Goal: Information Seeking & Learning: Learn about a topic

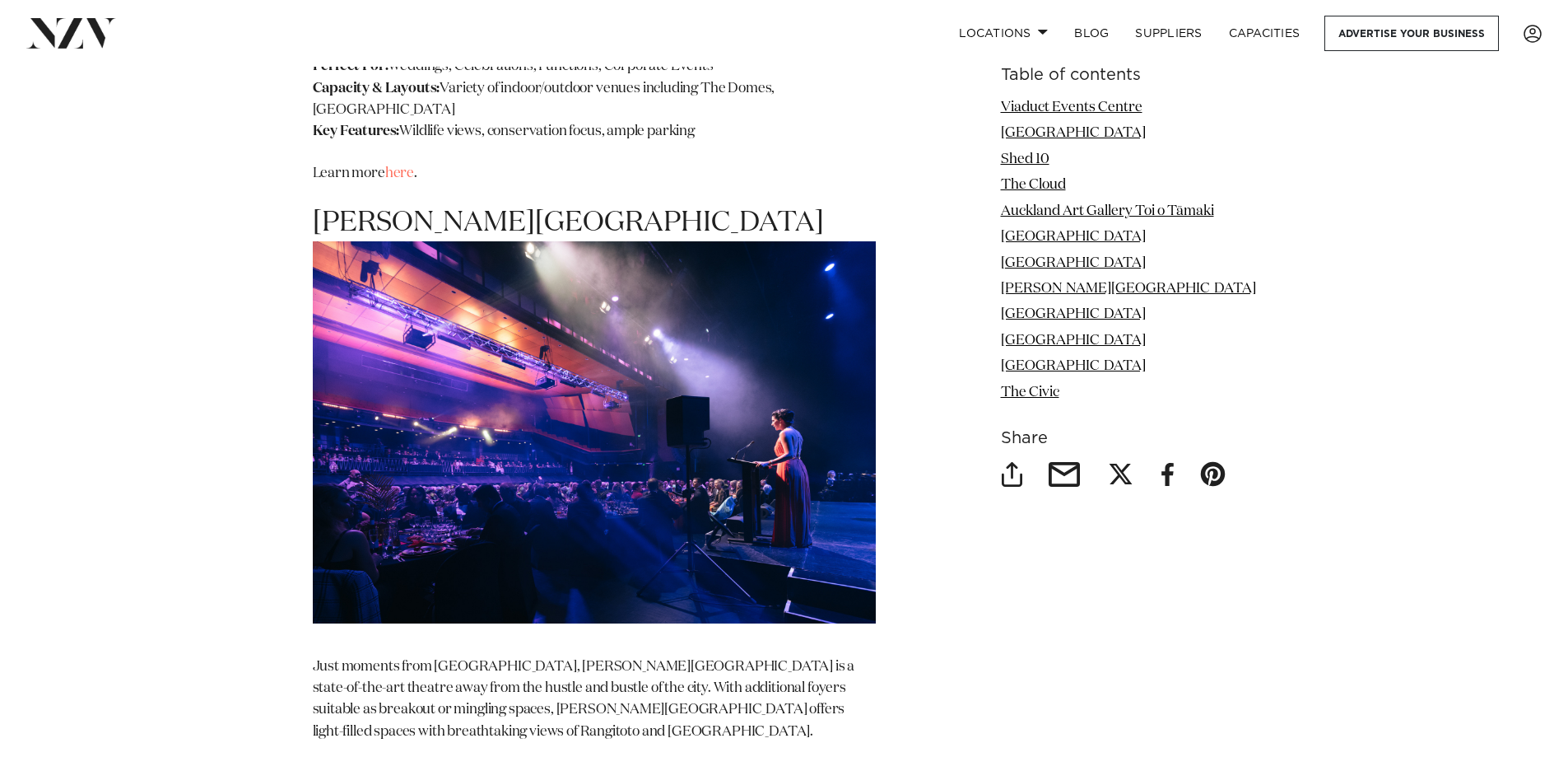
scroll to position [6835, 0]
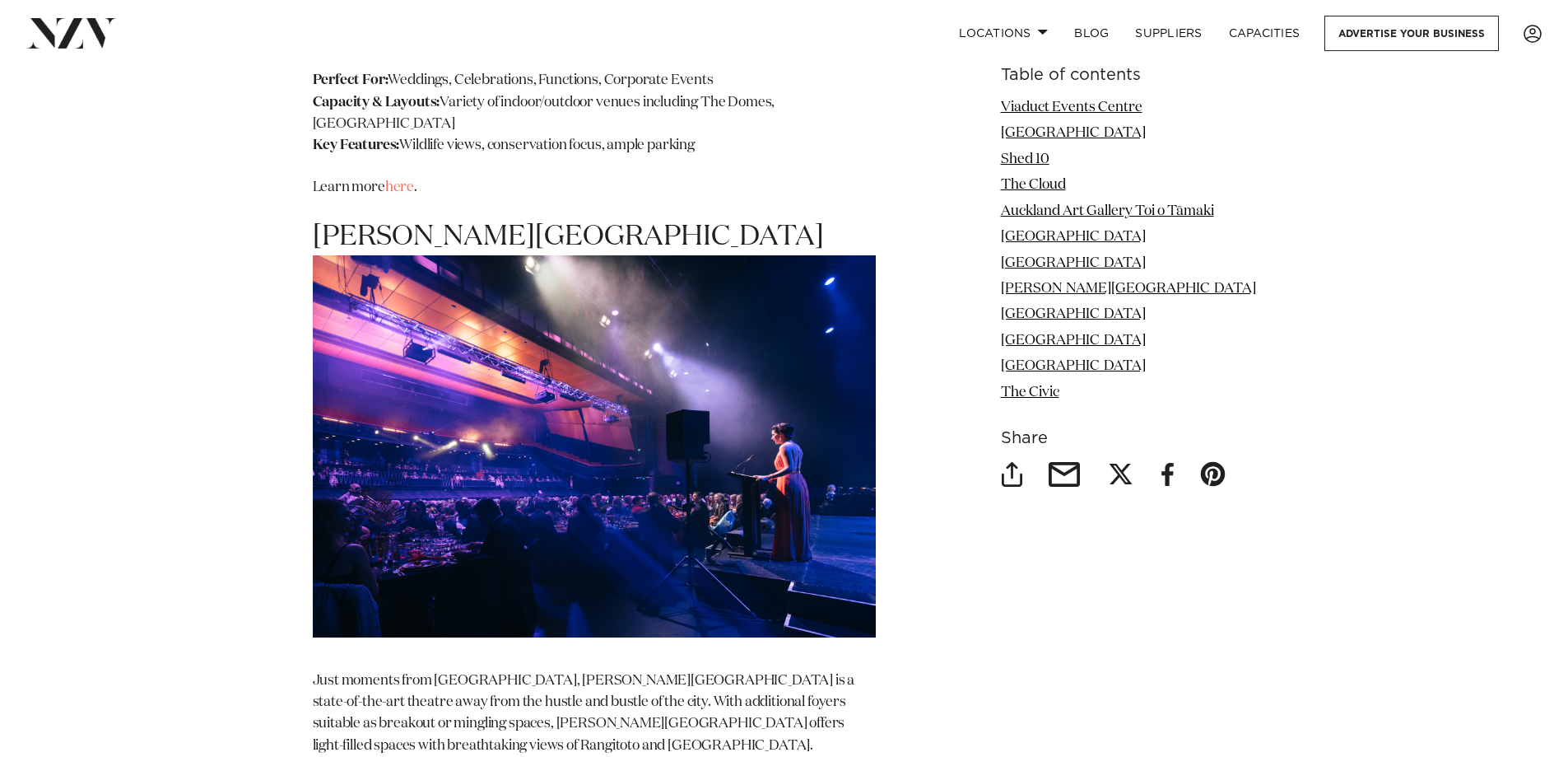
click at [628, 441] on img at bounding box center [594, 446] width 563 height 382
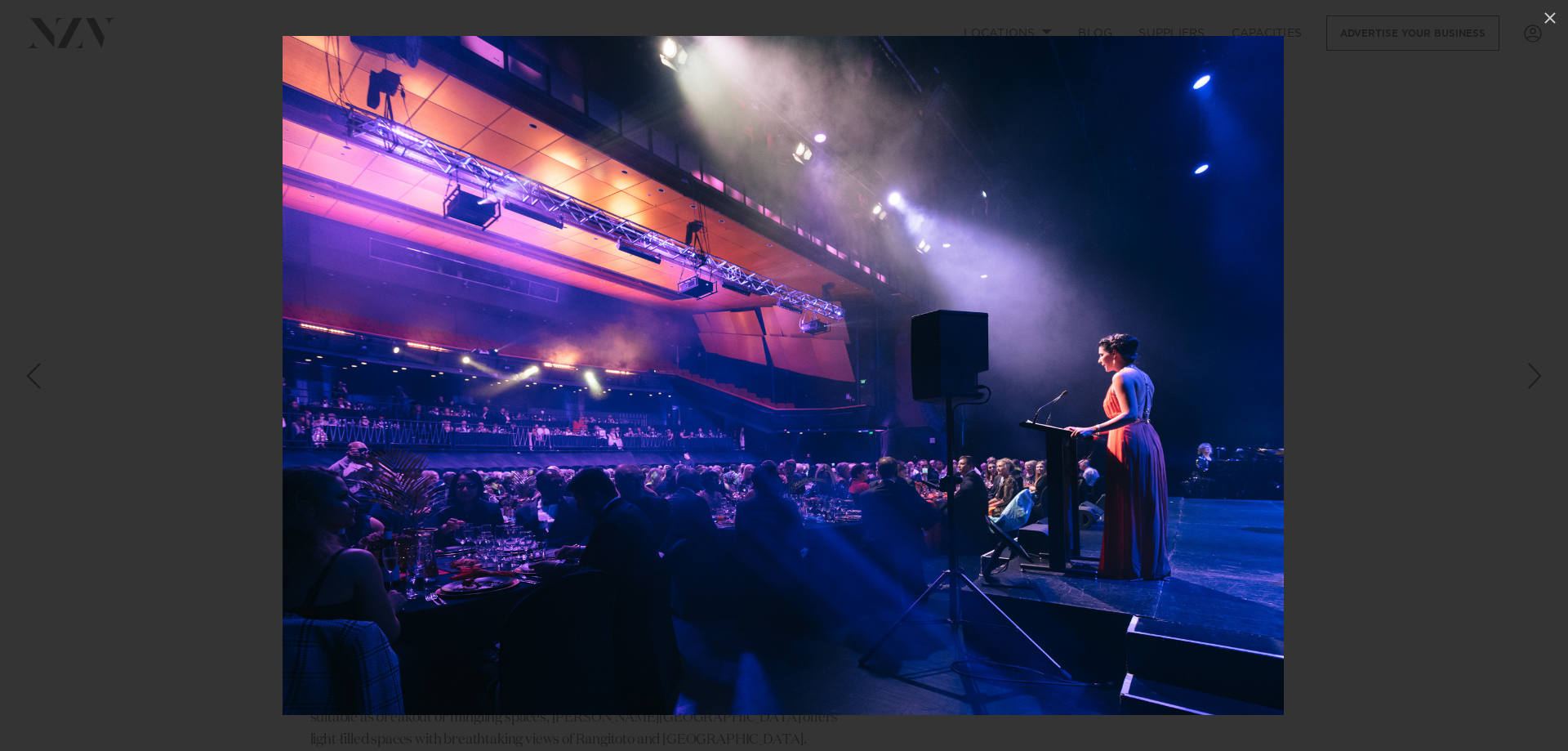
click at [159, 400] on div at bounding box center [784, 375] width 1568 height 751
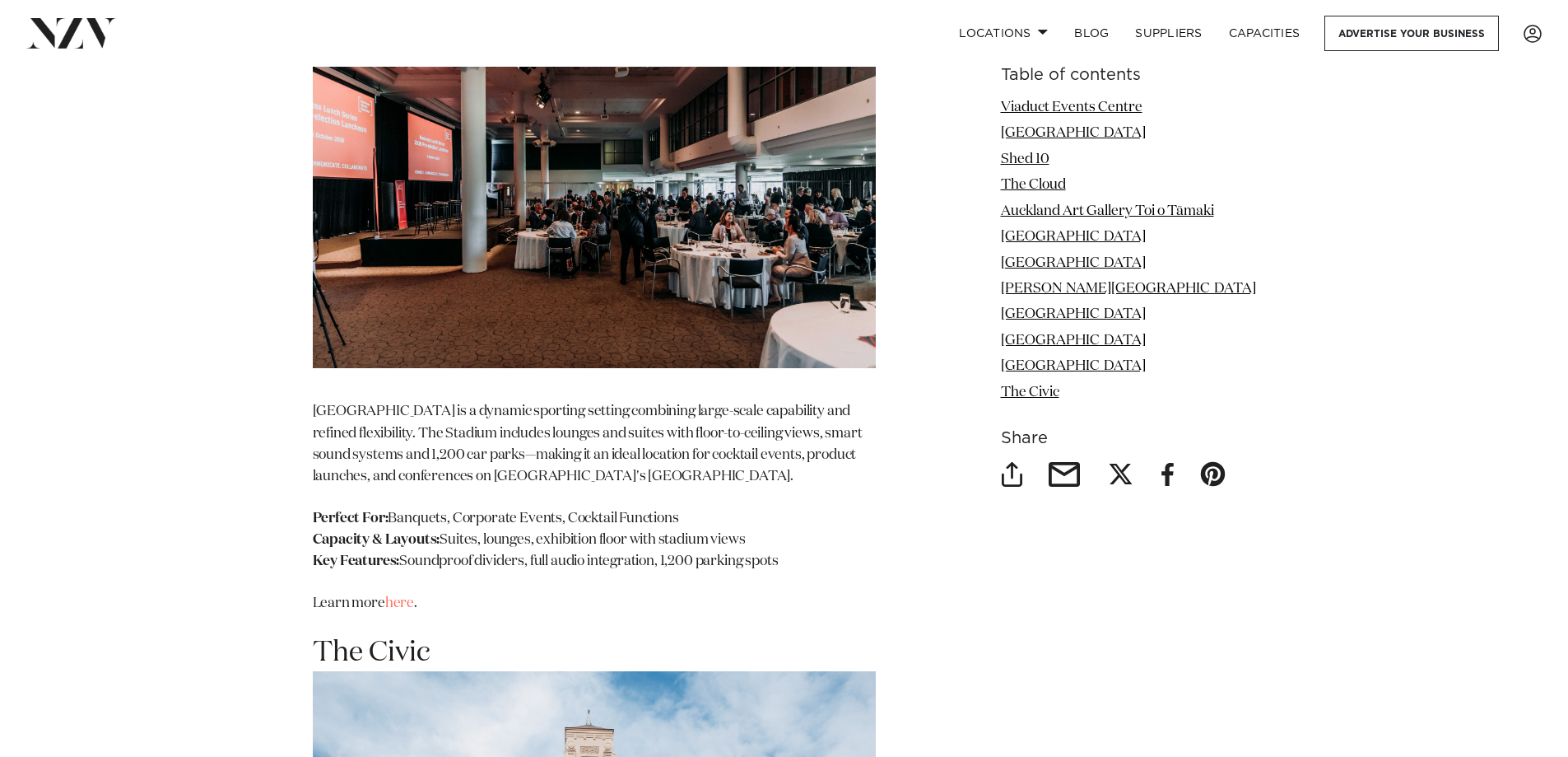
scroll to position [8975, 0]
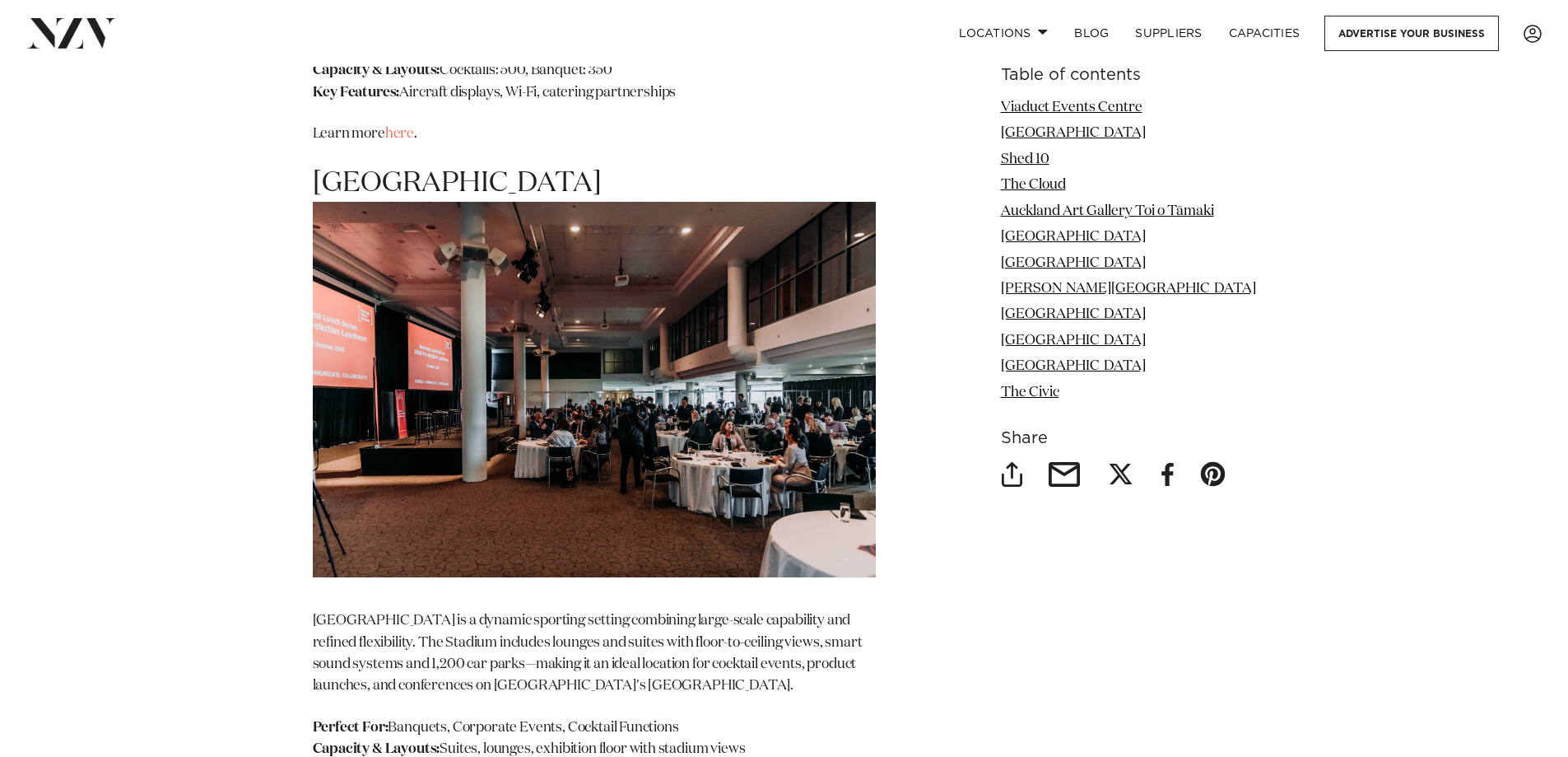
click at [484, 392] on img at bounding box center [594, 389] width 563 height 375
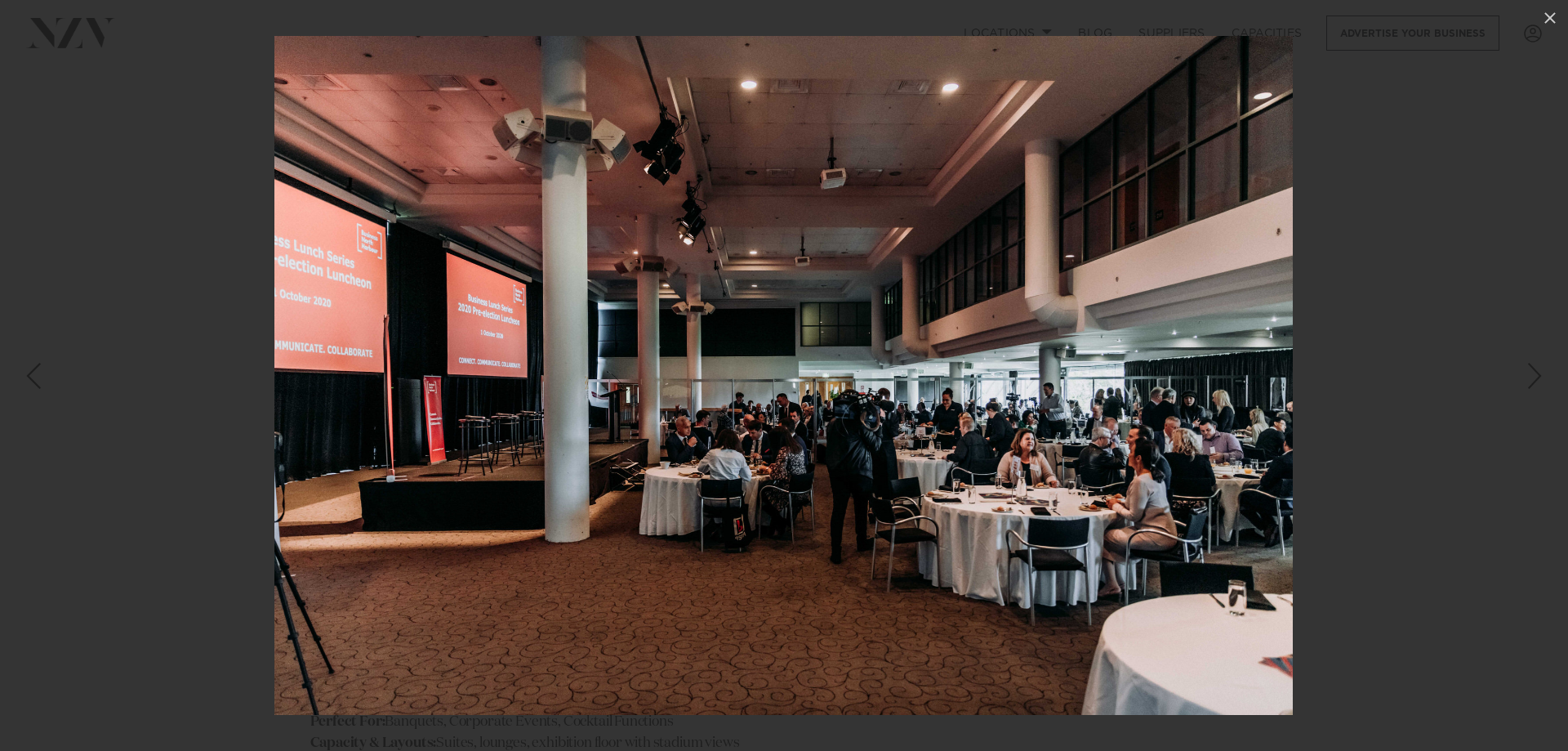
click at [195, 514] on div at bounding box center [784, 375] width 1568 height 751
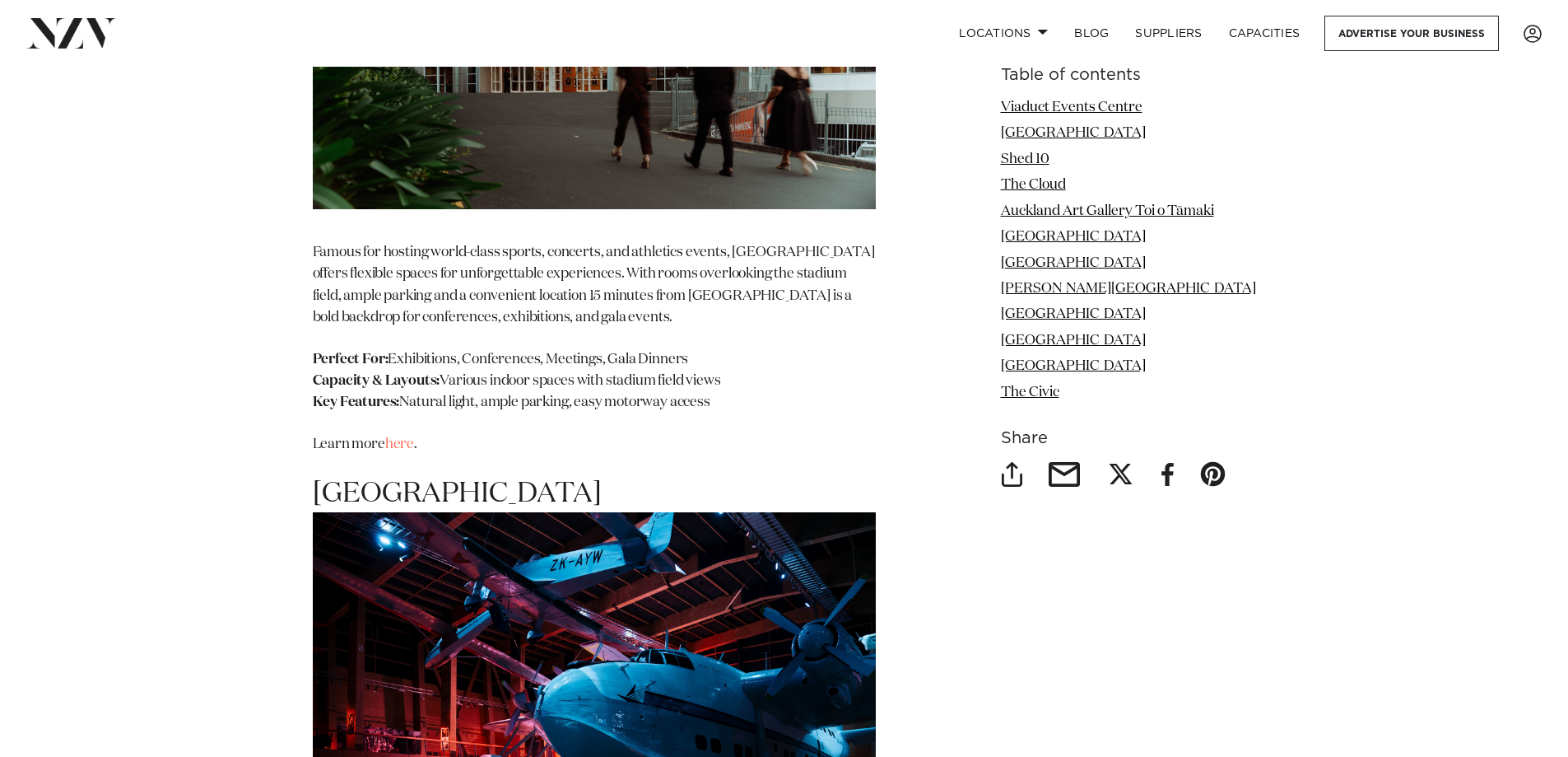
scroll to position [8399, 0]
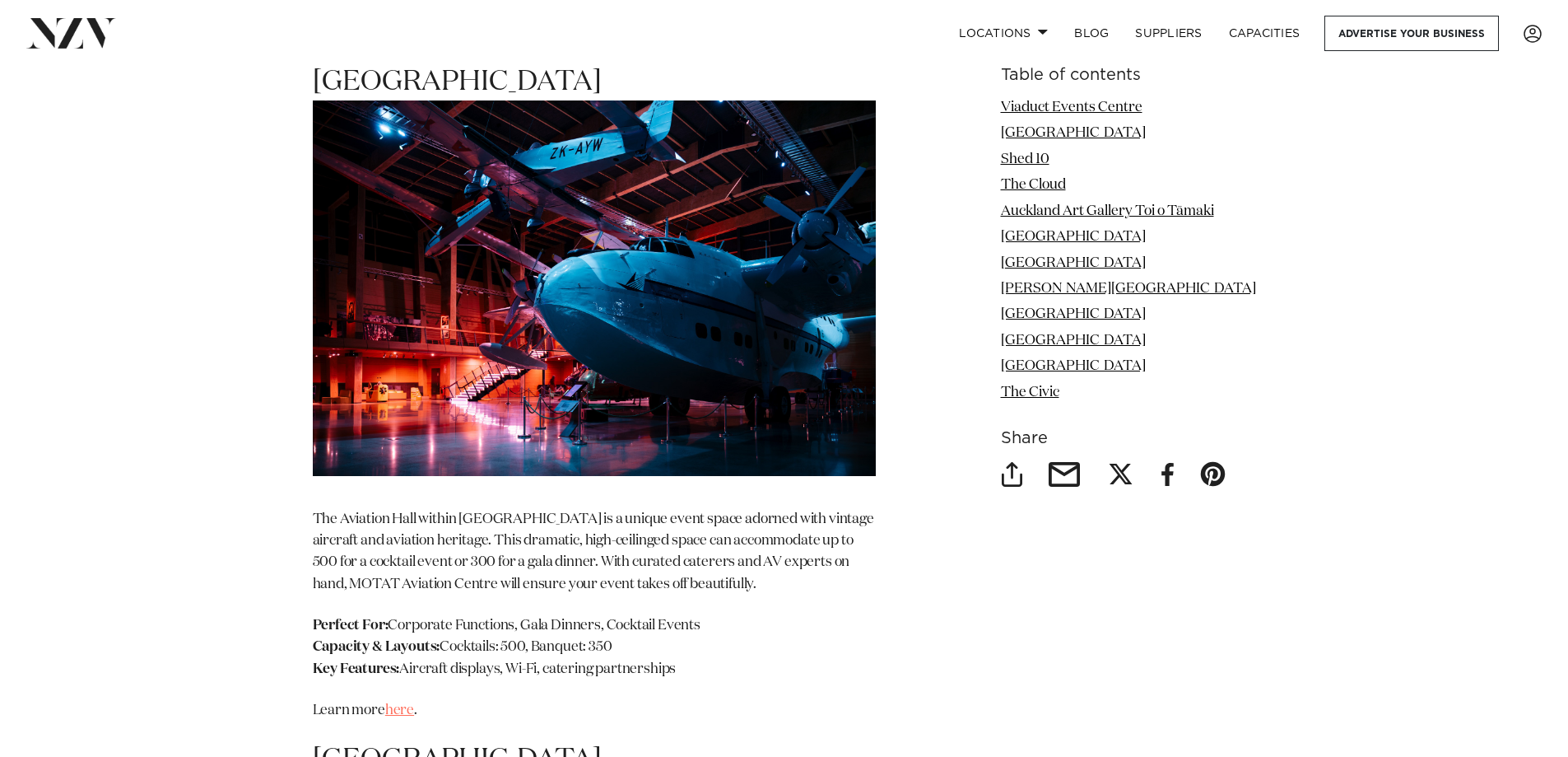
click at [410, 703] on link "here" at bounding box center [399, 710] width 29 height 14
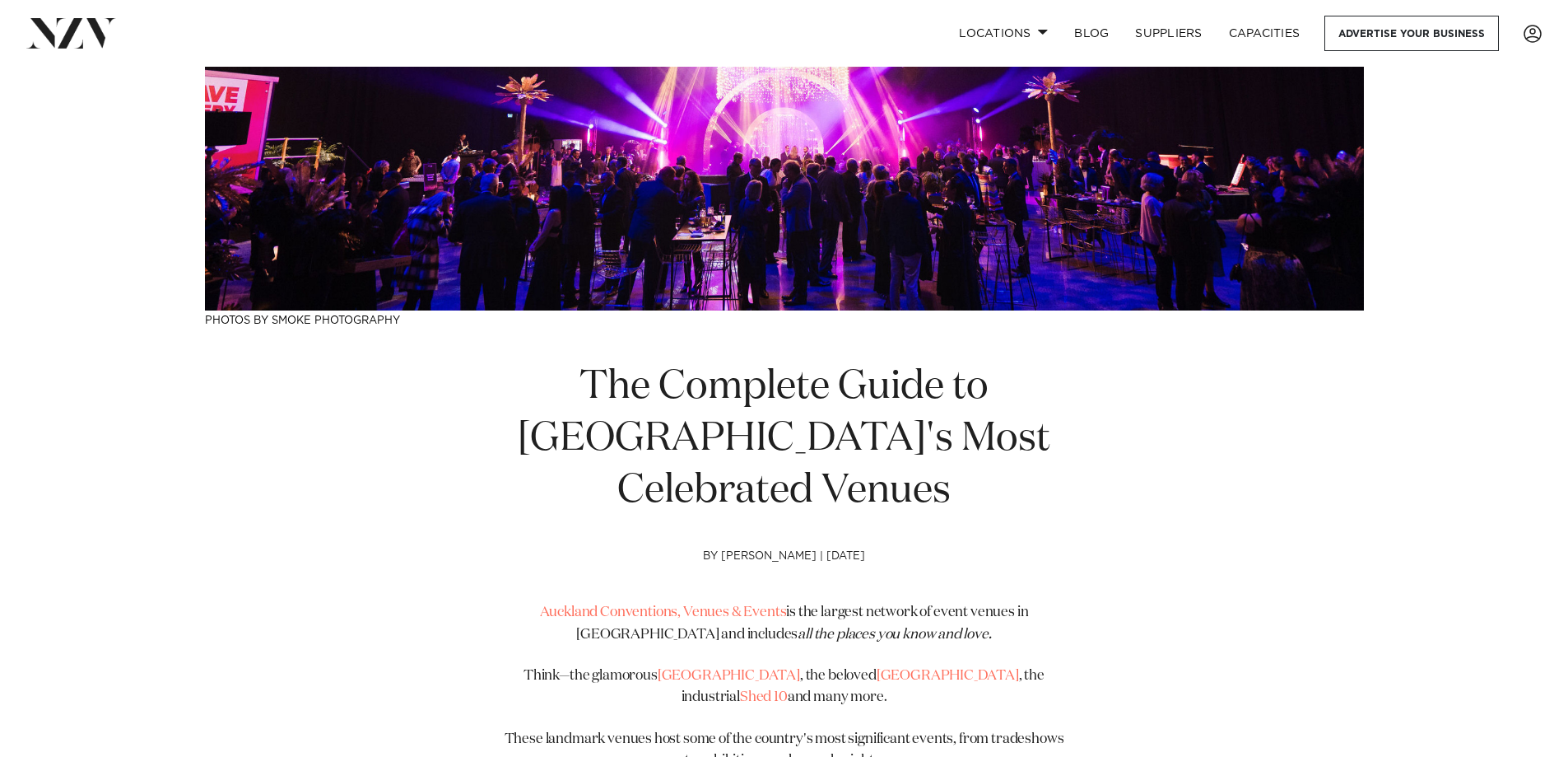
scroll to position [494, 0]
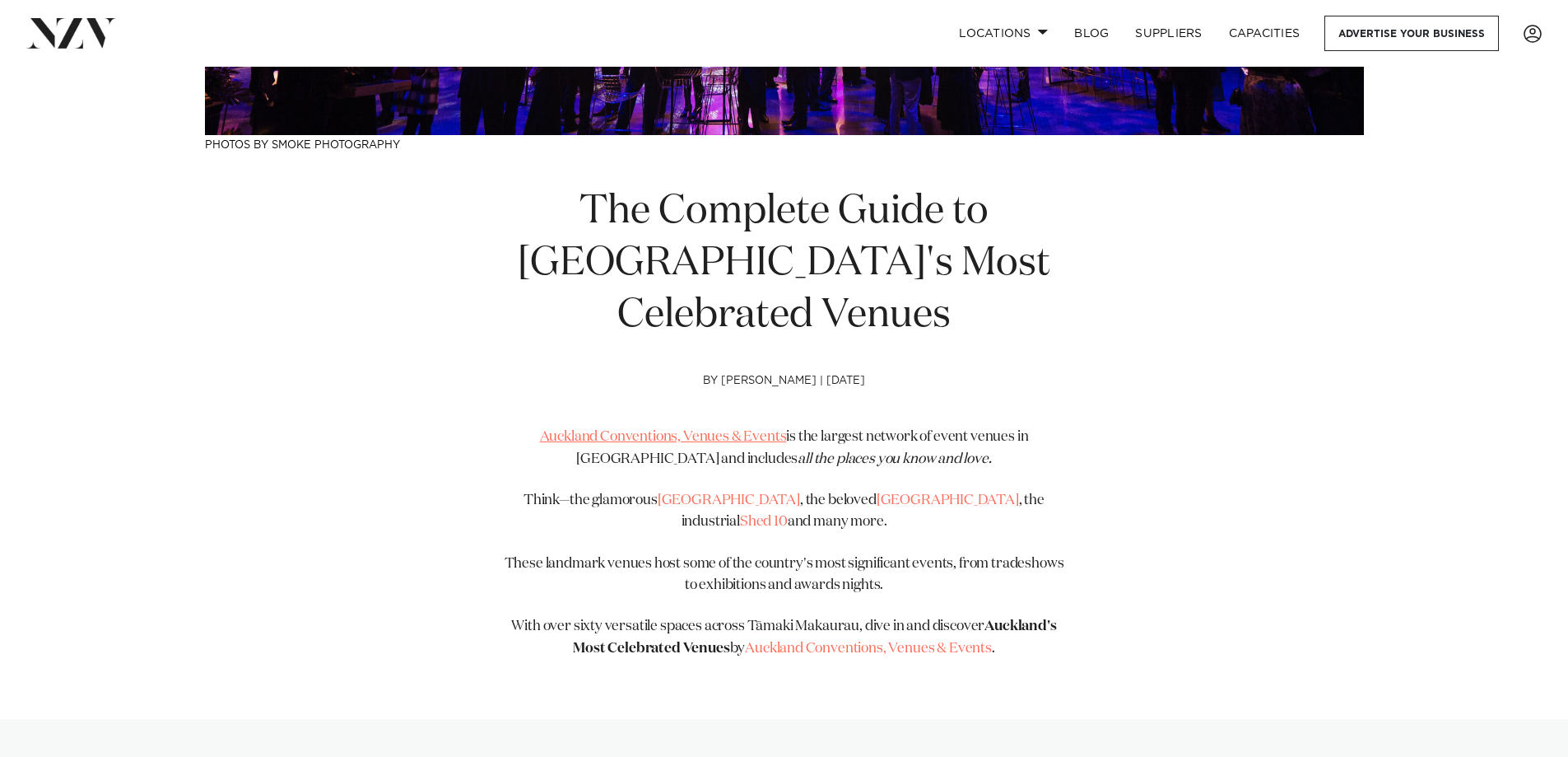
click at [604, 436] on link "Auckland Conventions, Venues & Events" at bounding box center [664, 437] width 247 height 14
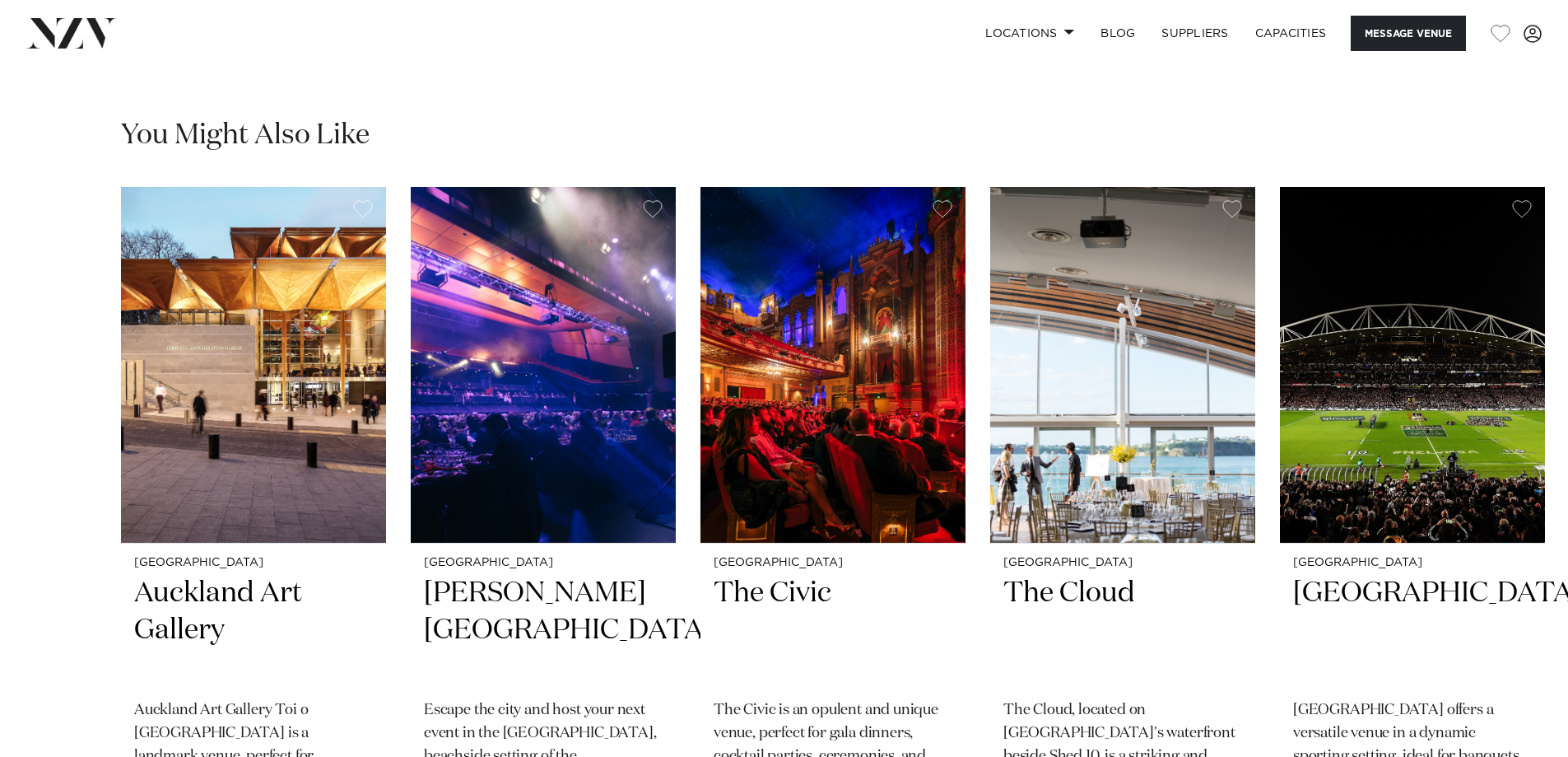
scroll to position [2553, 0]
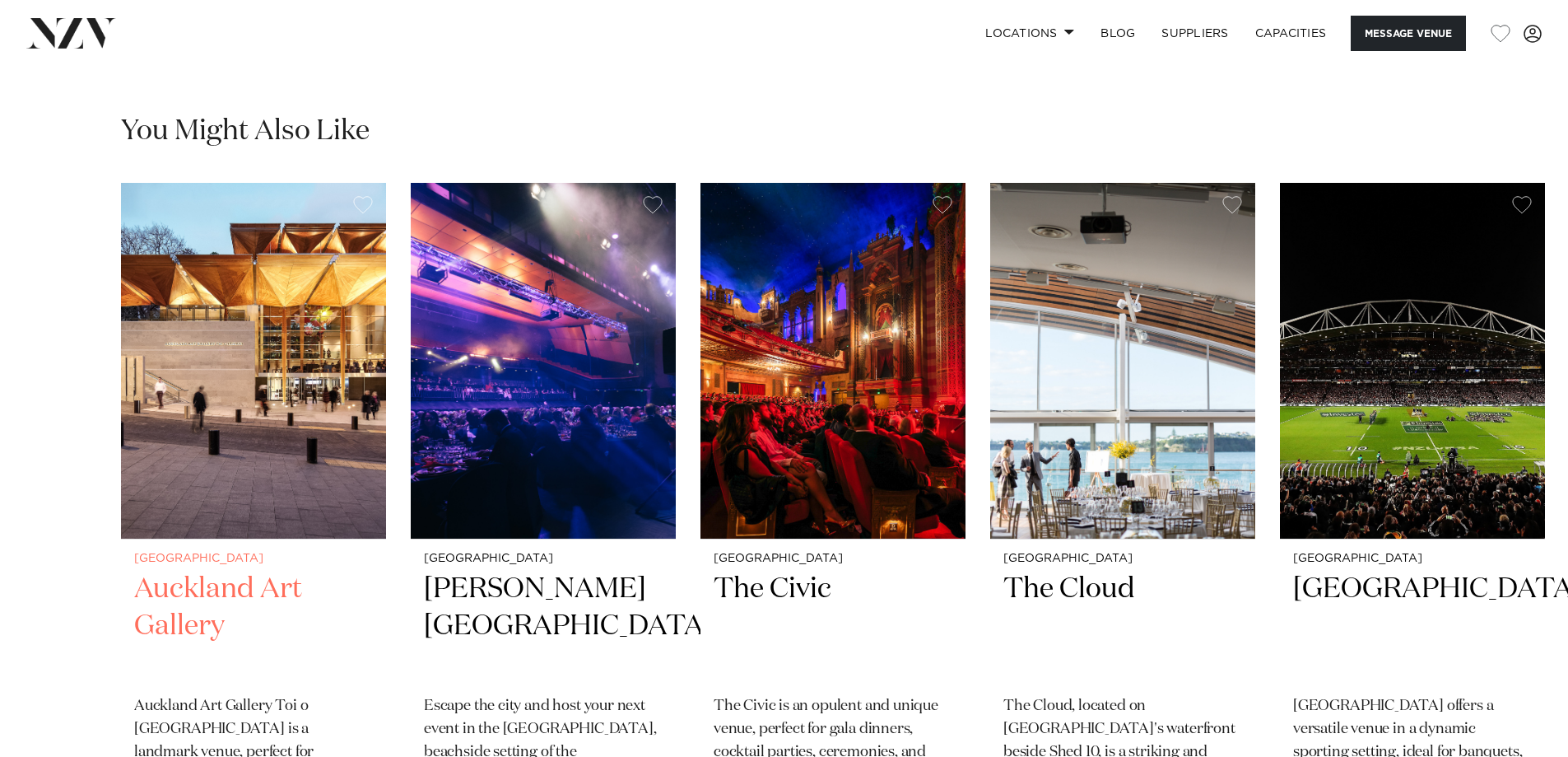
click at [277, 571] on h2 "Auckland Art Gallery" at bounding box center [253, 626] width 238 height 111
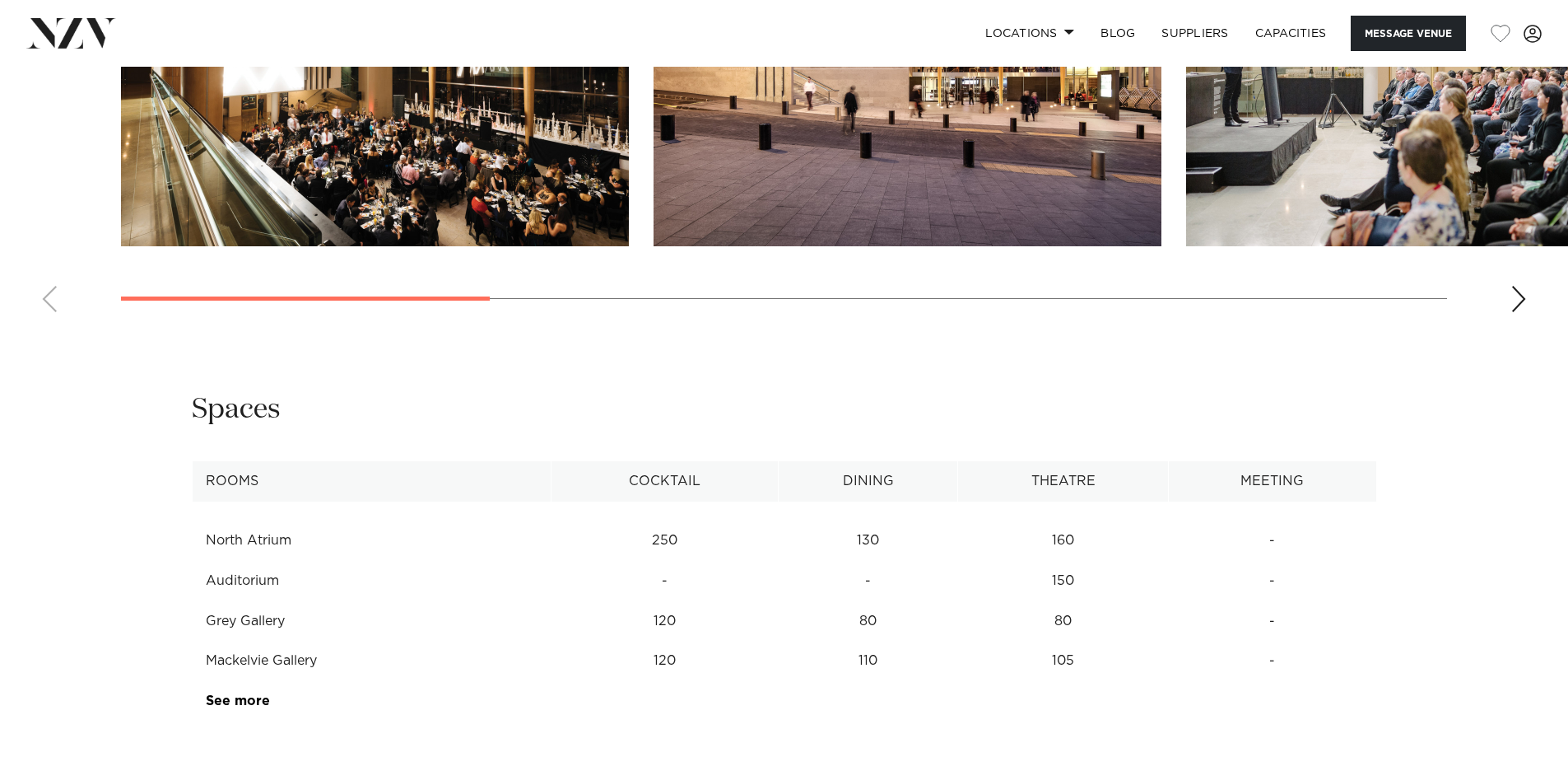
scroll to position [1730, 0]
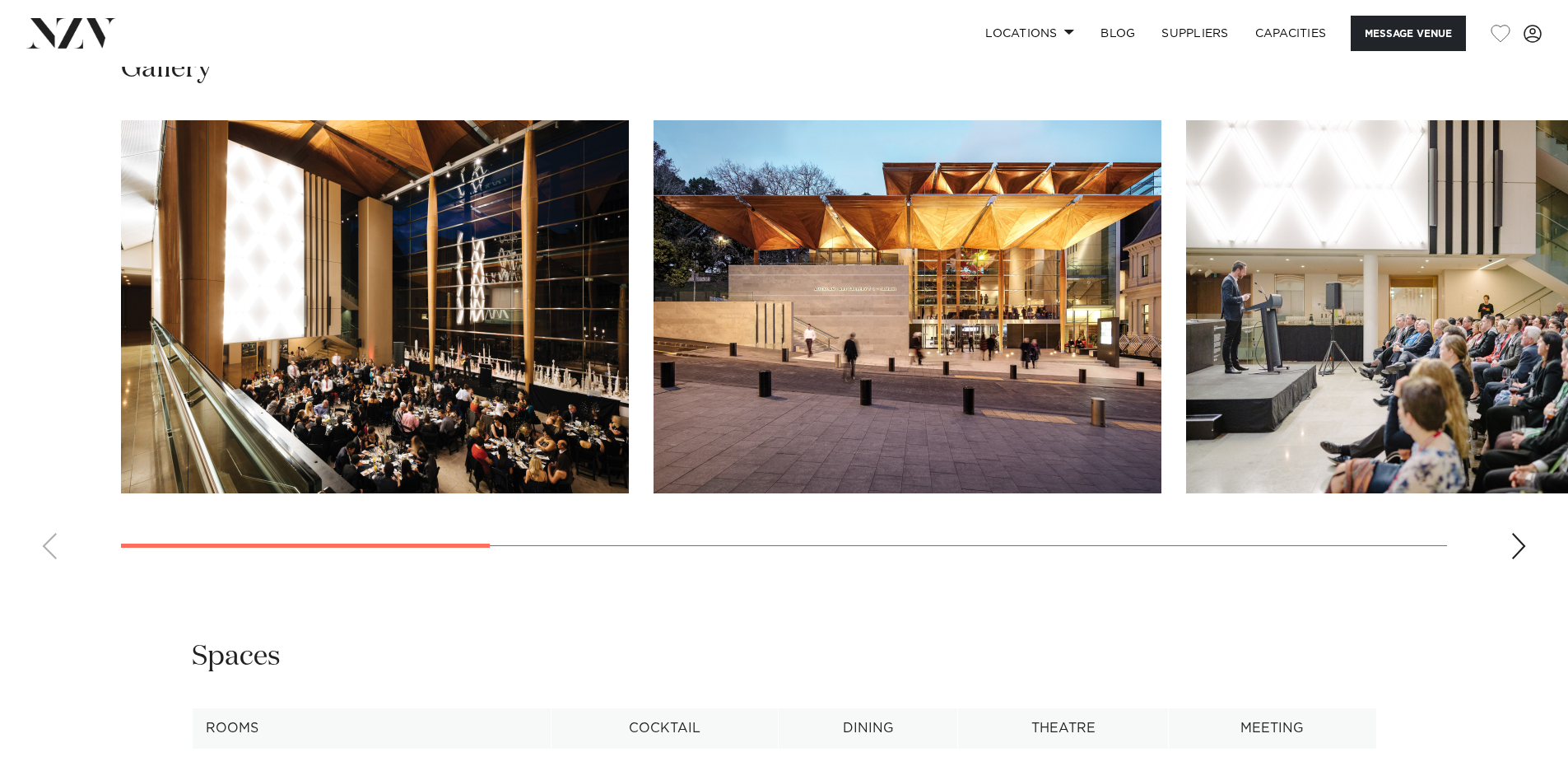
click at [1513, 559] on div "Next slide" at bounding box center [1519, 546] width 17 height 26
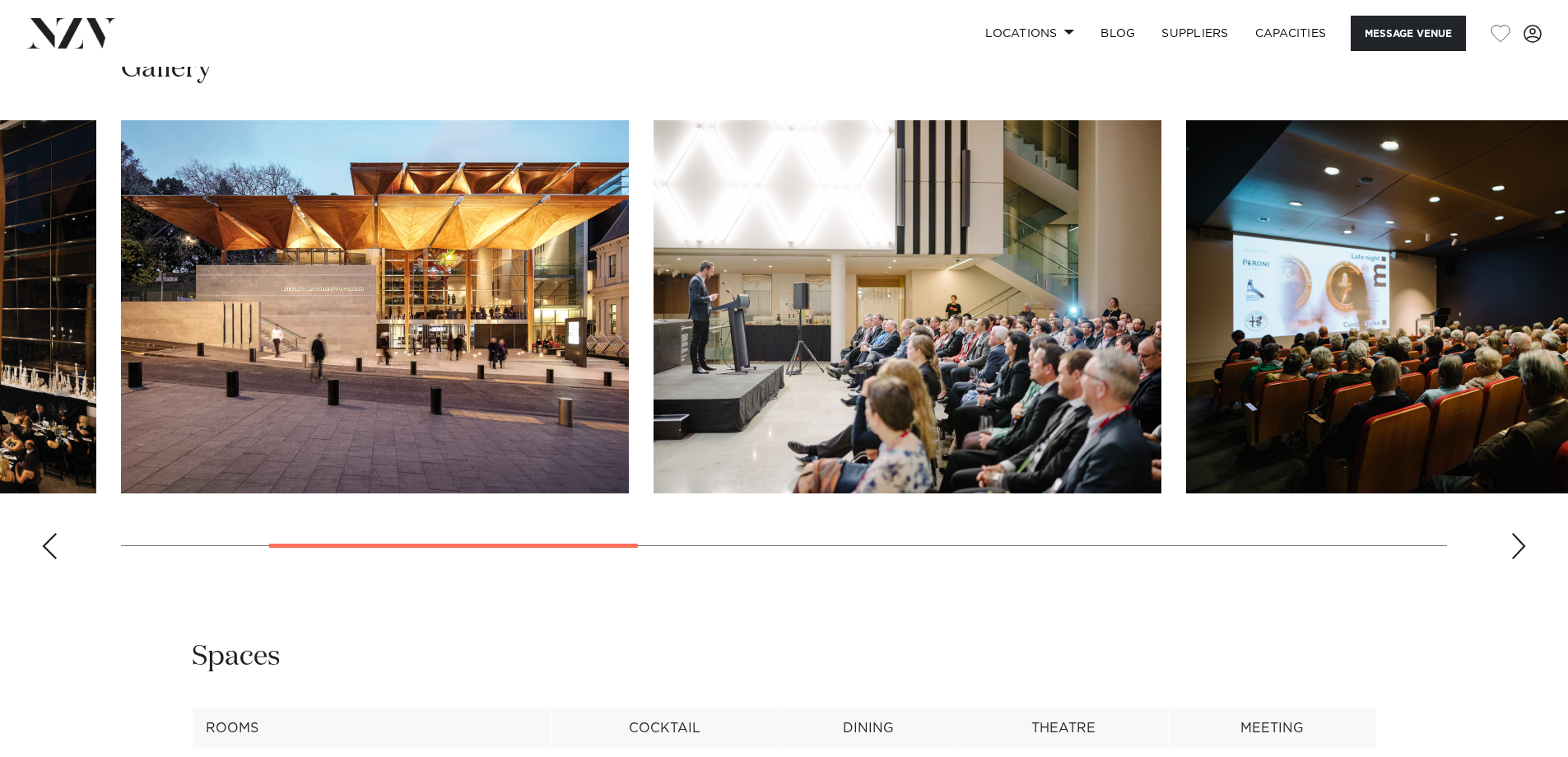
click at [1516, 559] on div "Next slide" at bounding box center [1519, 546] width 17 height 26
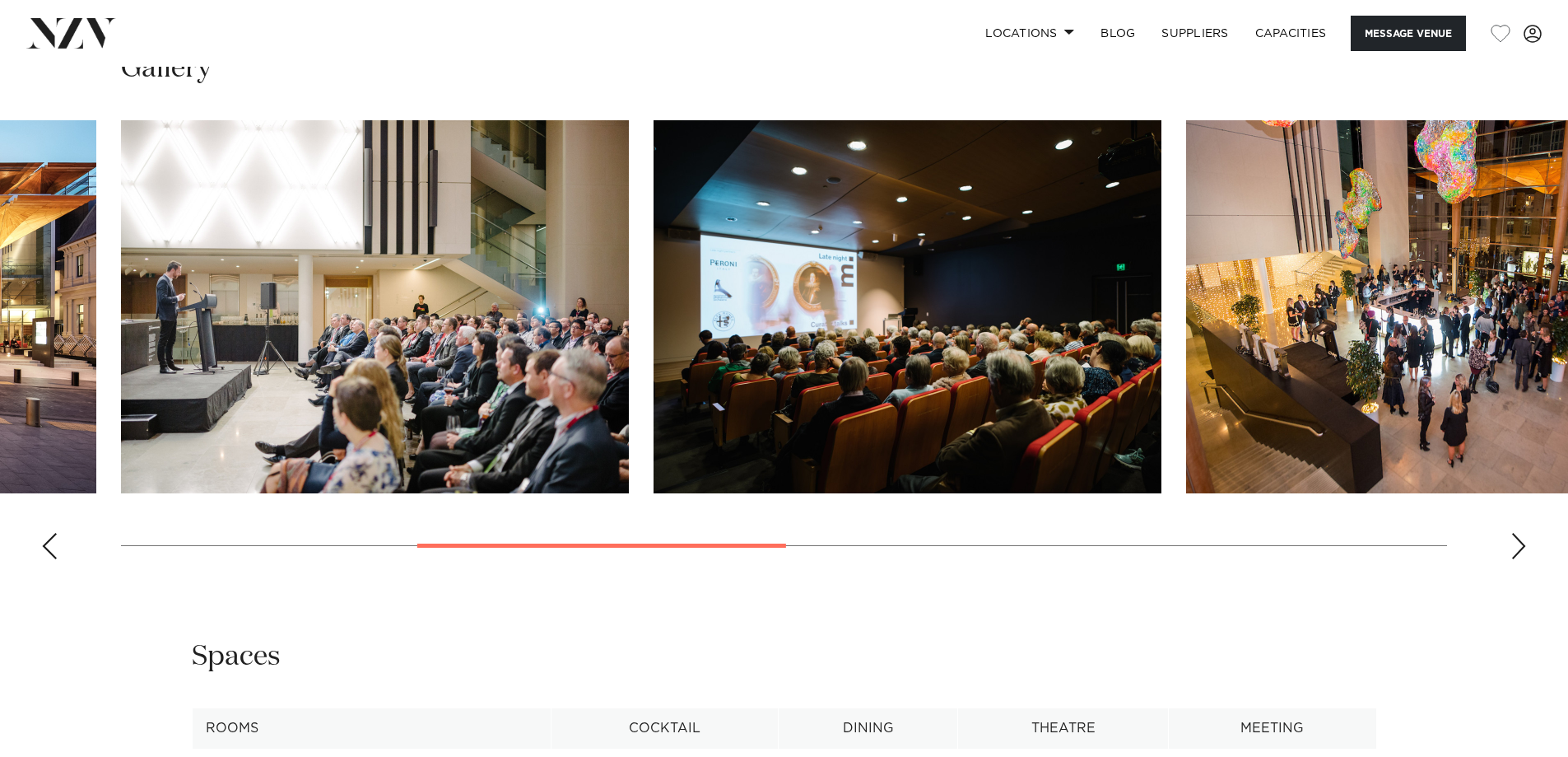
click at [893, 374] on img "4 / 9" at bounding box center [907, 307] width 508 height 373
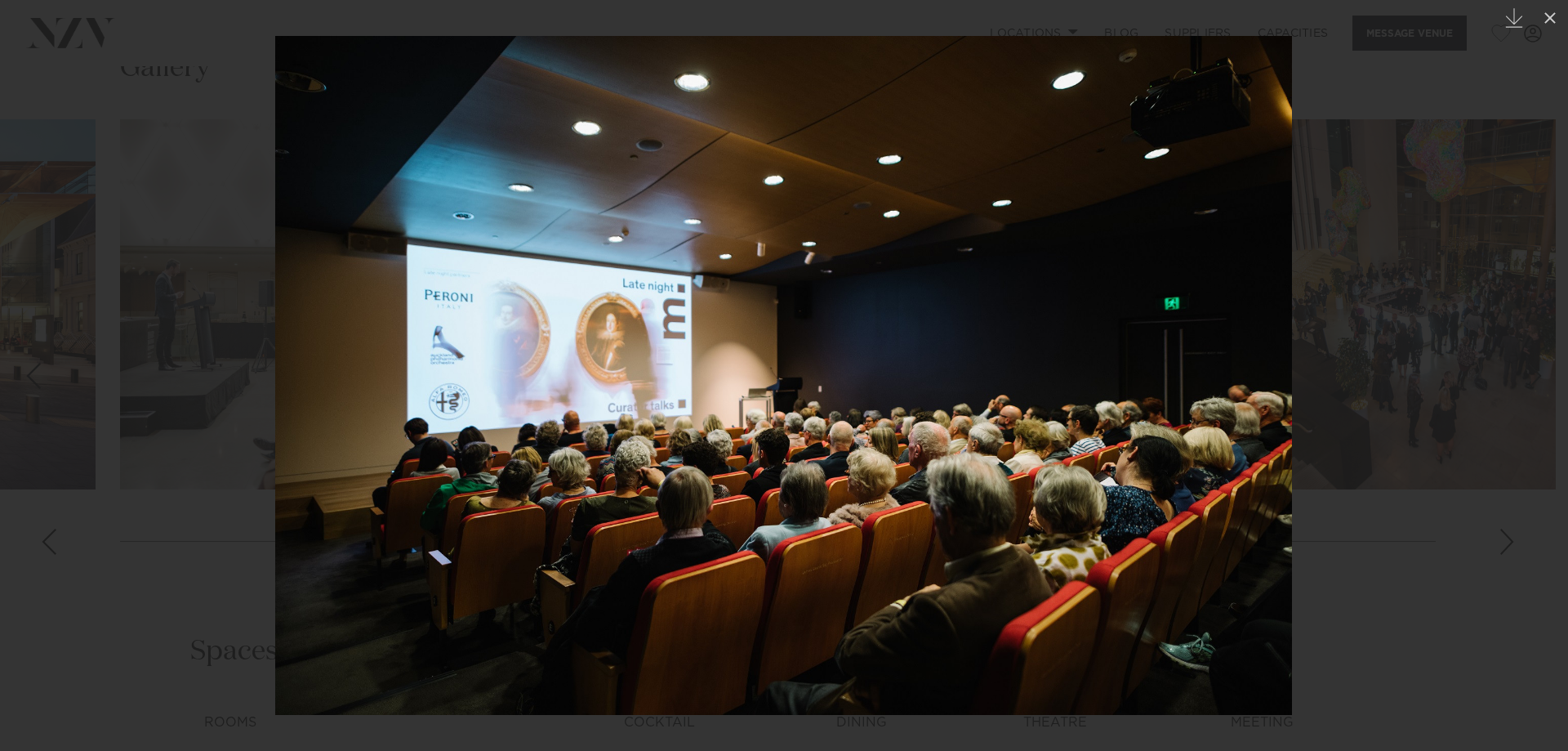
click at [152, 658] on div at bounding box center [784, 375] width 1568 height 751
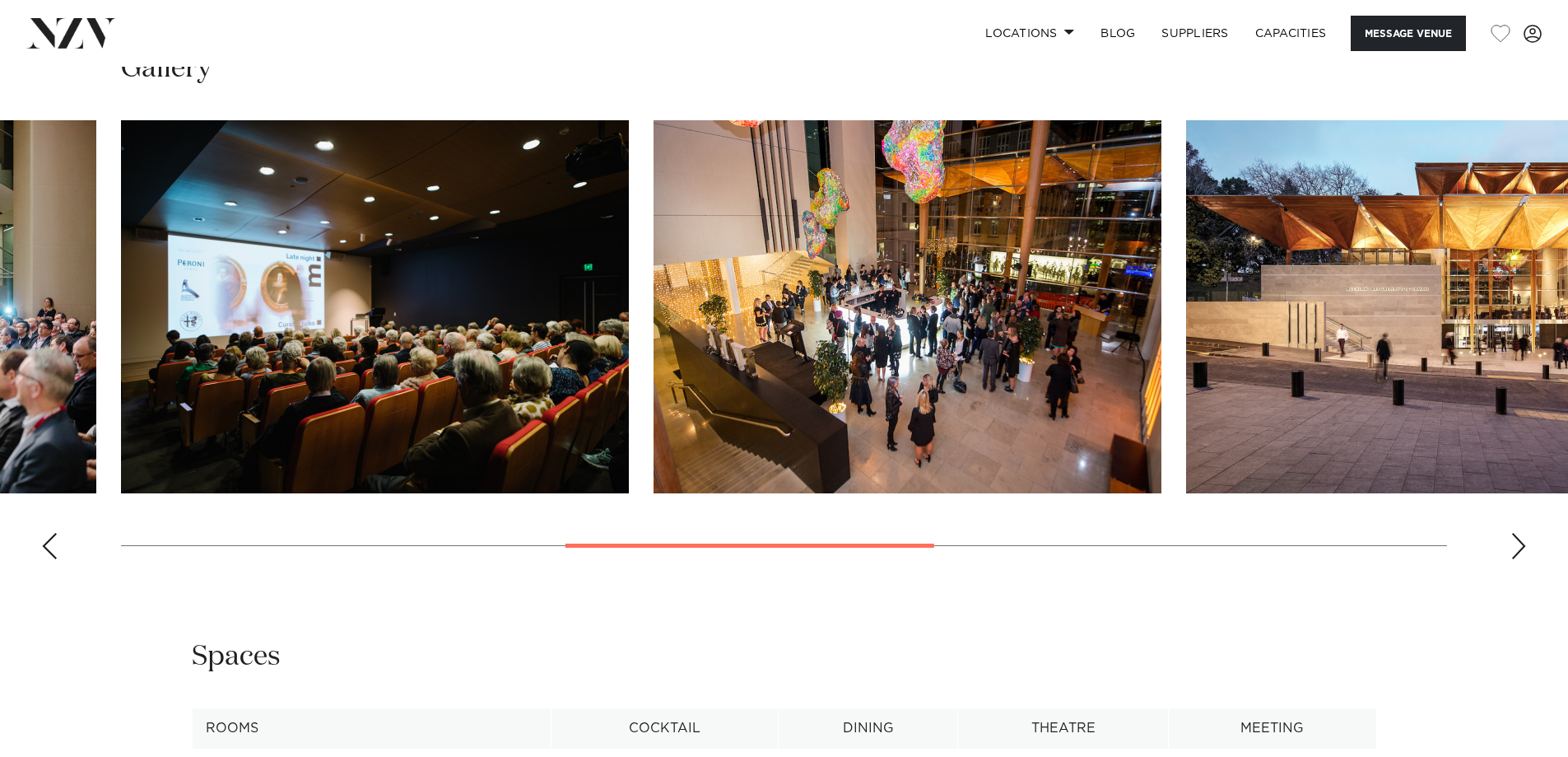
click at [1518, 559] on div "Next slide" at bounding box center [1519, 546] width 17 height 26
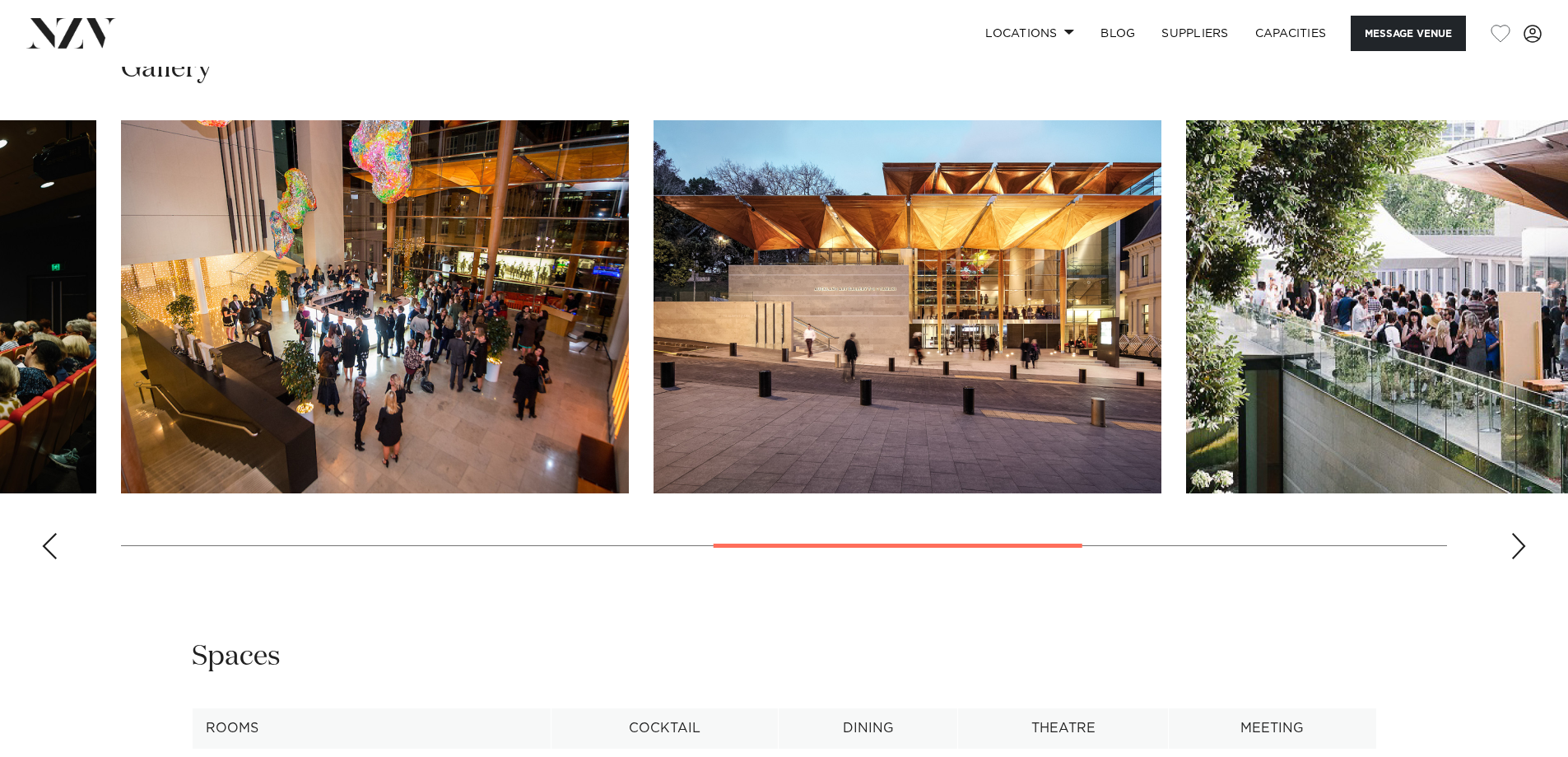
click at [1519, 559] on div "Next slide" at bounding box center [1519, 546] width 17 height 26
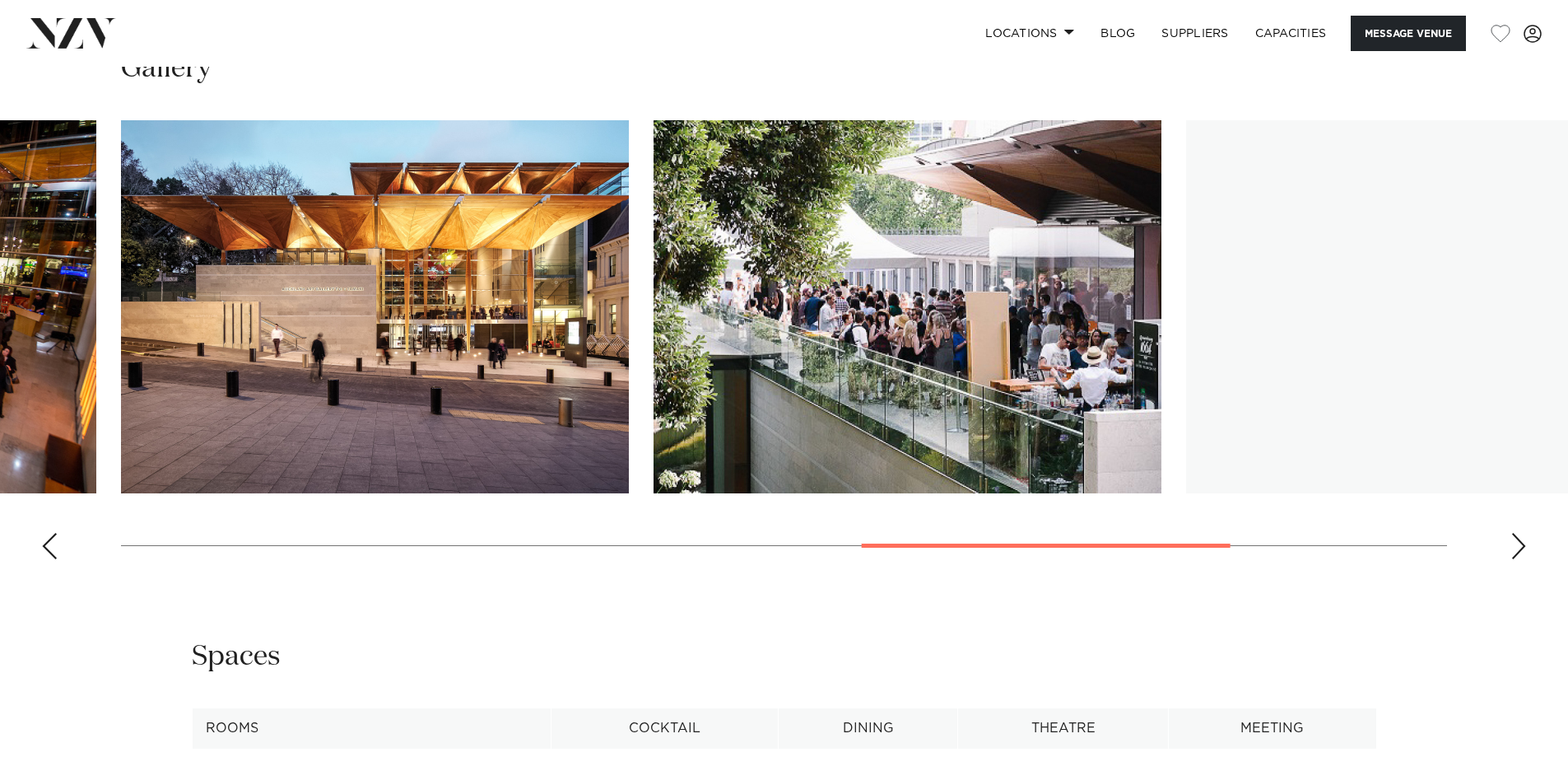
click at [1519, 559] on div "Next slide" at bounding box center [1519, 546] width 17 height 26
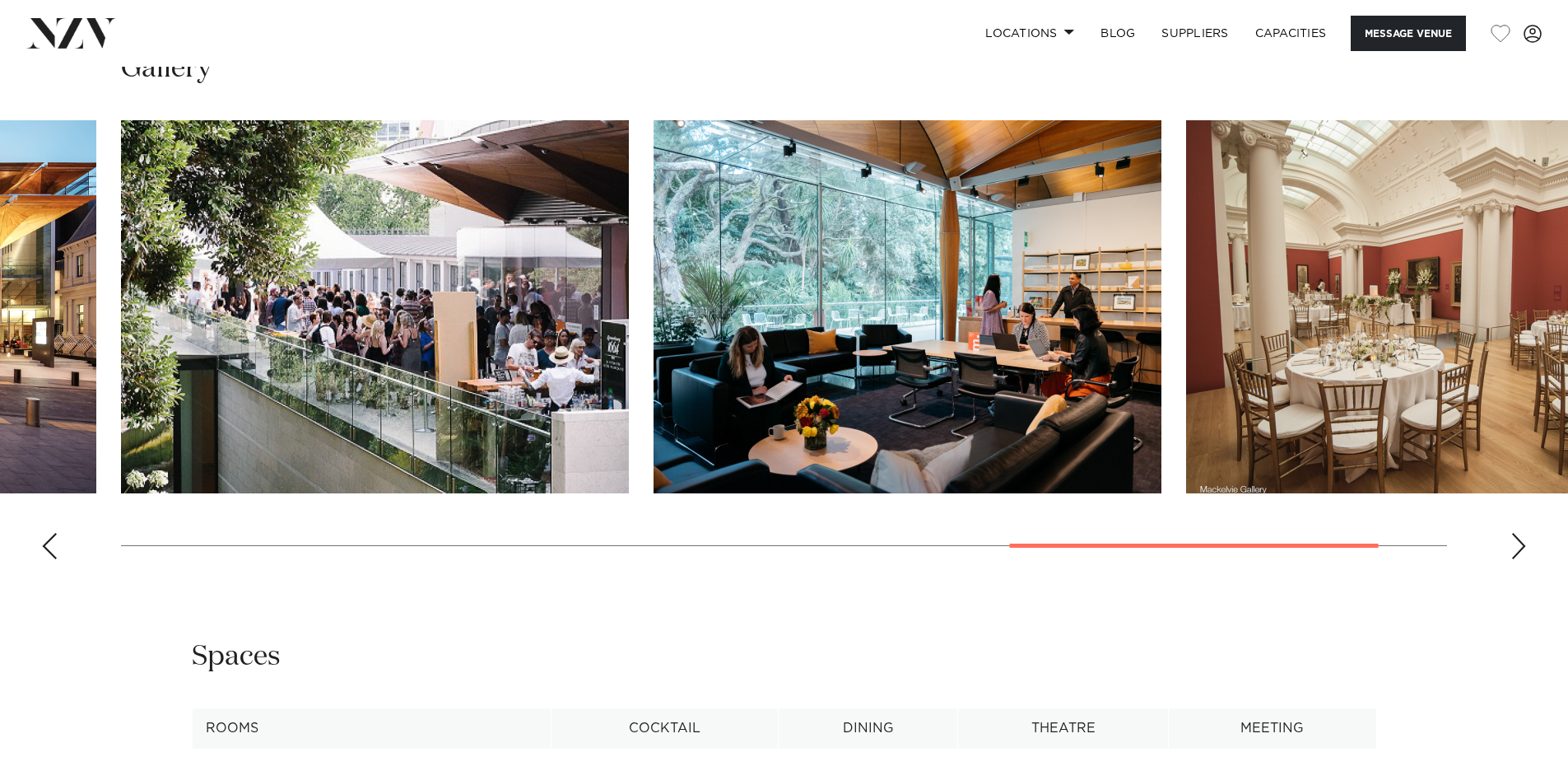
click at [1519, 559] on div "Next slide" at bounding box center [1519, 546] width 17 height 26
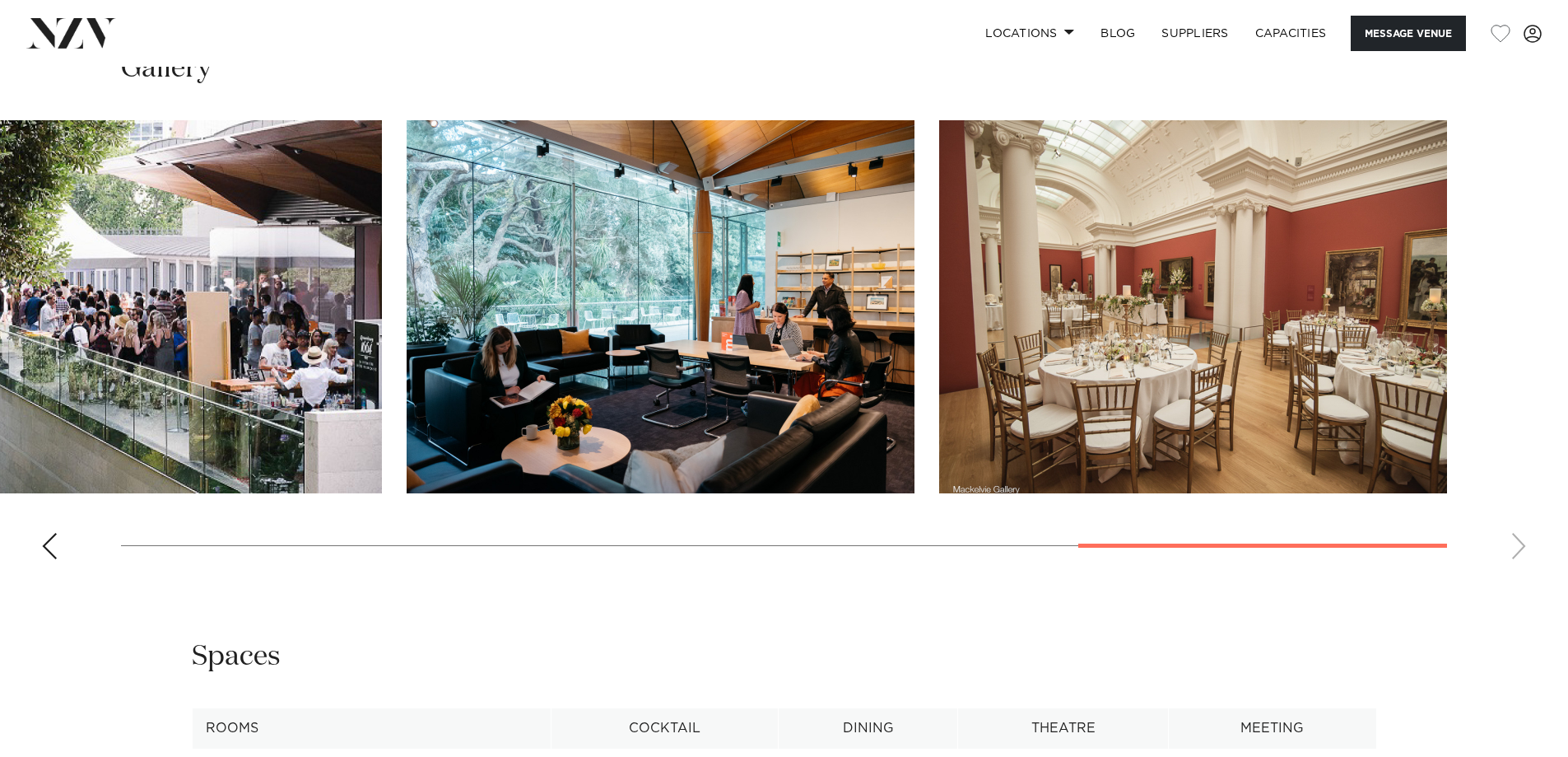
click at [1518, 572] on swiper-container at bounding box center [784, 346] width 1568 height 452
click at [54, 559] on div "Previous slide" at bounding box center [49, 546] width 17 height 26
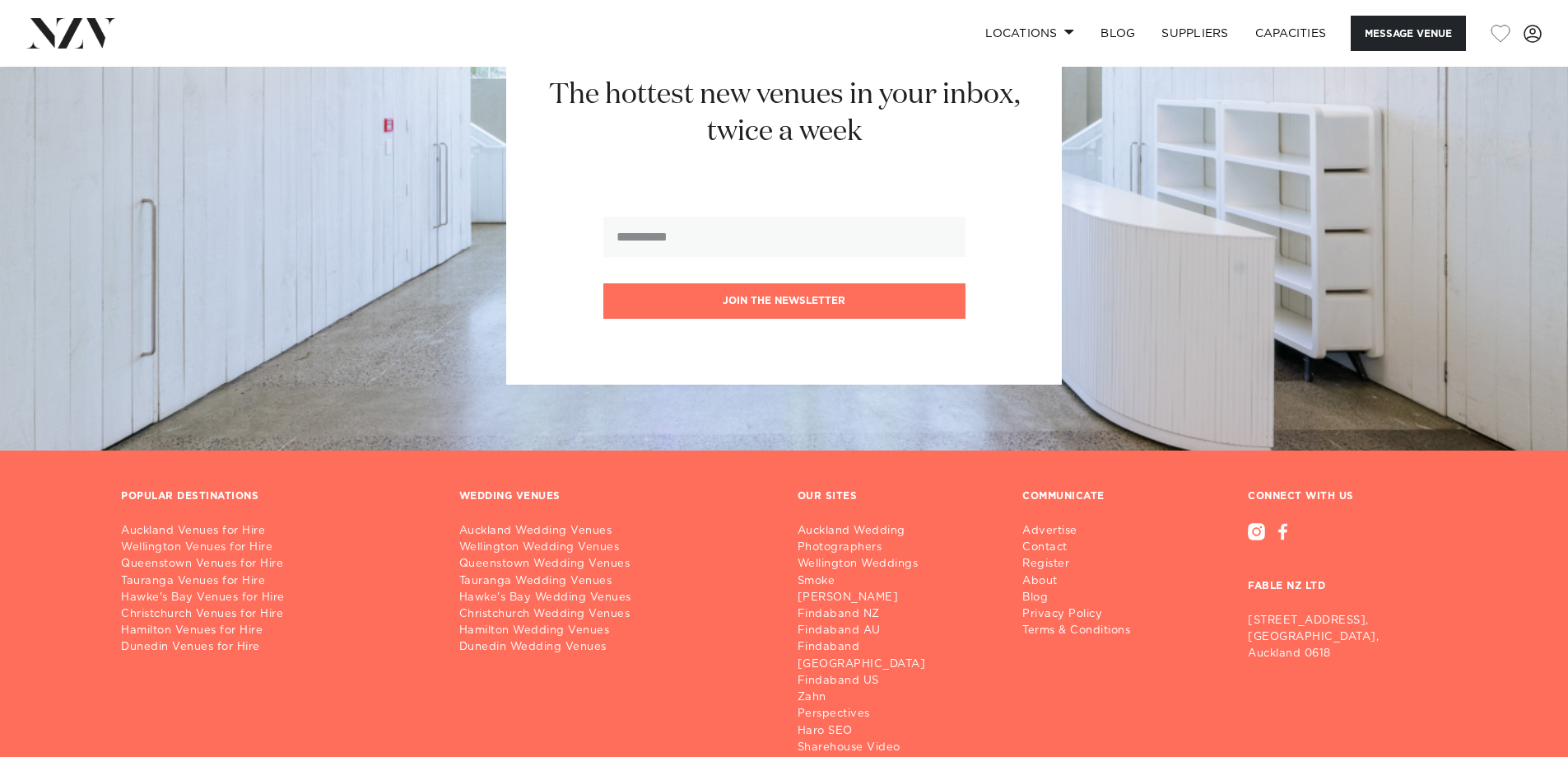
scroll to position [3895, 0]
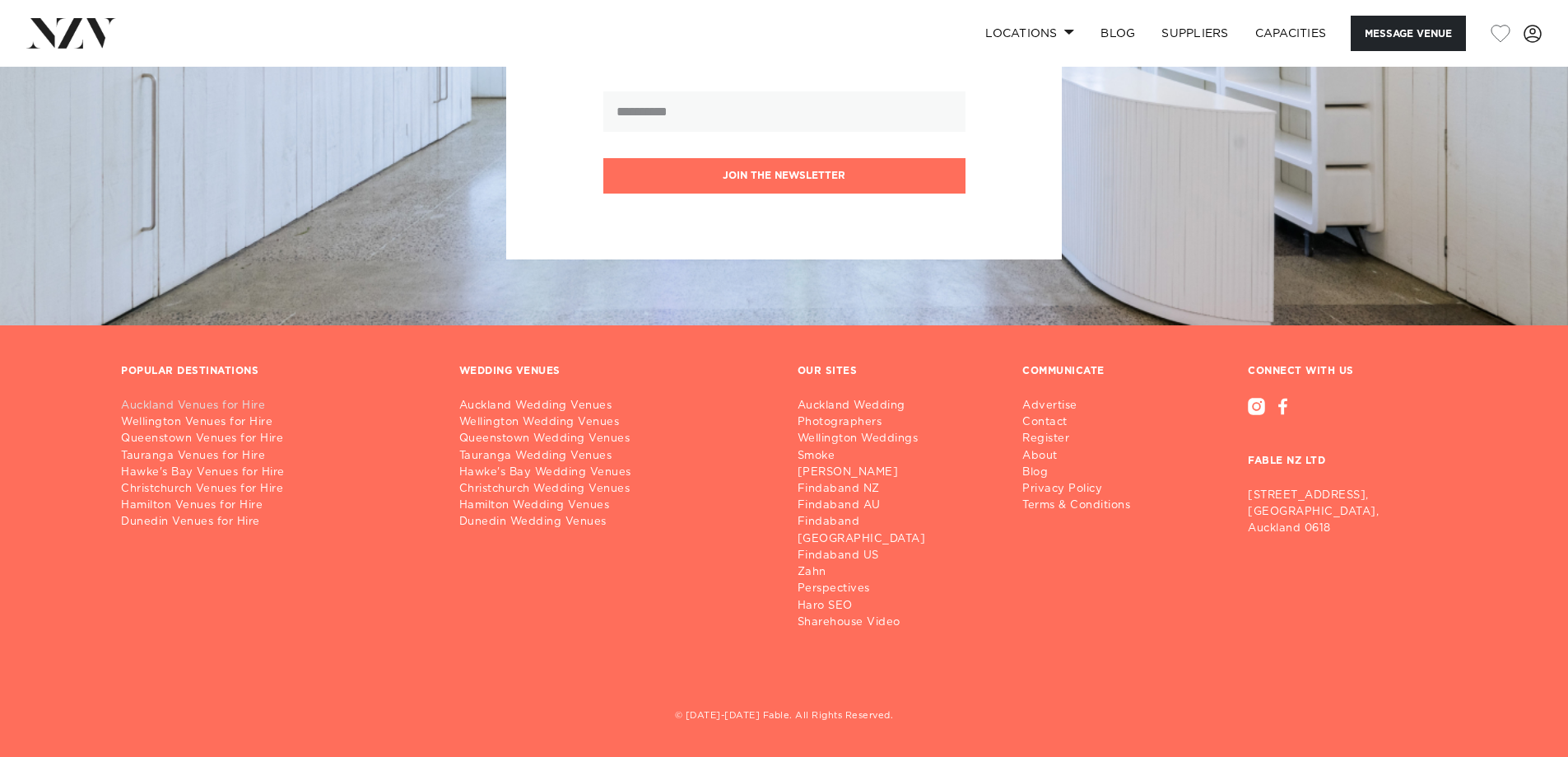
click at [224, 414] on link "Auckland Venues for Hire" at bounding box center [276, 405] width 312 height 17
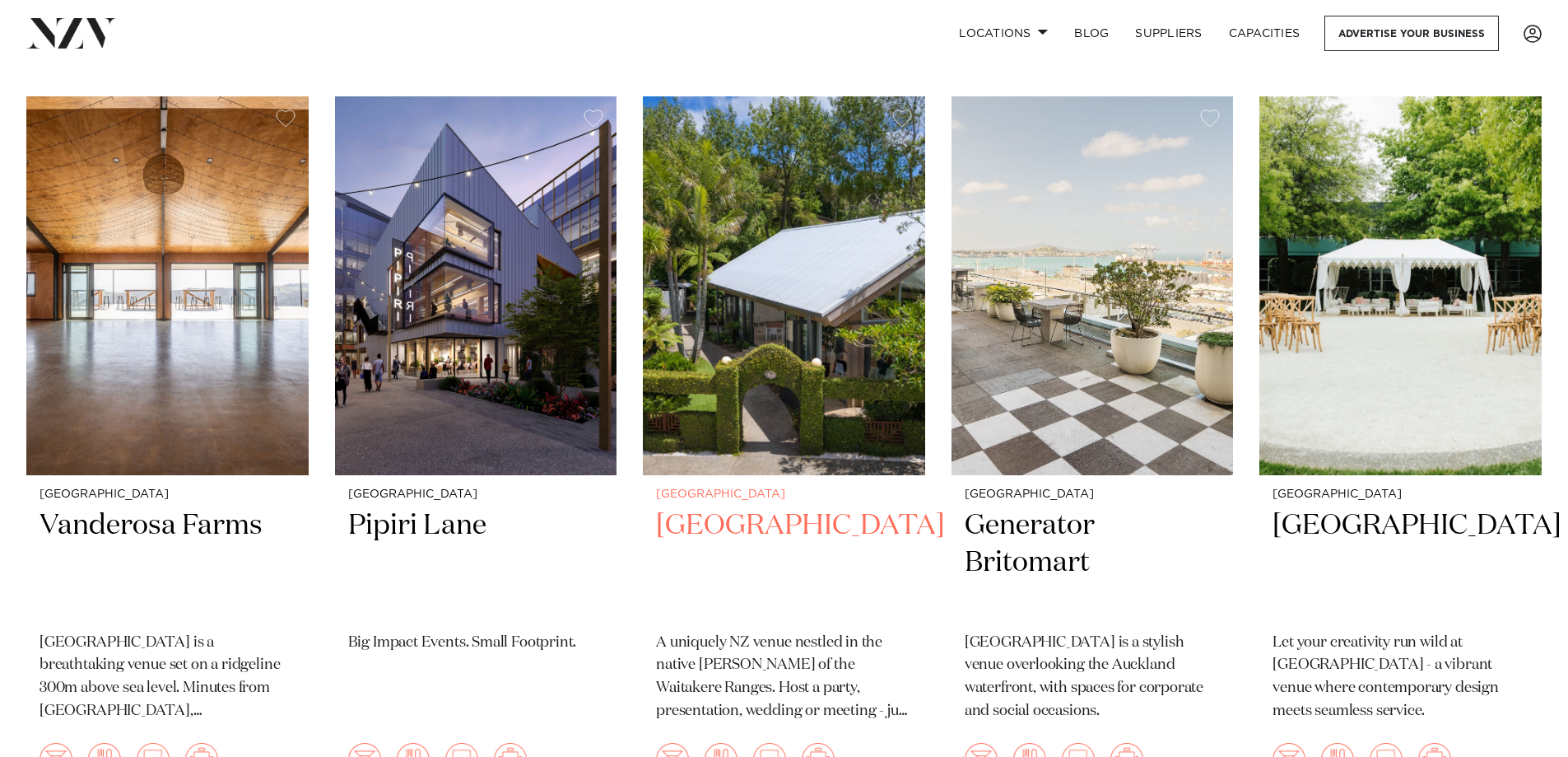
scroll to position [659, 0]
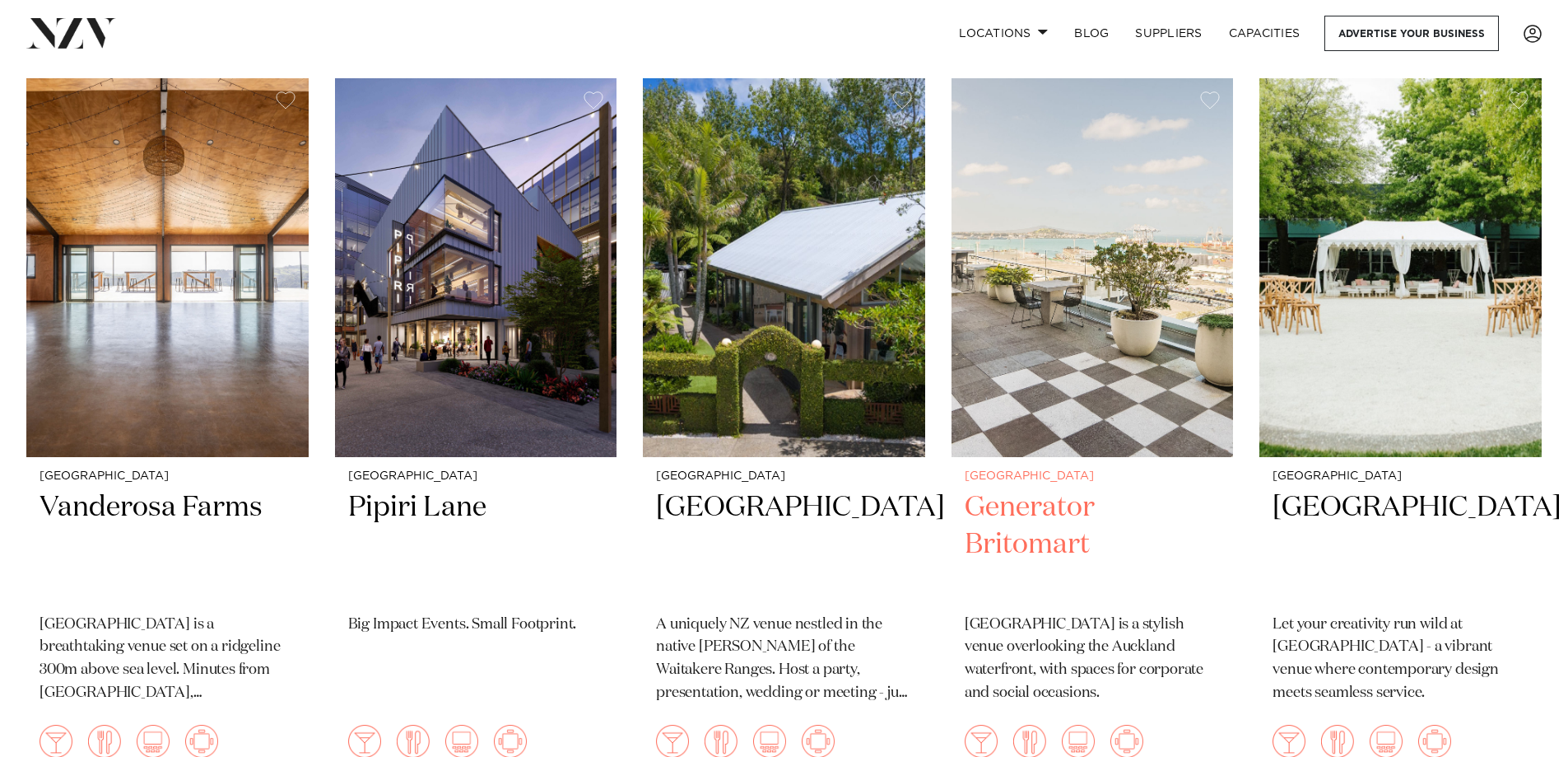
click at [1052, 489] on h2 "Generator Britomart" at bounding box center [1093, 545] width 256 height 111
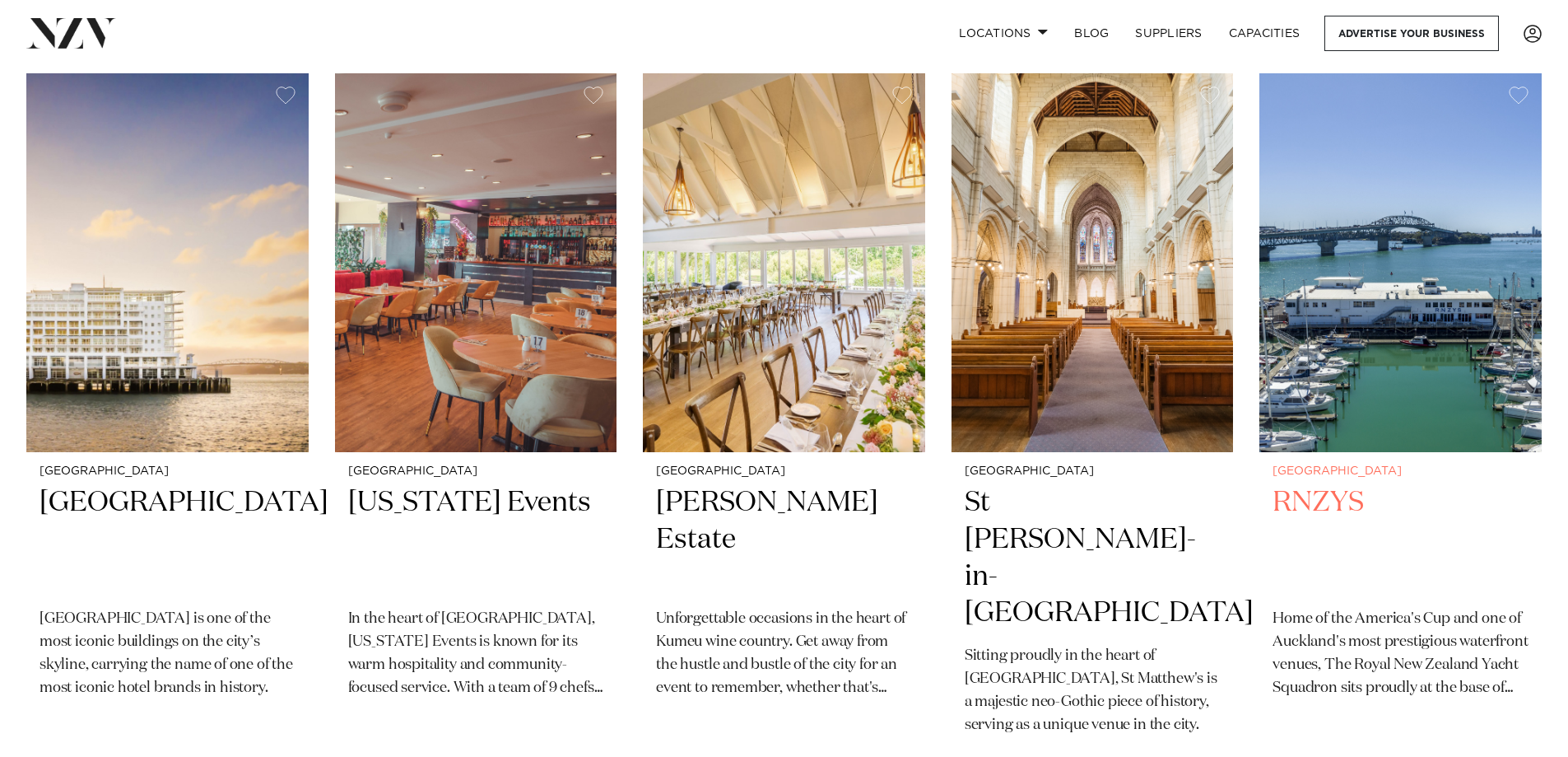
scroll to position [1400, 0]
click at [1324, 483] on h2 "RNZYS" at bounding box center [1400, 539] width 256 height 111
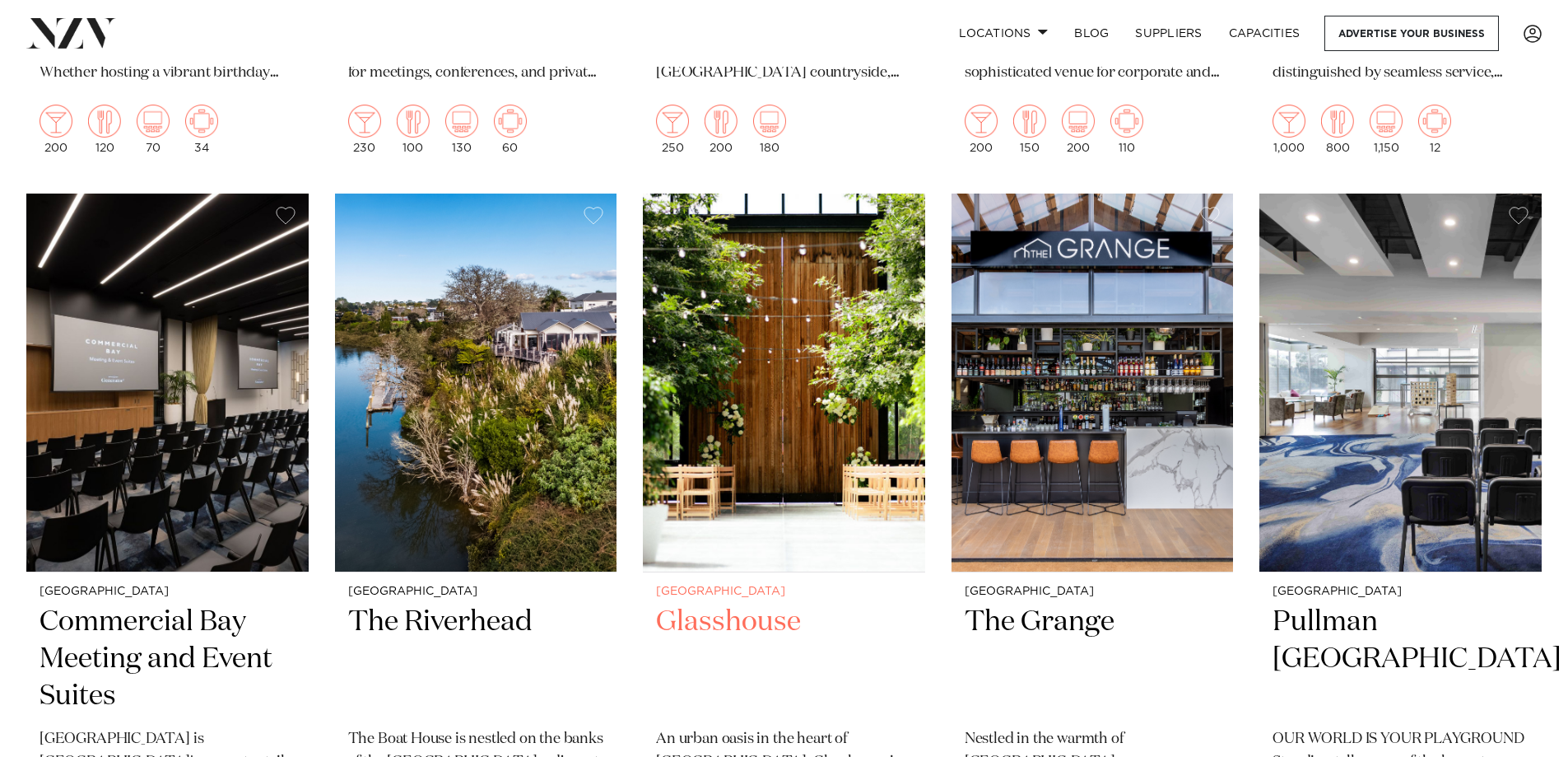
scroll to position [3541, 0]
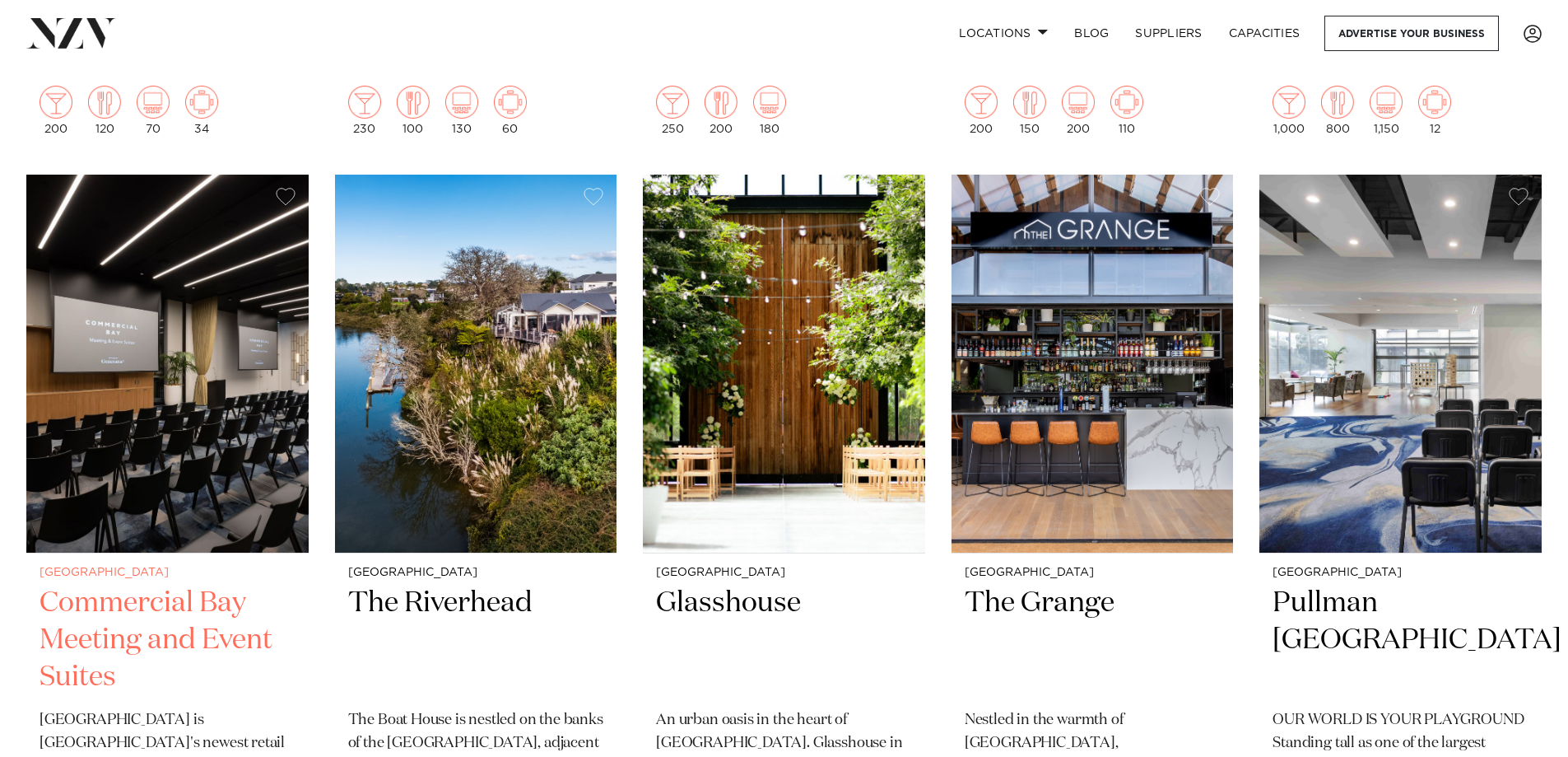
click at [208, 585] on h2 "Commercial Bay Meeting and Event Suites" at bounding box center [168, 640] width 256 height 111
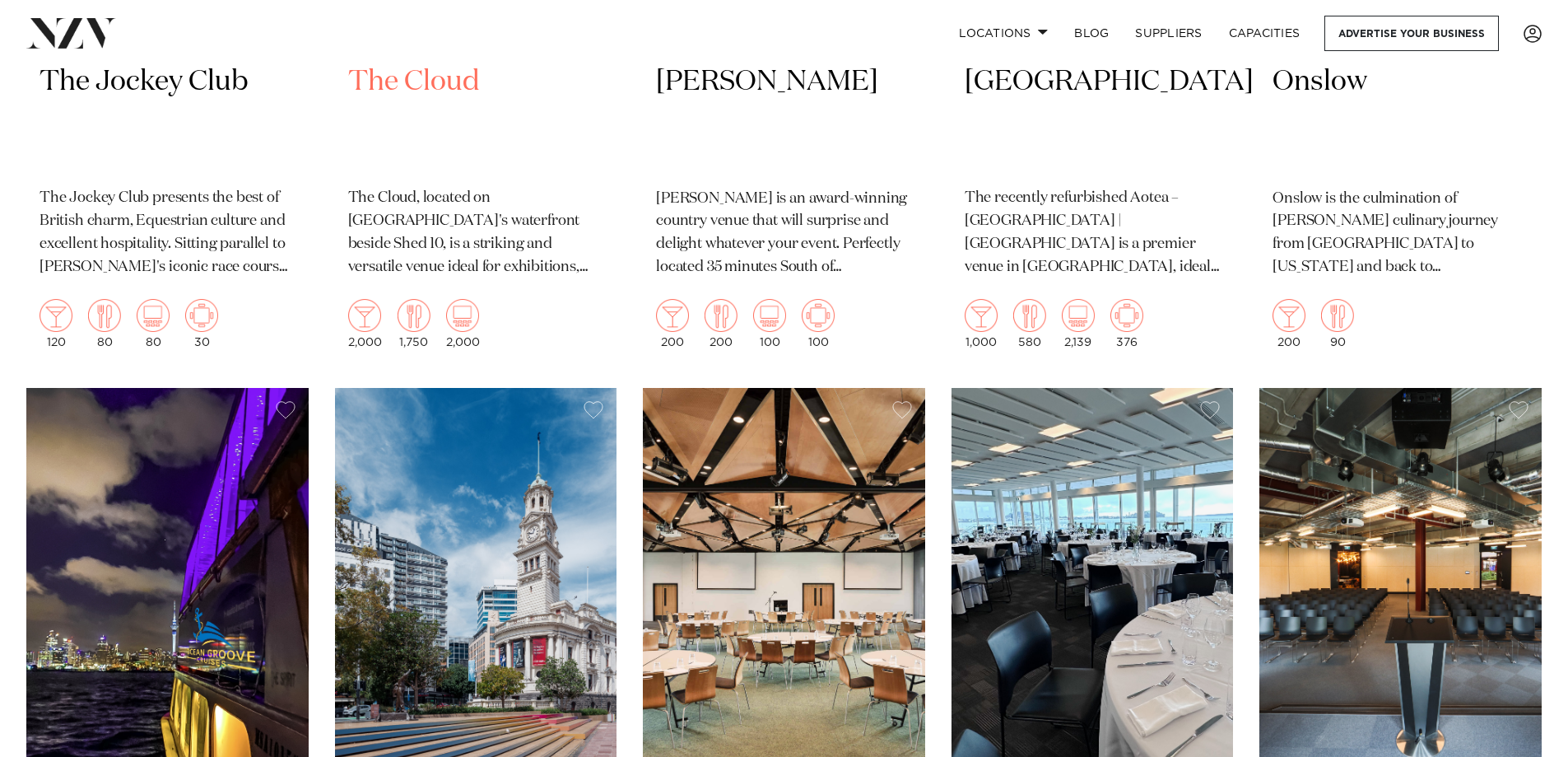
scroll to position [12269, 0]
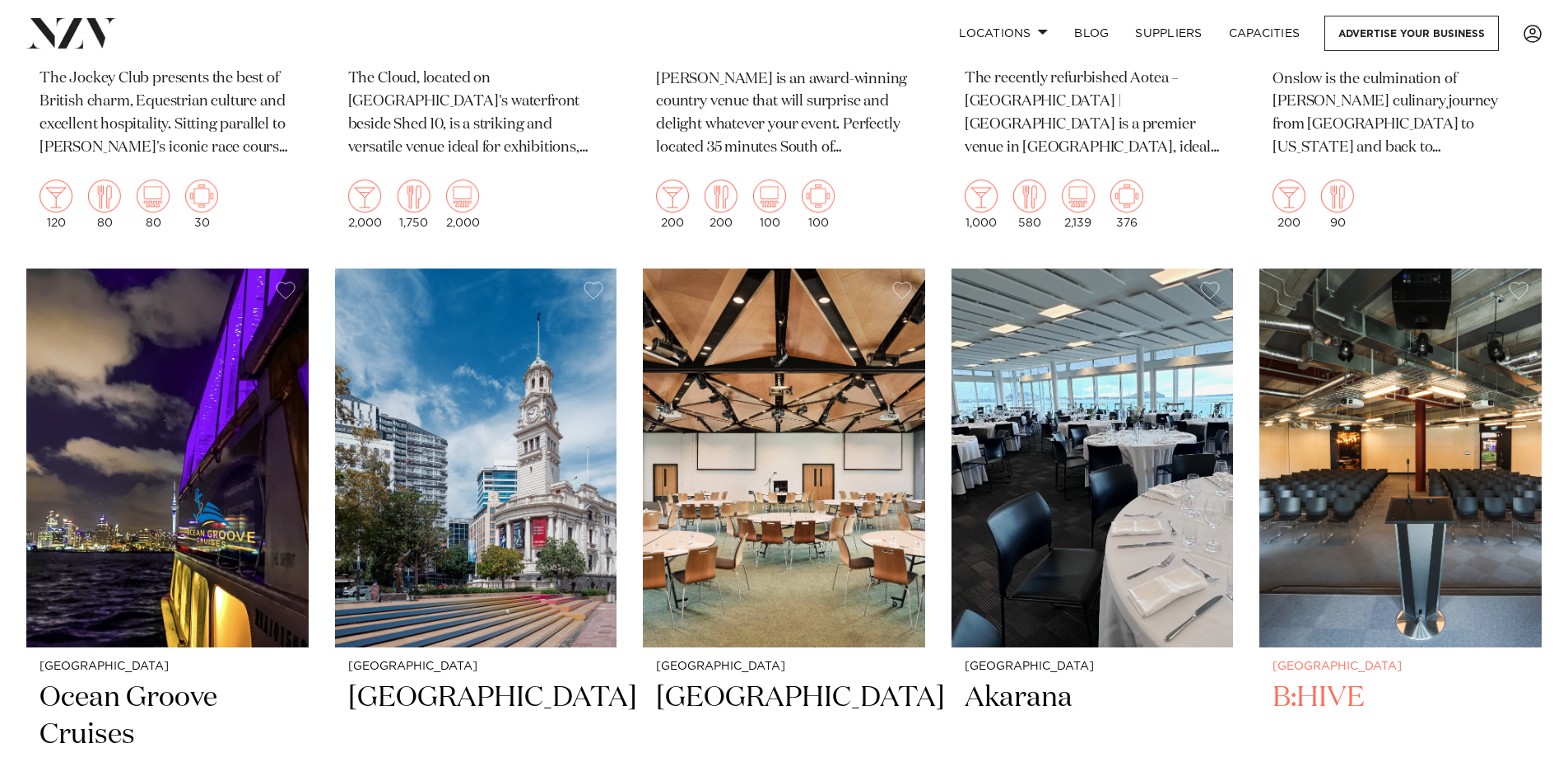
click at [1317, 679] on h2 "B:HIVE" at bounding box center [1400, 735] width 256 height 111
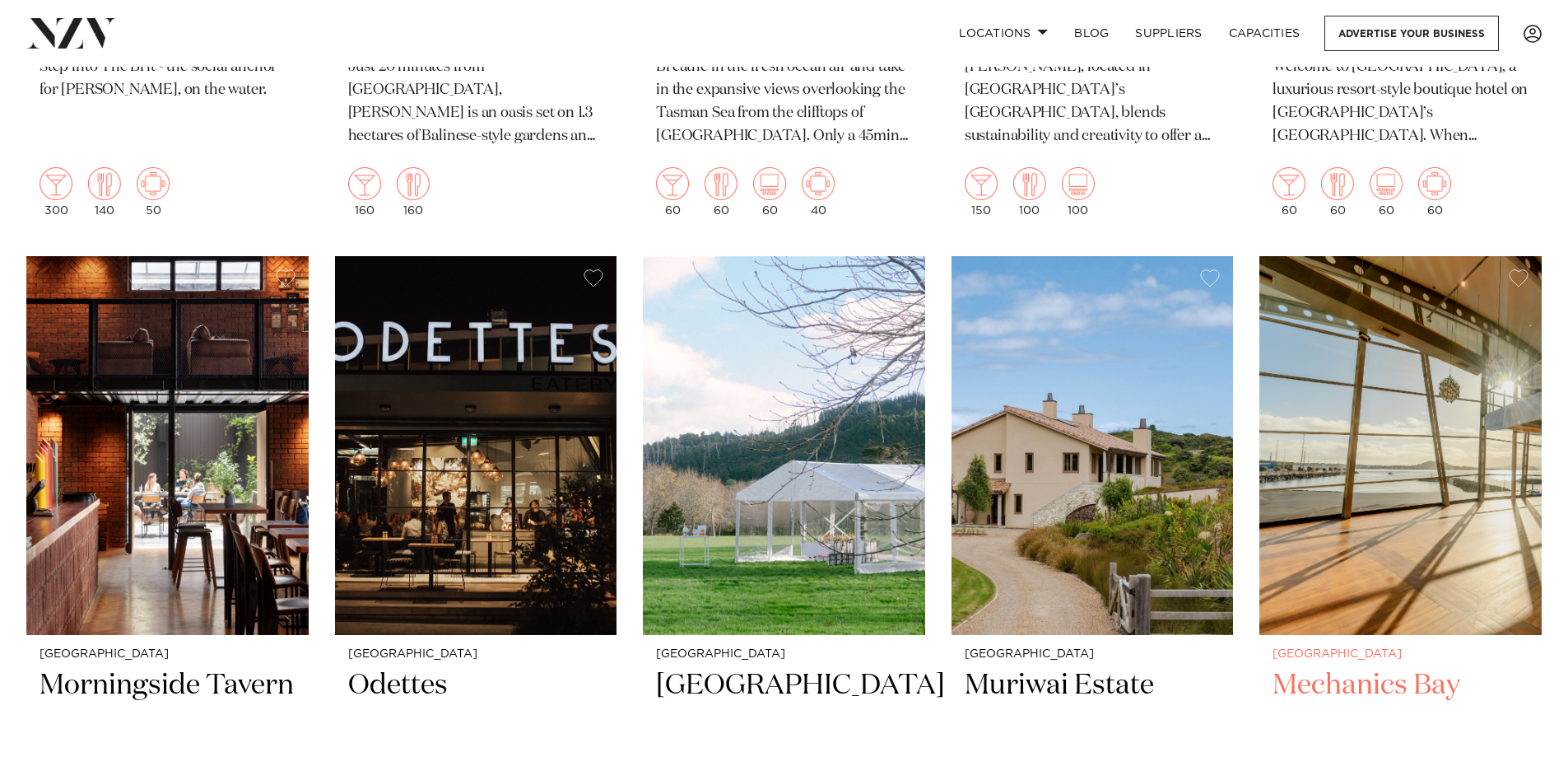
scroll to position [16140, 0]
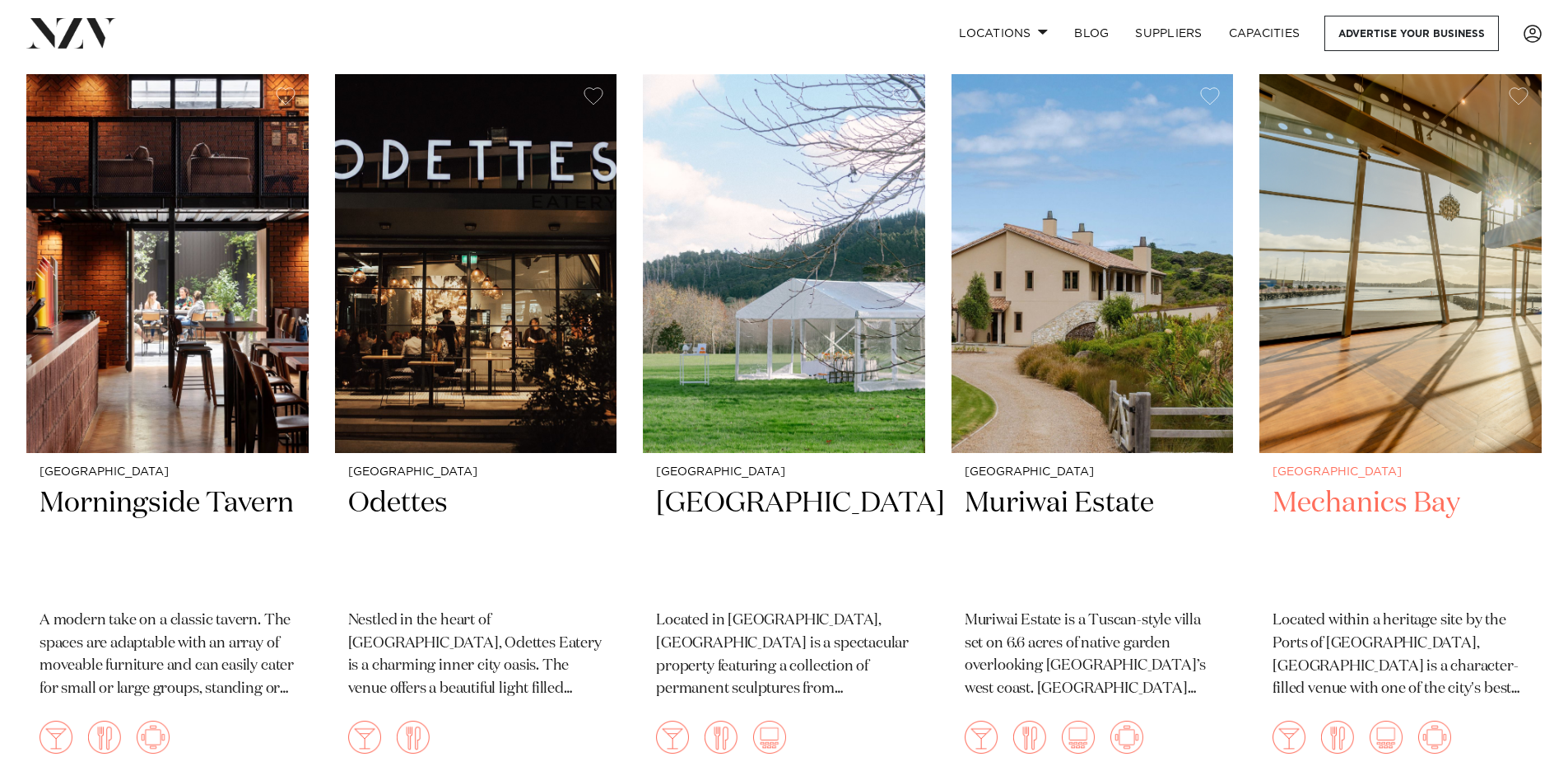
click at [1418, 485] on h2 "Mechanics Bay" at bounding box center [1400, 541] width 256 height 111
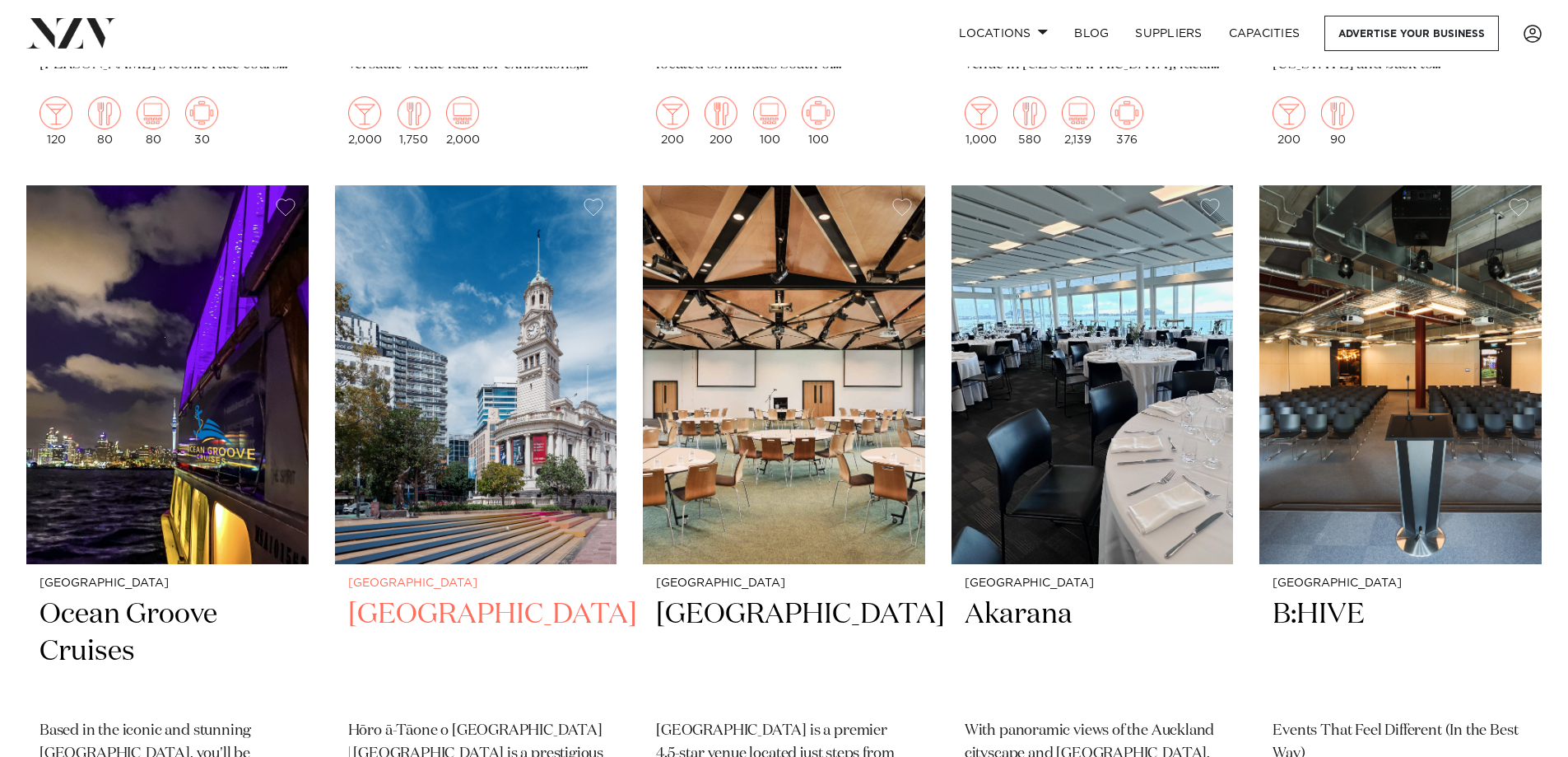
scroll to position [12352, 0]
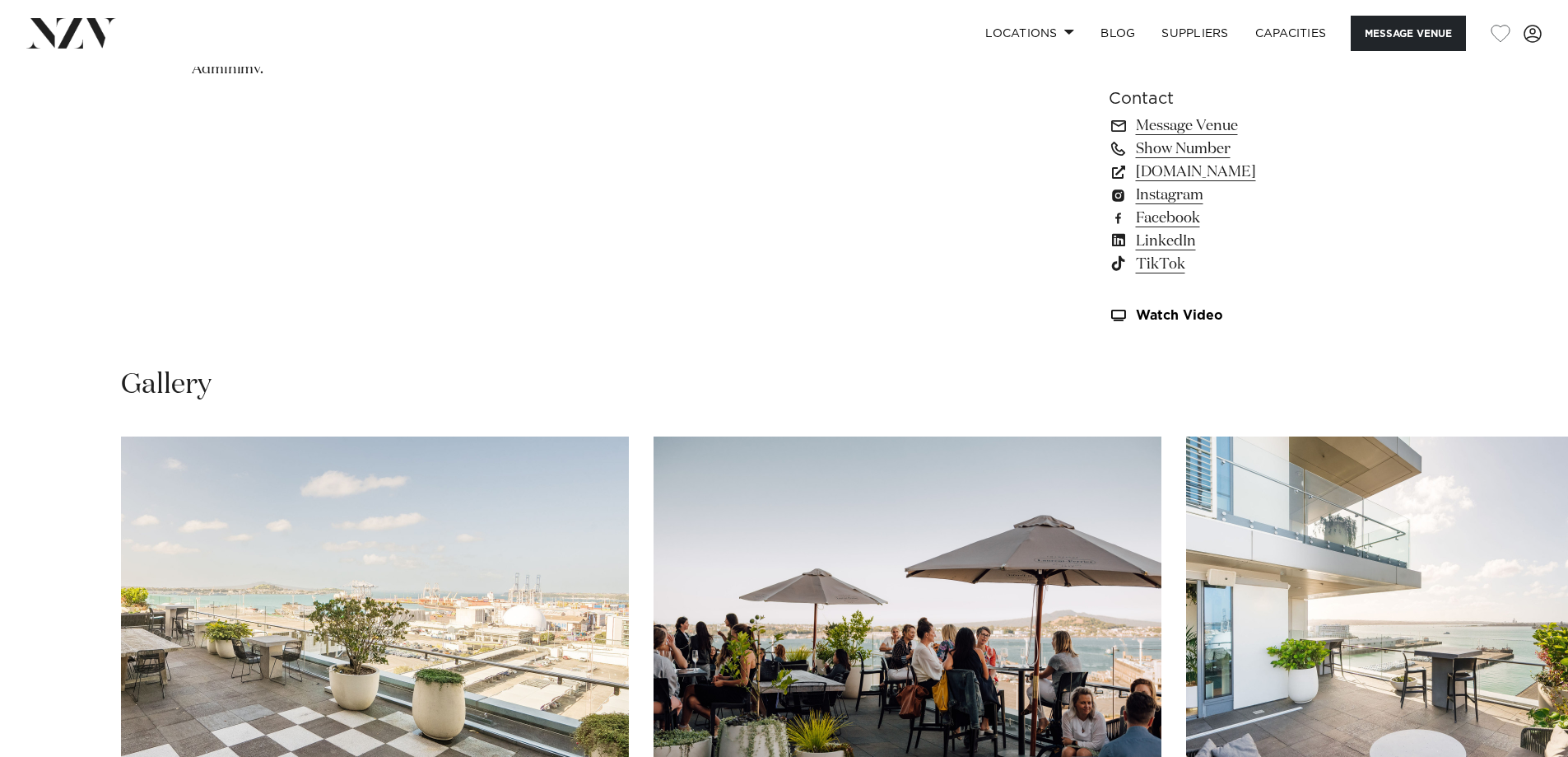
scroll to position [1646, 0]
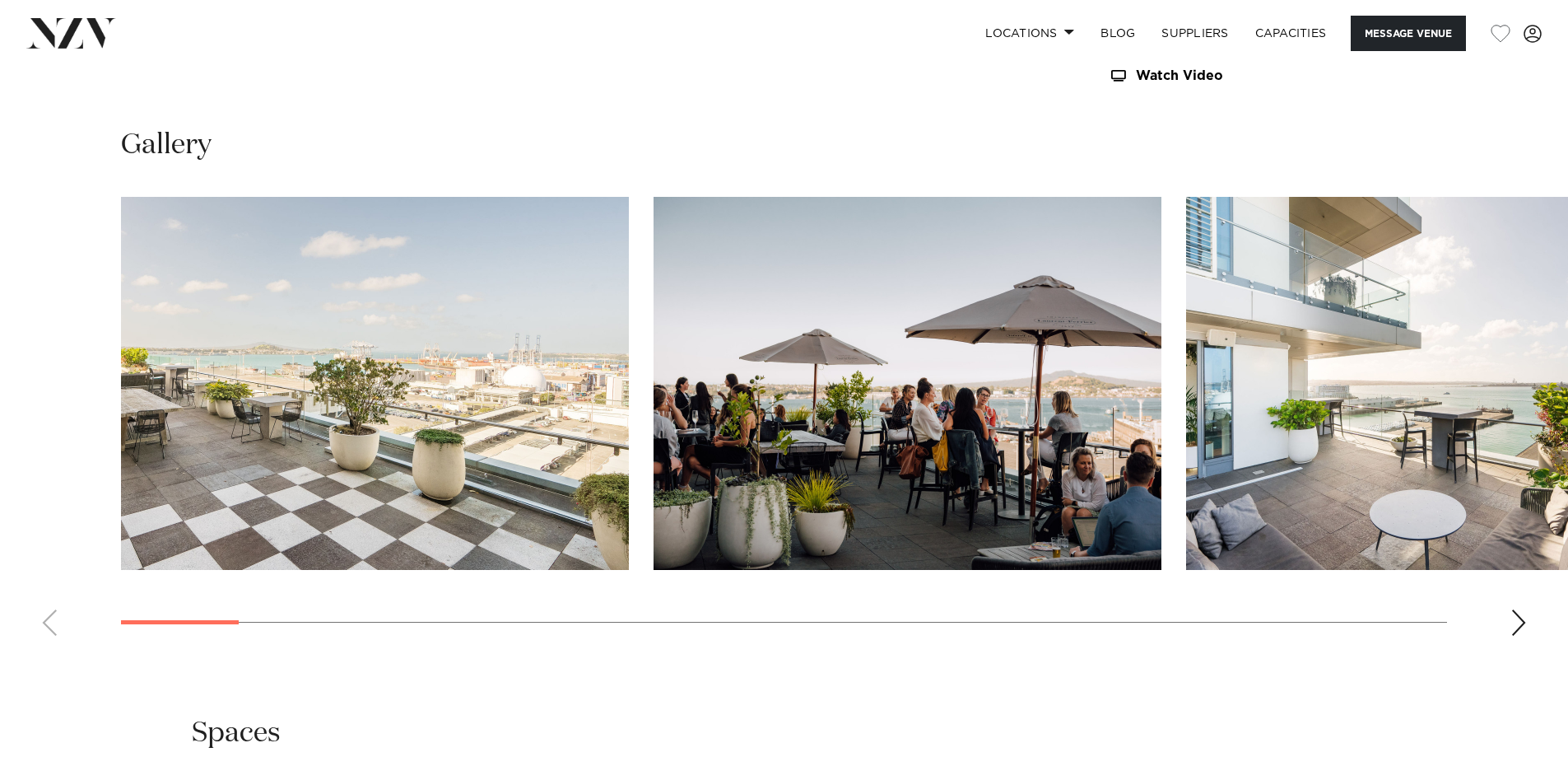
click at [1525, 617] on div "Next slide" at bounding box center [1519, 623] width 17 height 26
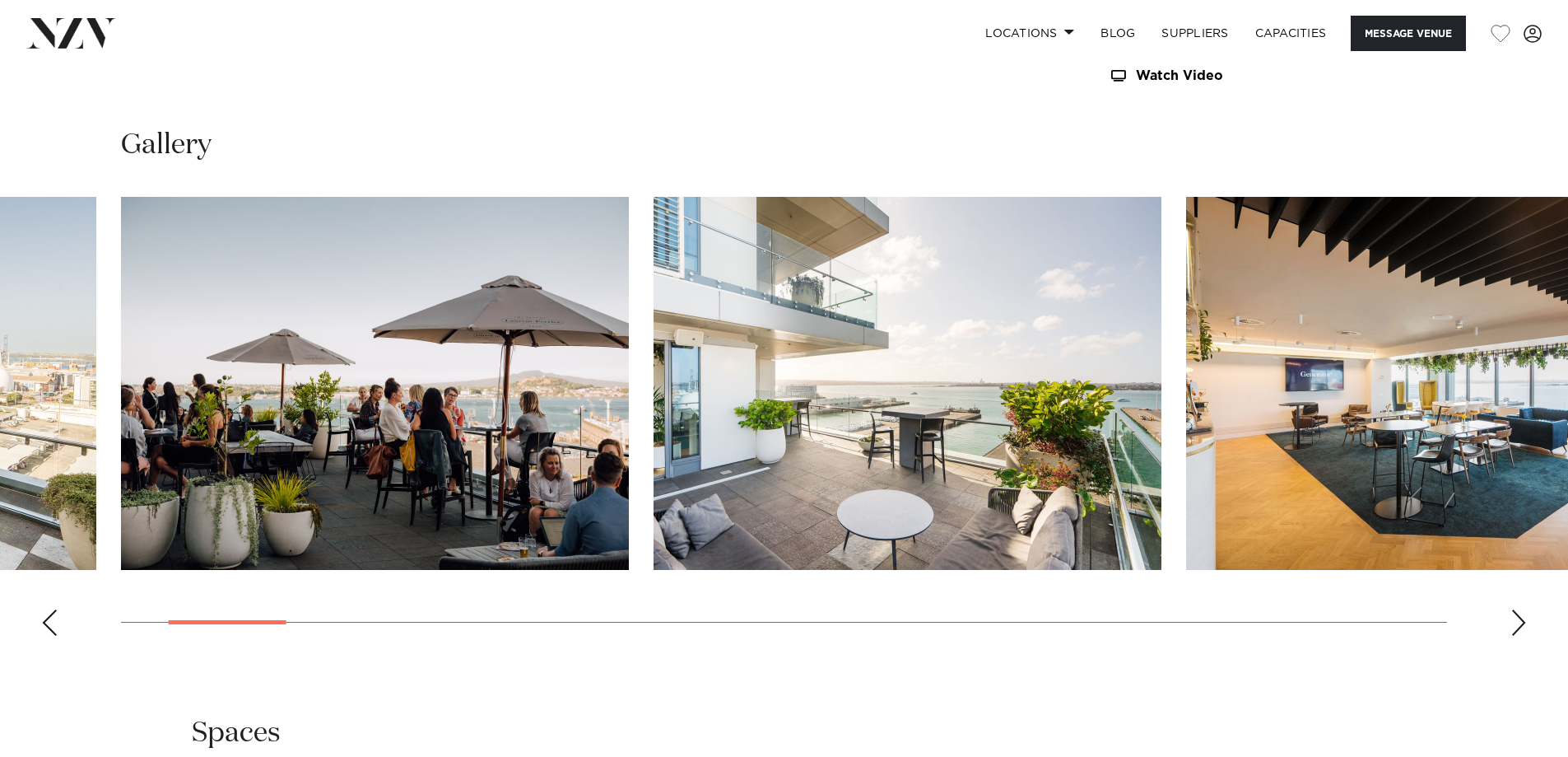
click at [1516, 620] on div "Next slide" at bounding box center [1519, 623] width 17 height 26
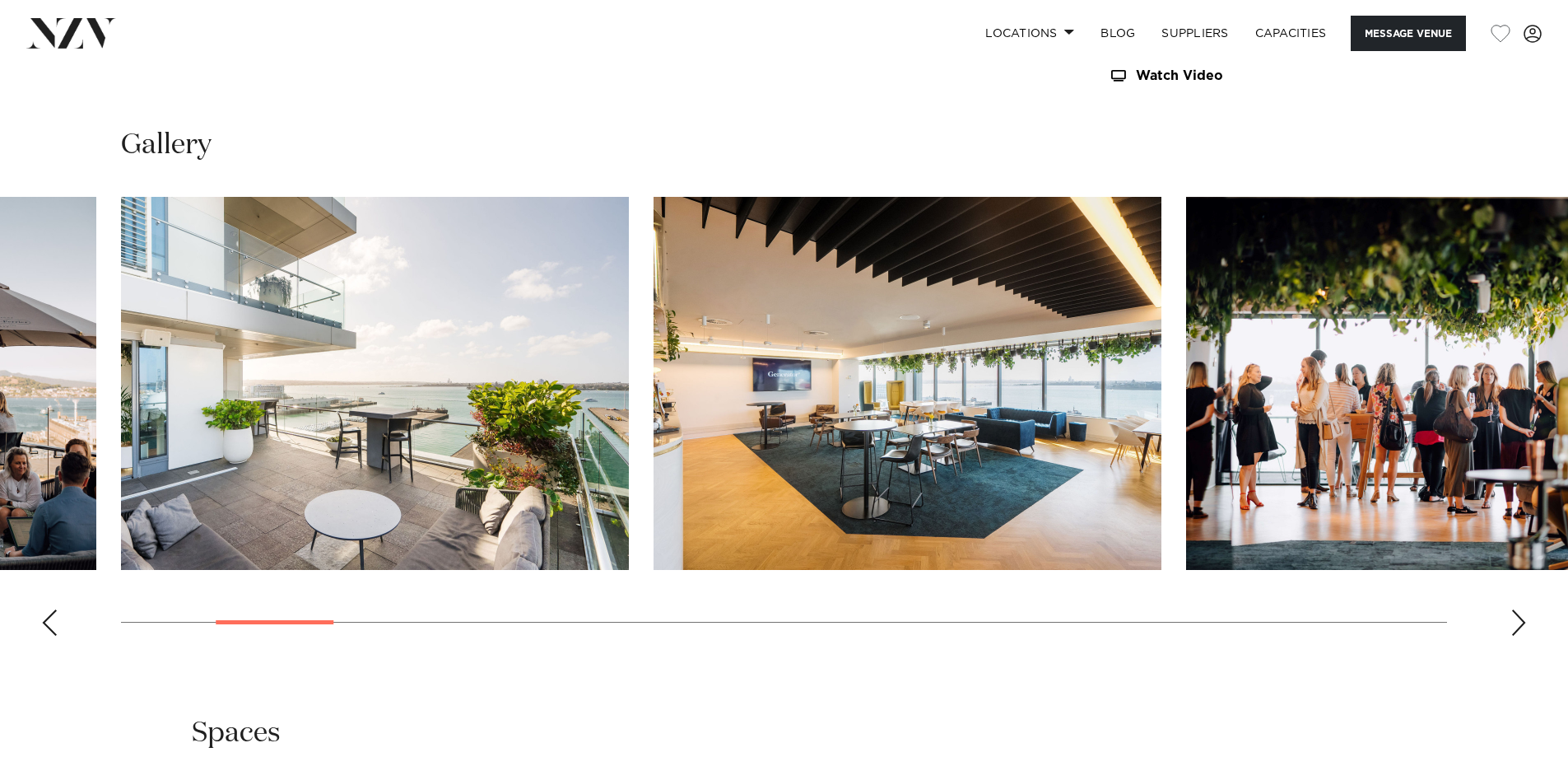
click at [1516, 620] on div "Next slide" at bounding box center [1519, 623] width 17 height 26
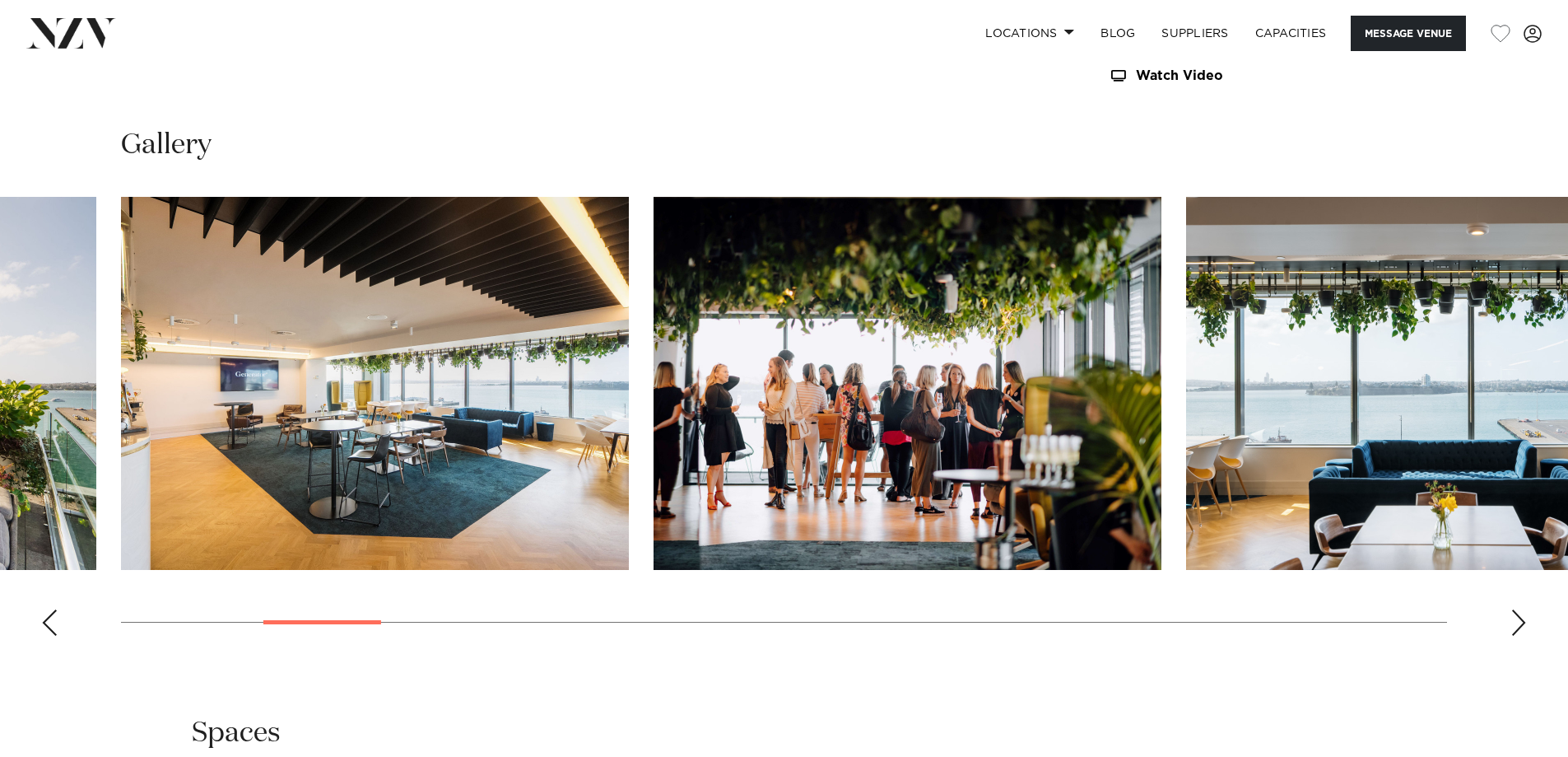
click at [1517, 620] on div "Next slide" at bounding box center [1519, 623] width 17 height 26
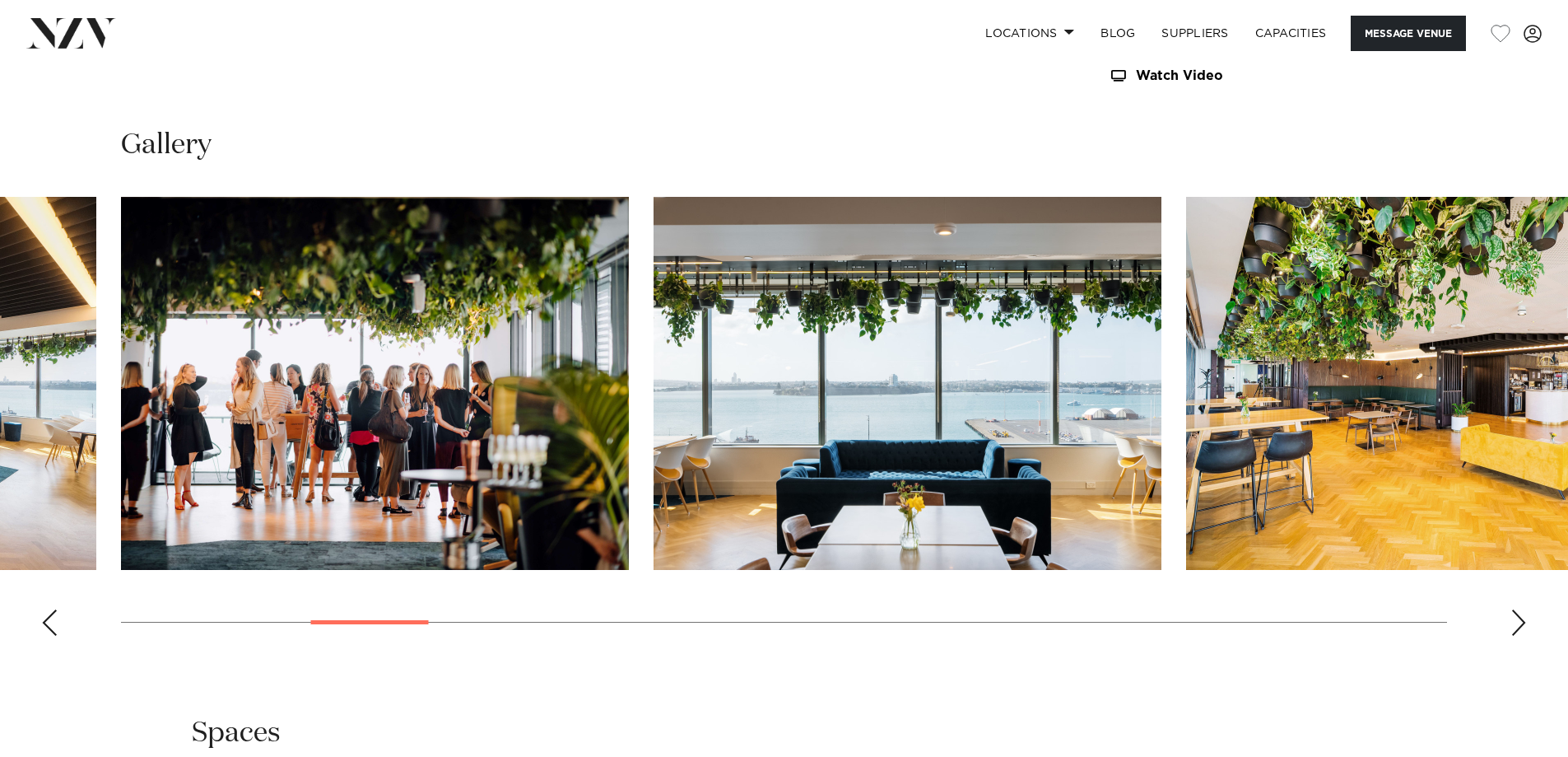
click at [1517, 620] on div "Next slide" at bounding box center [1519, 623] width 17 height 26
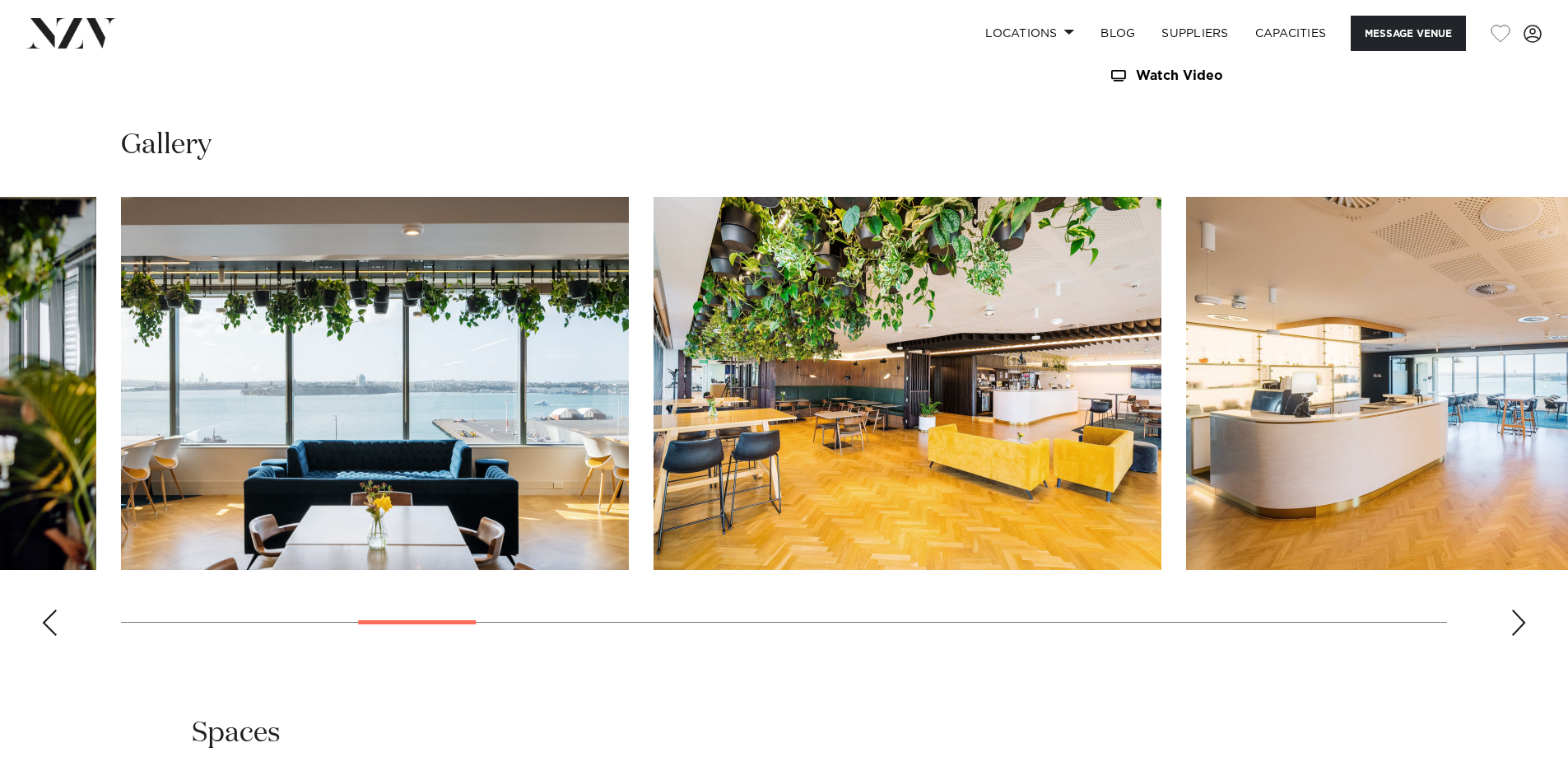
click at [1517, 620] on div "Next slide" at bounding box center [1519, 623] width 17 height 26
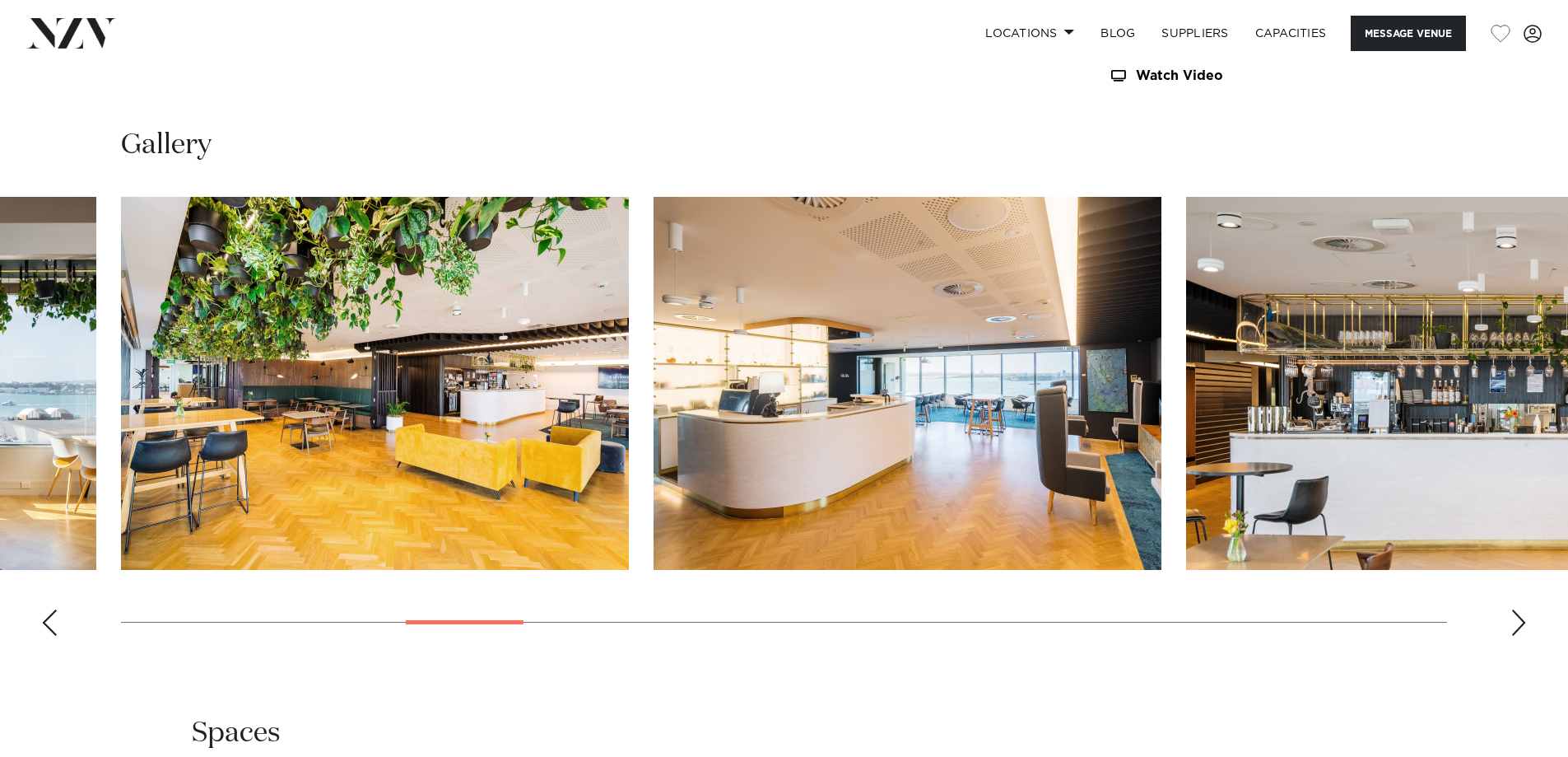
click at [1517, 620] on div "Next slide" at bounding box center [1519, 623] width 17 height 26
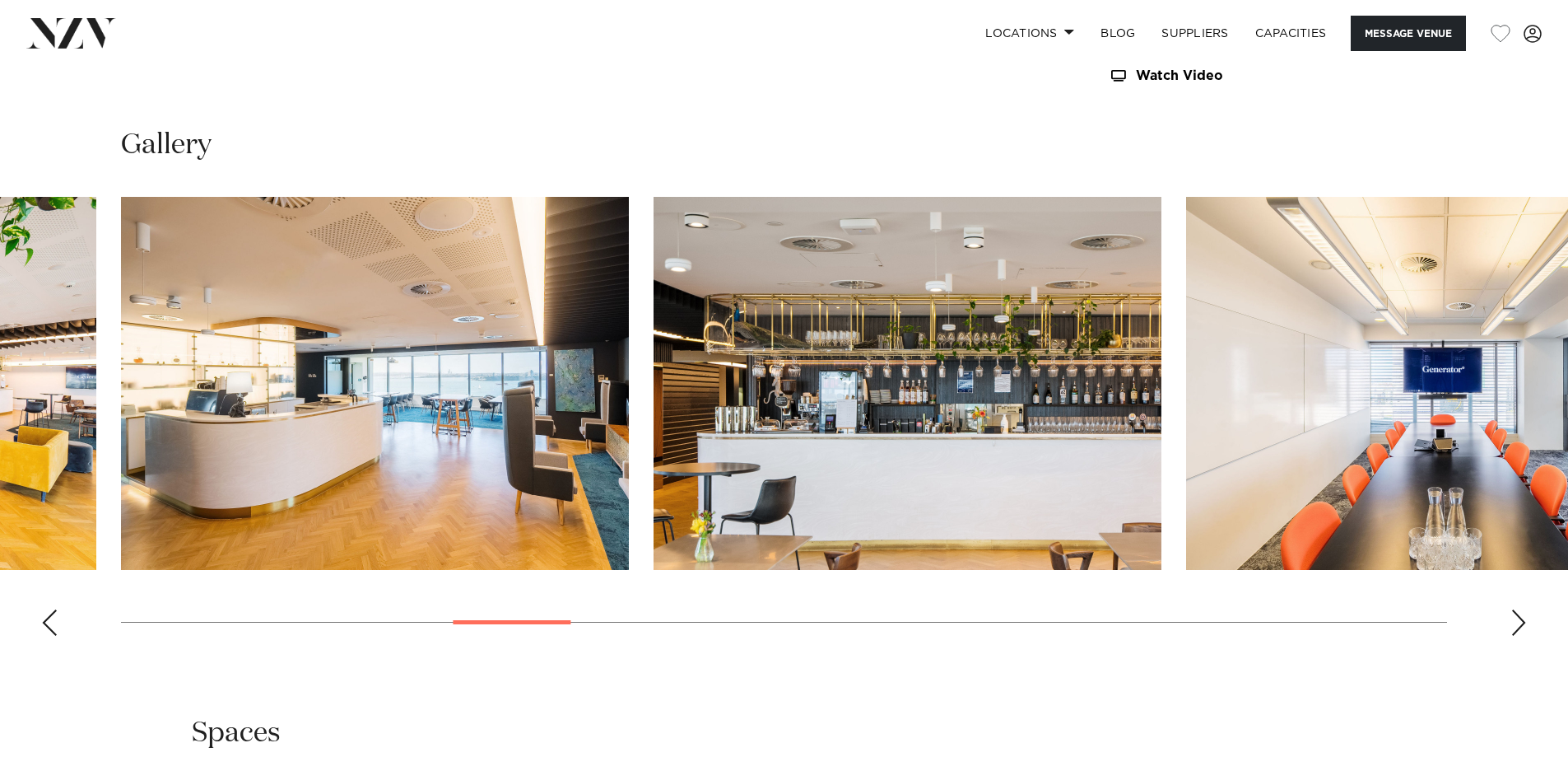
click at [1517, 620] on div "Next slide" at bounding box center [1519, 623] width 17 height 26
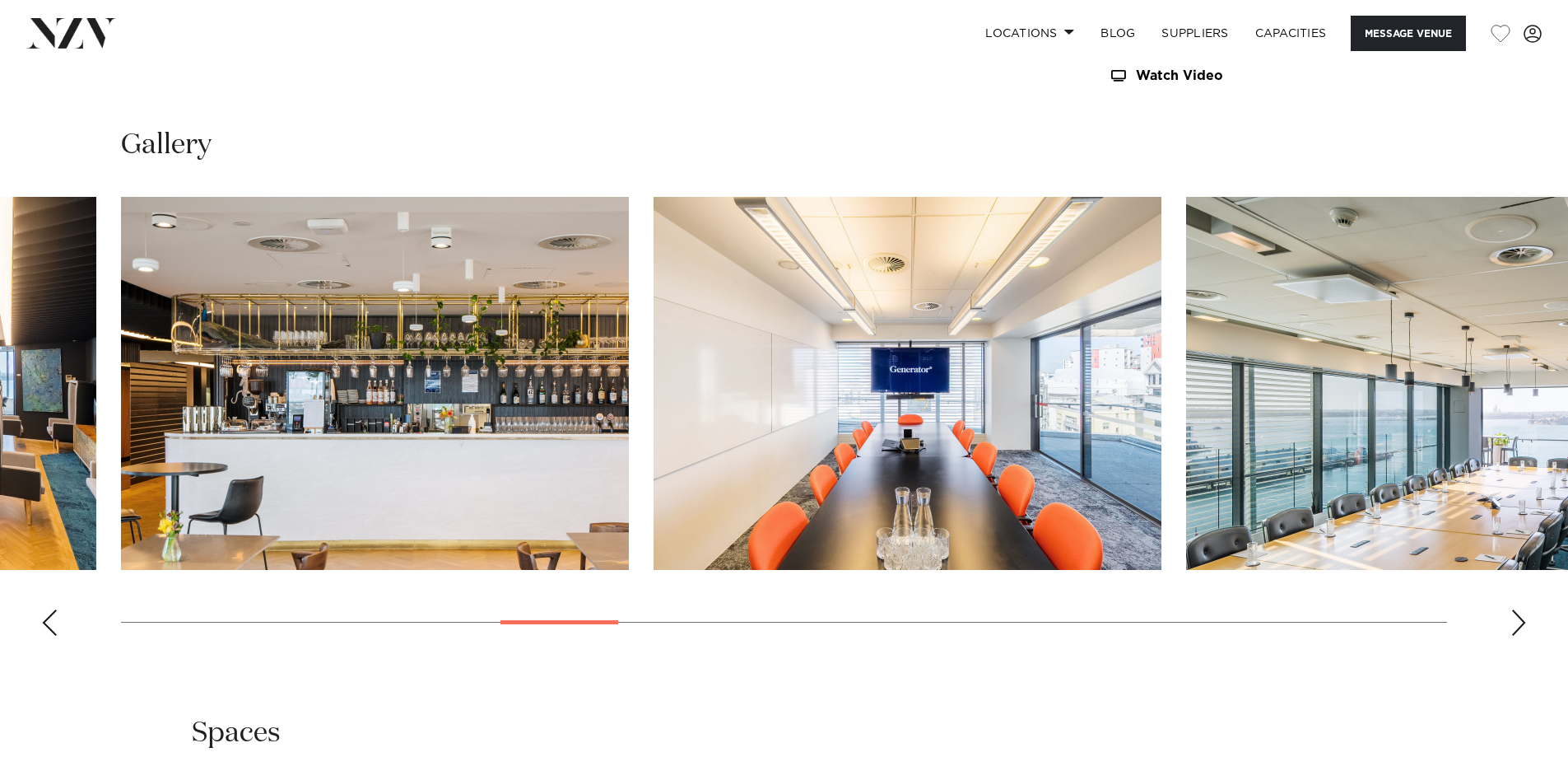
click at [1517, 620] on div "Next slide" at bounding box center [1519, 623] width 17 height 26
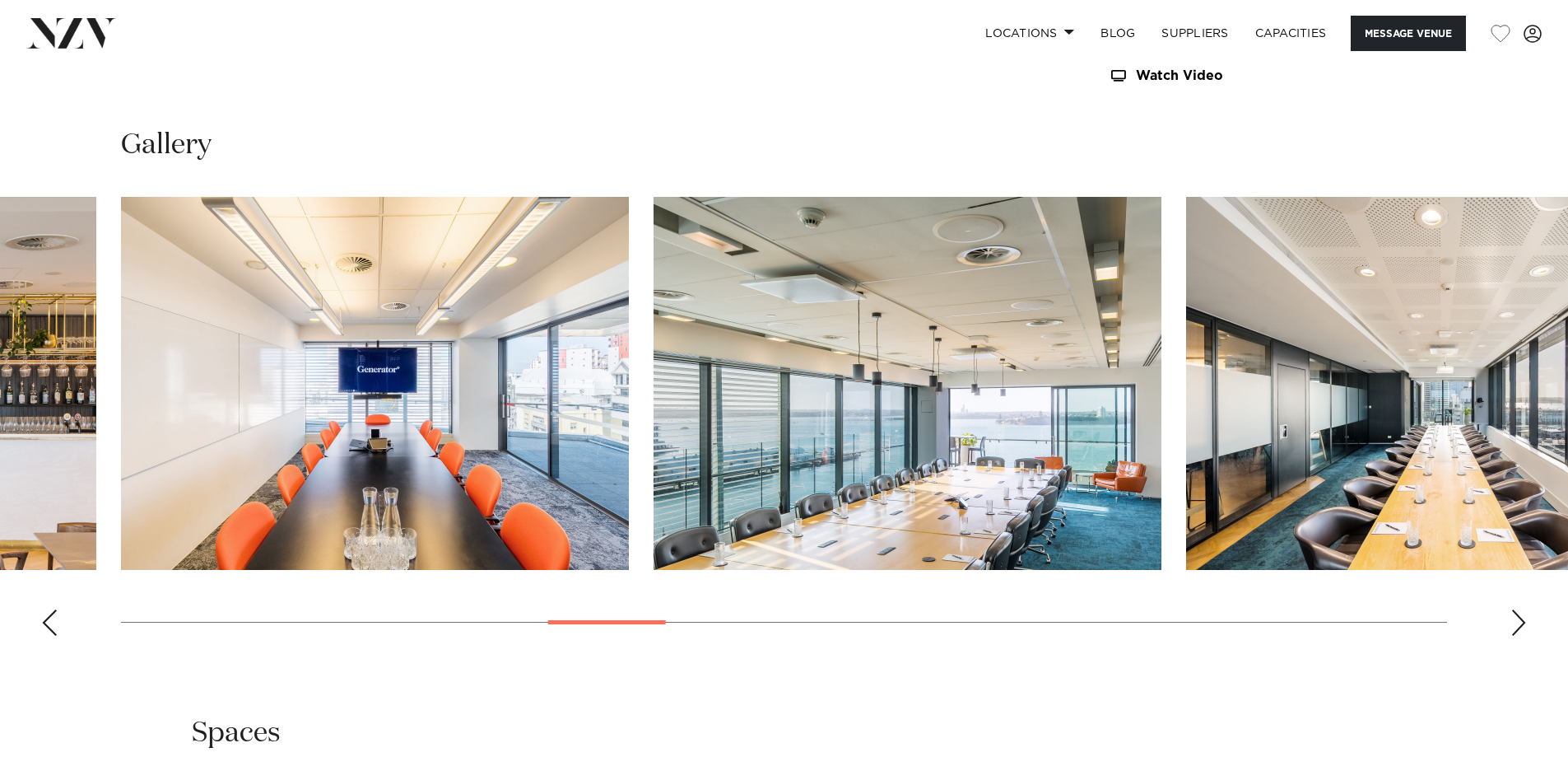
click at [1517, 620] on div "Next slide" at bounding box center [1519, 623] width 17 height 26
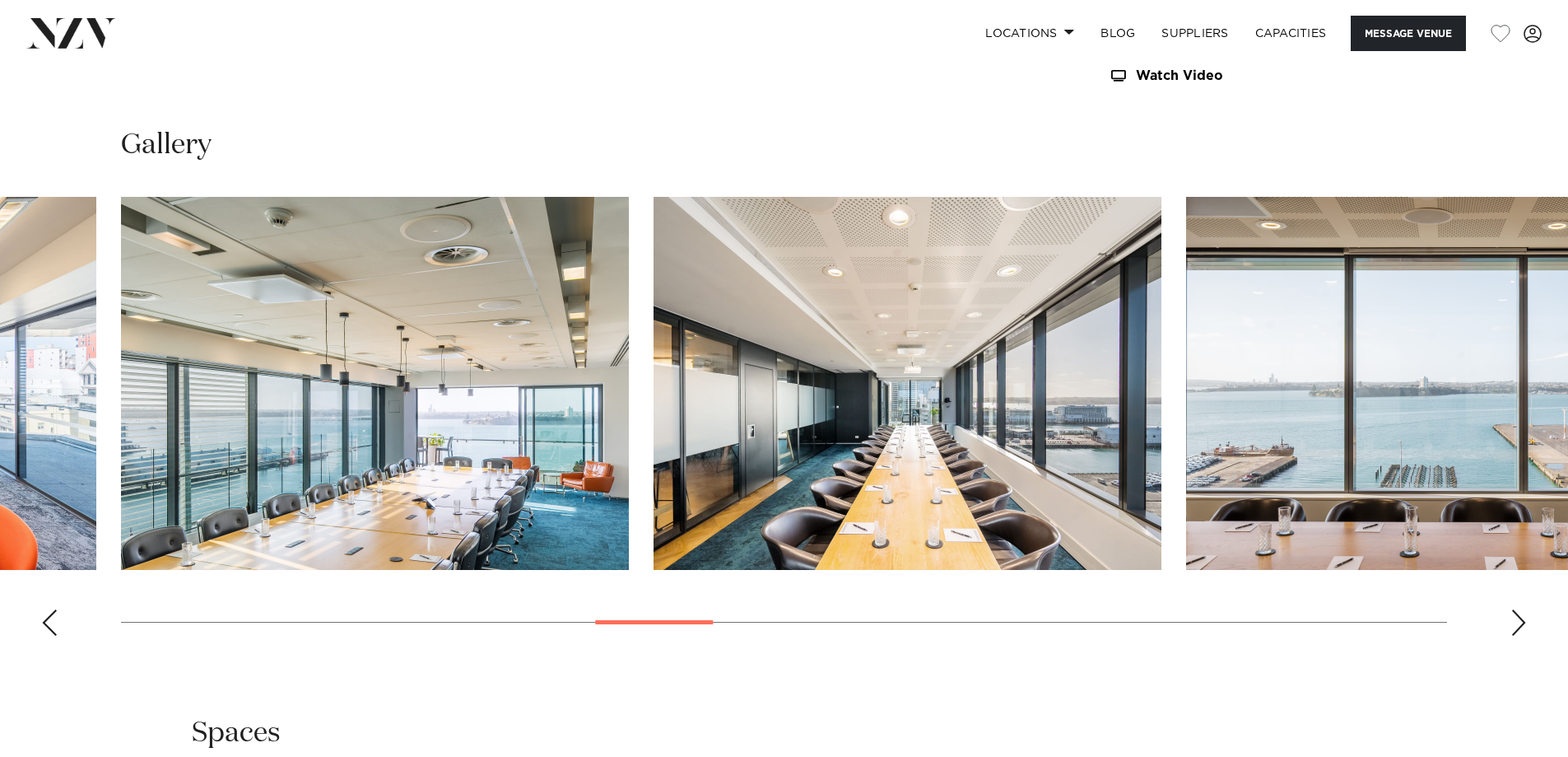
click at [1517, 620] on div "Next slide" at bounding box center [1519, 623] width 17 height 26
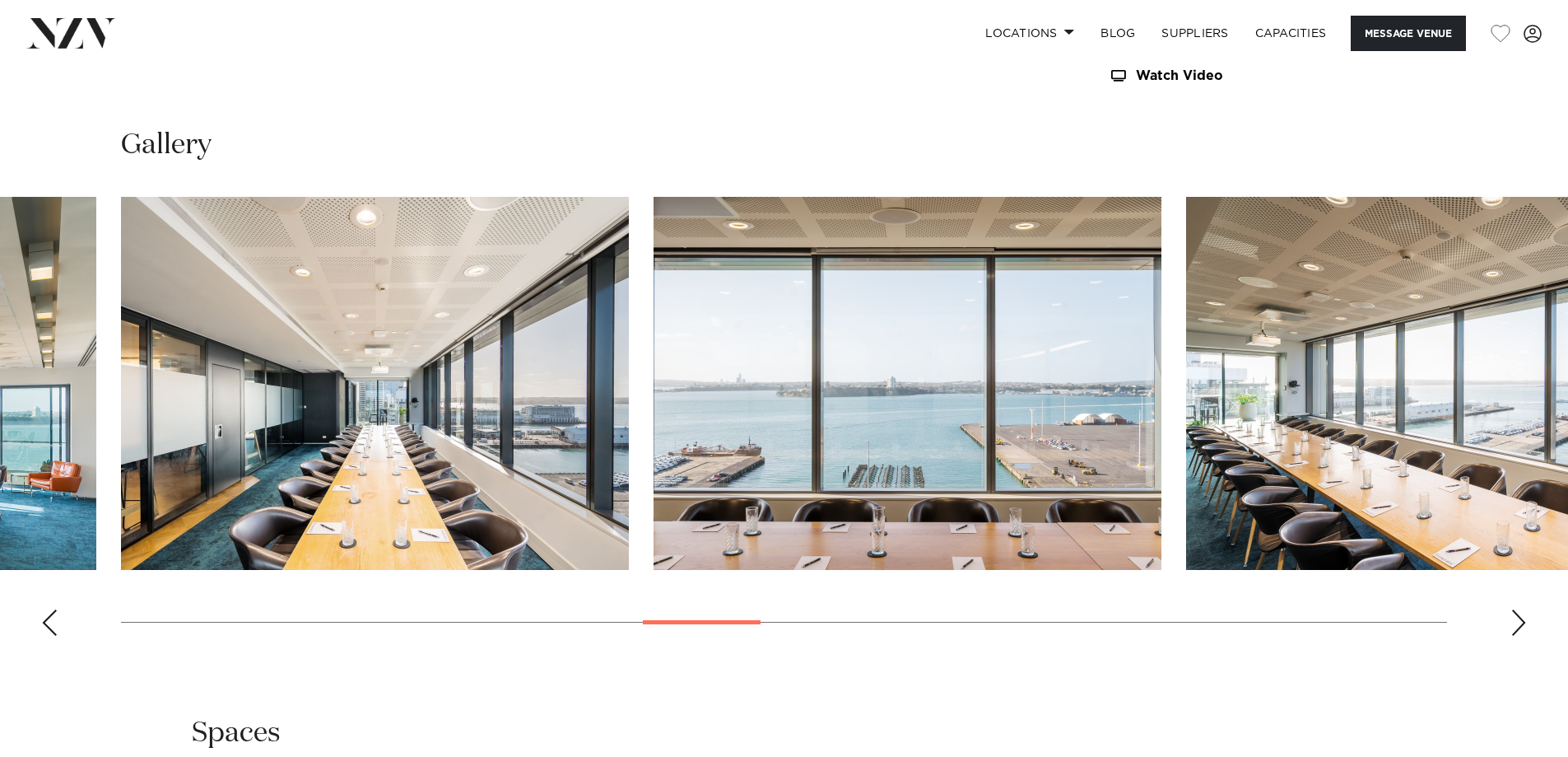
click at [1517, 620] on div "Next slide" at bounding box center [1519, 623] width 17 height 26
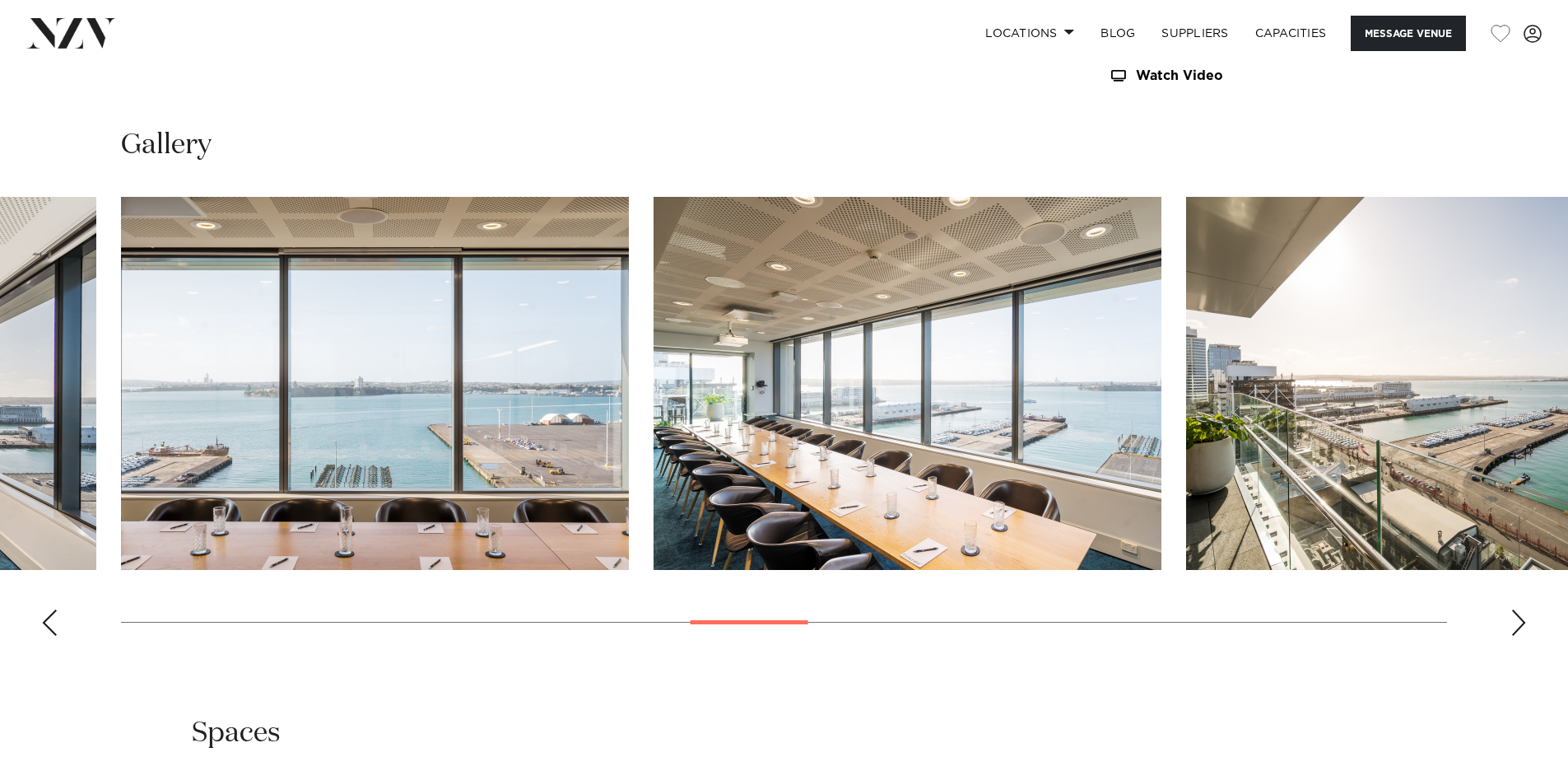
click at [1517, 620] on div "Next slide" at bounding box center [1519, 623] width 17 height 26
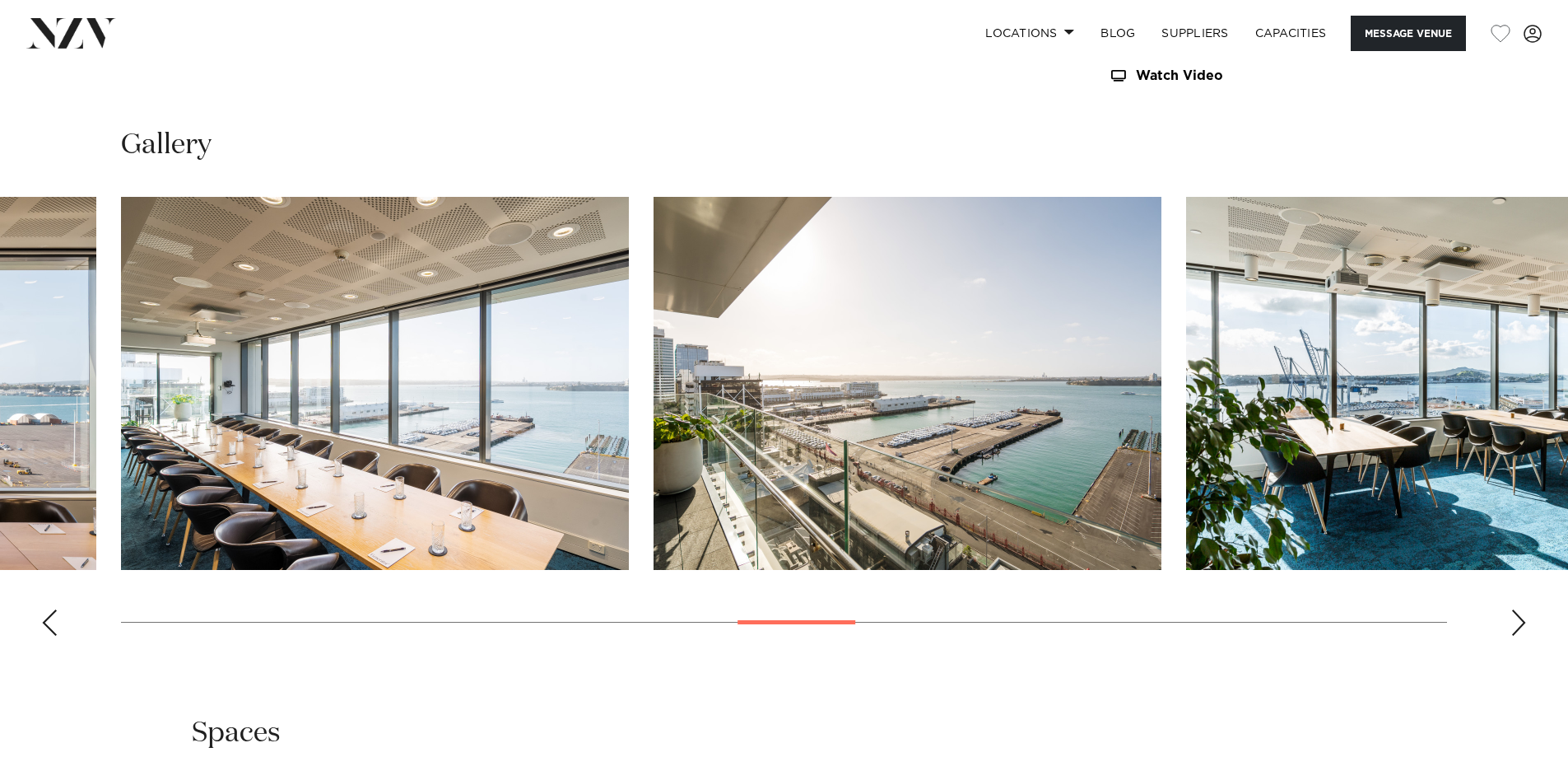
click at [1517, 620] on div "Next slide" at bounding box center [1519, 623] width 17 height 26
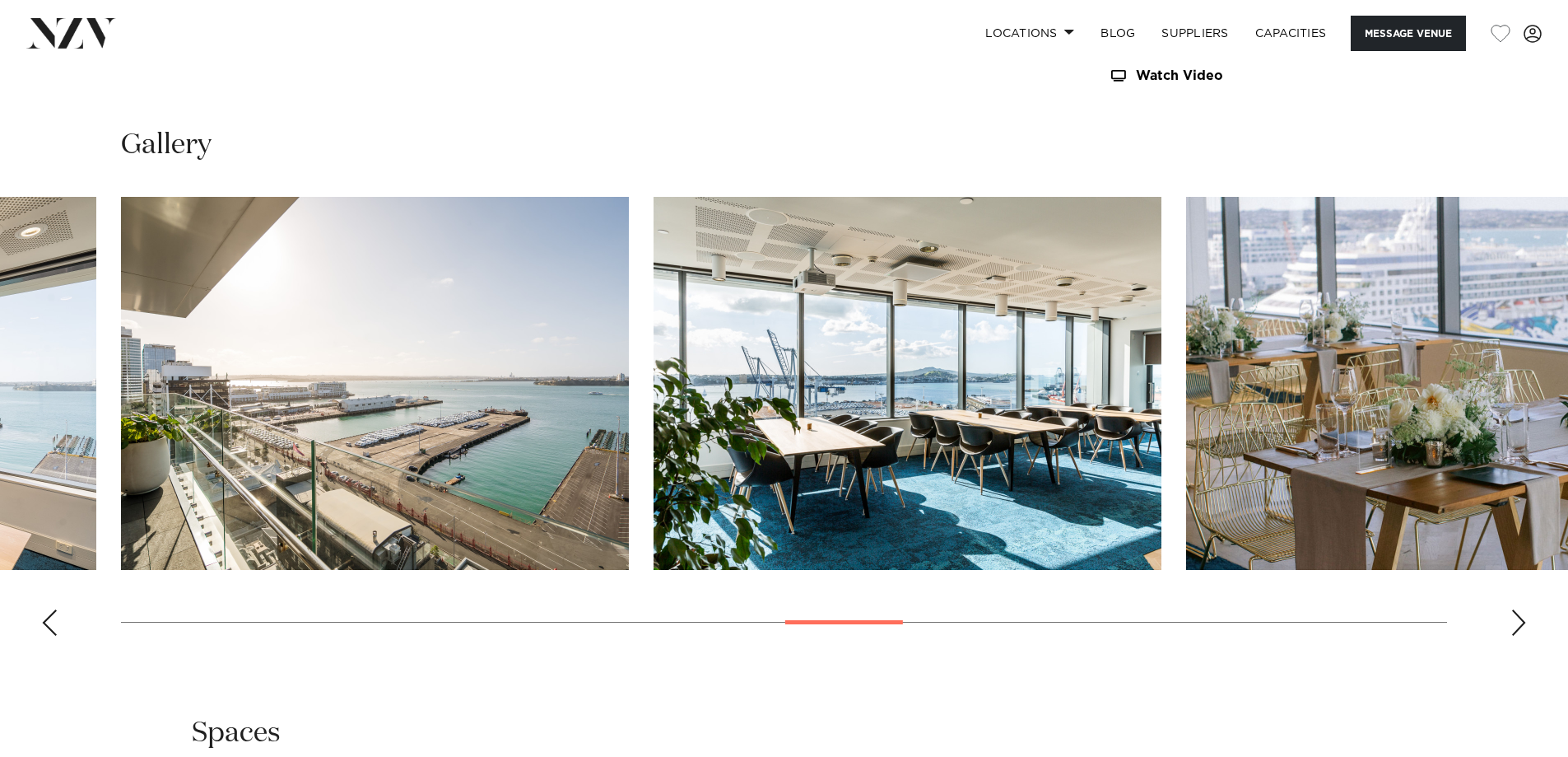
click at [1517, 620] on div "Next slide" at bounding box center [1519, 623] width 17 height 26
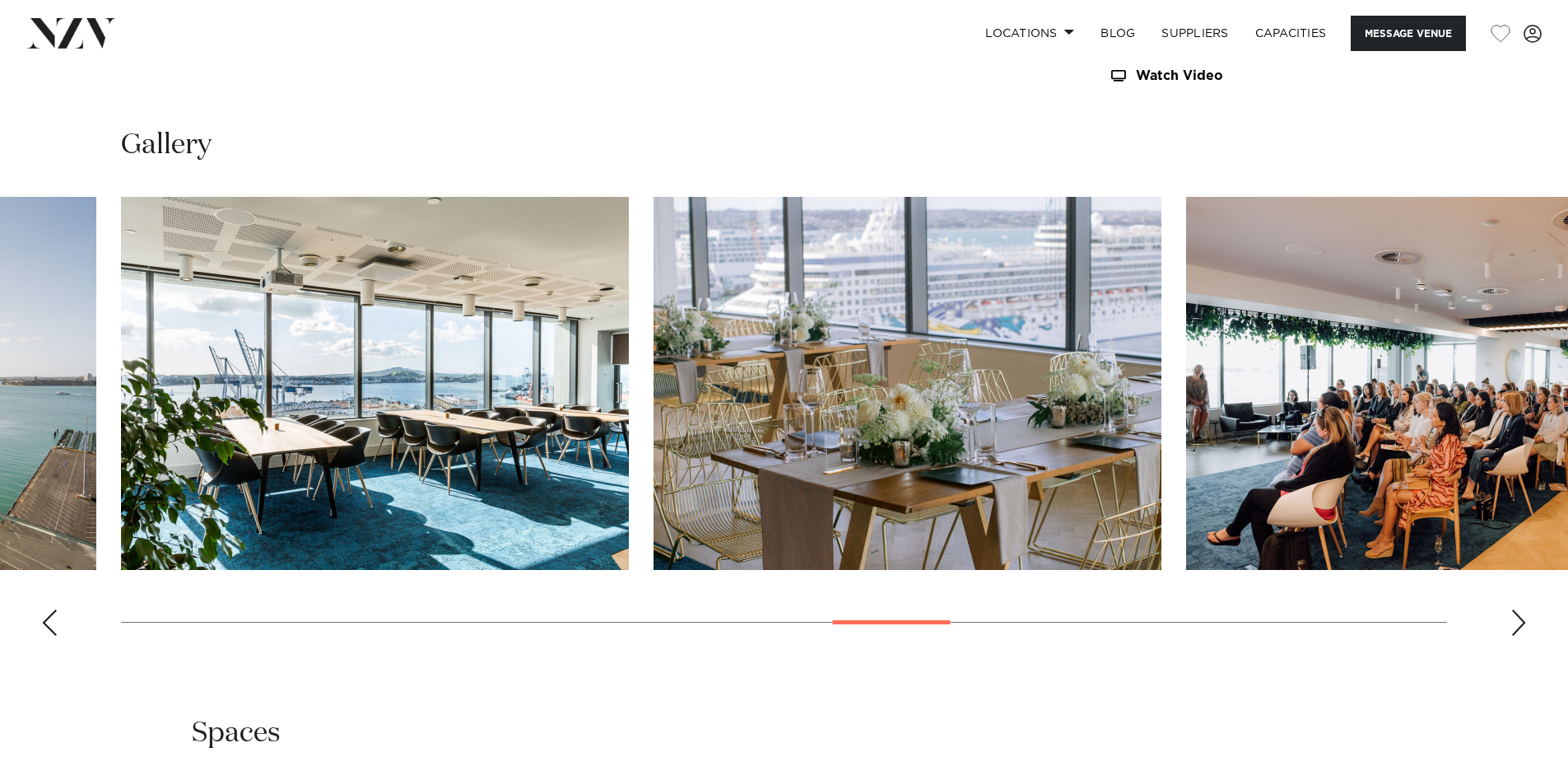
click at [1517, 620] on div "Next slide" at bounding box center [1519, 623] width 17 height 26
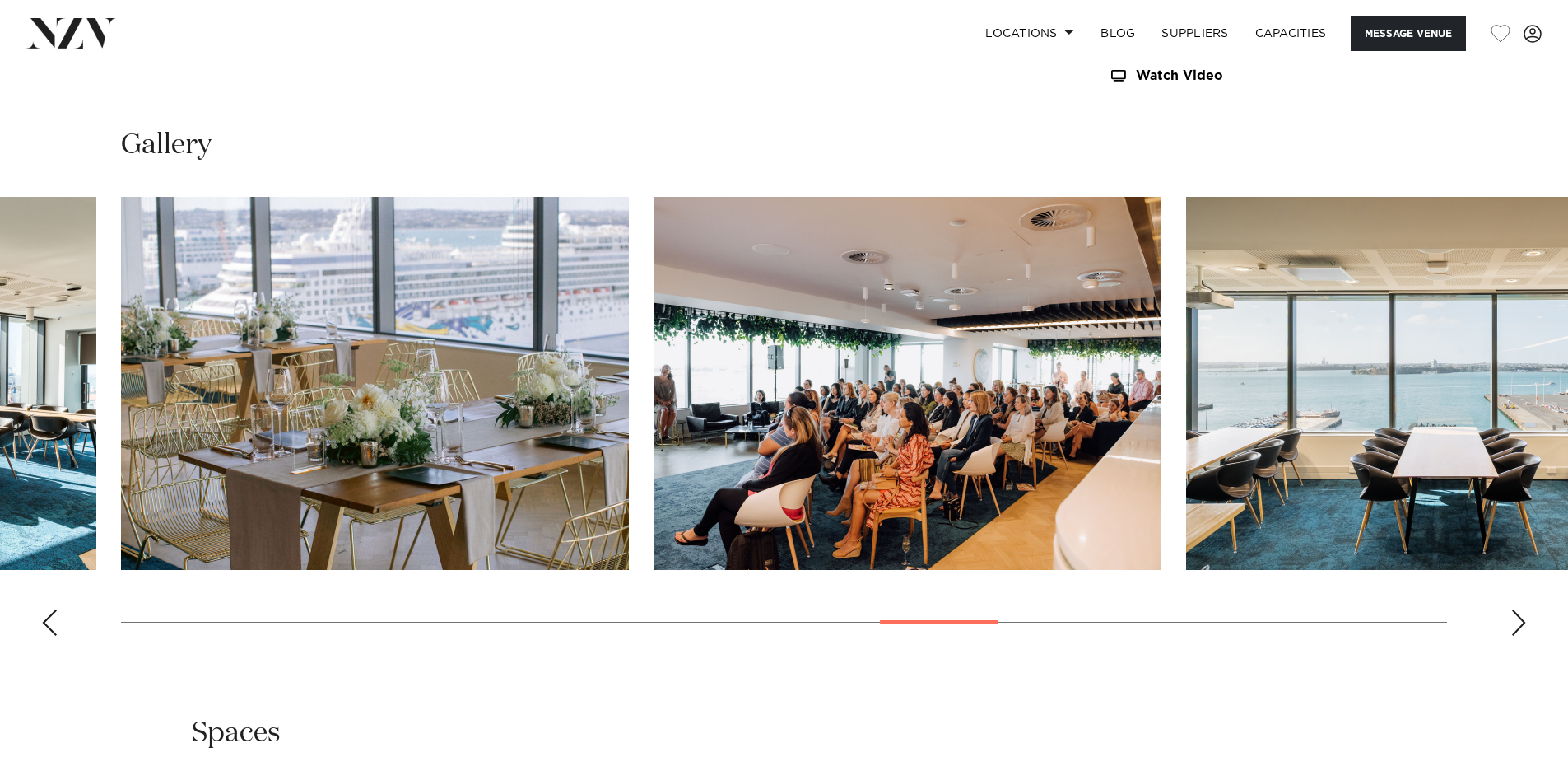
click at [1517, 620] on div "Next slide" at bounding box center [1519, 623] width 17 height 26
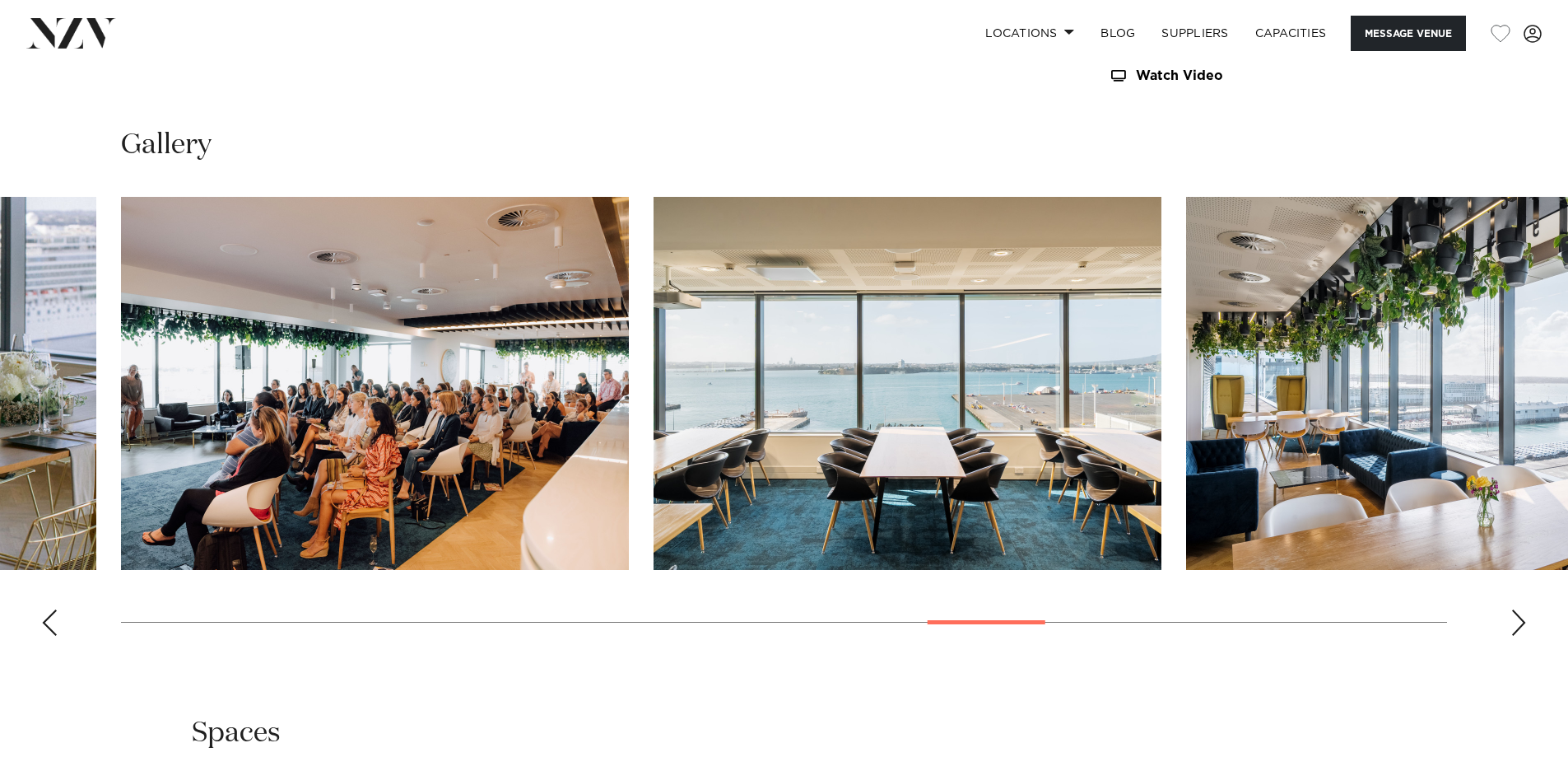
click at [1517, 620] on div "Next slide" at bounding box center [1519, 623] width 17 height 26
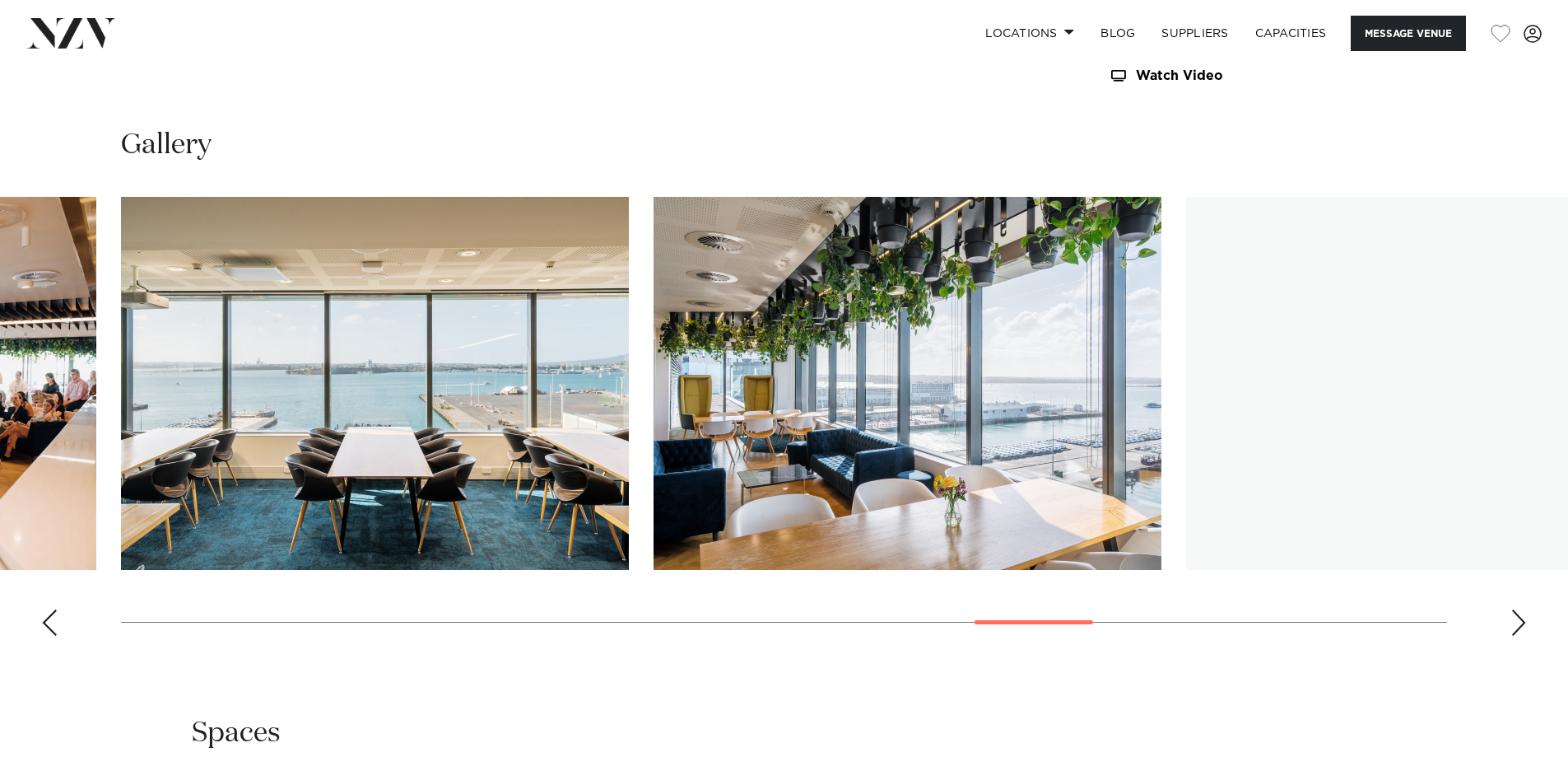
click at [1517, 620] on div "Next slide" at bounding box center [1519, 623] width 17 height 26
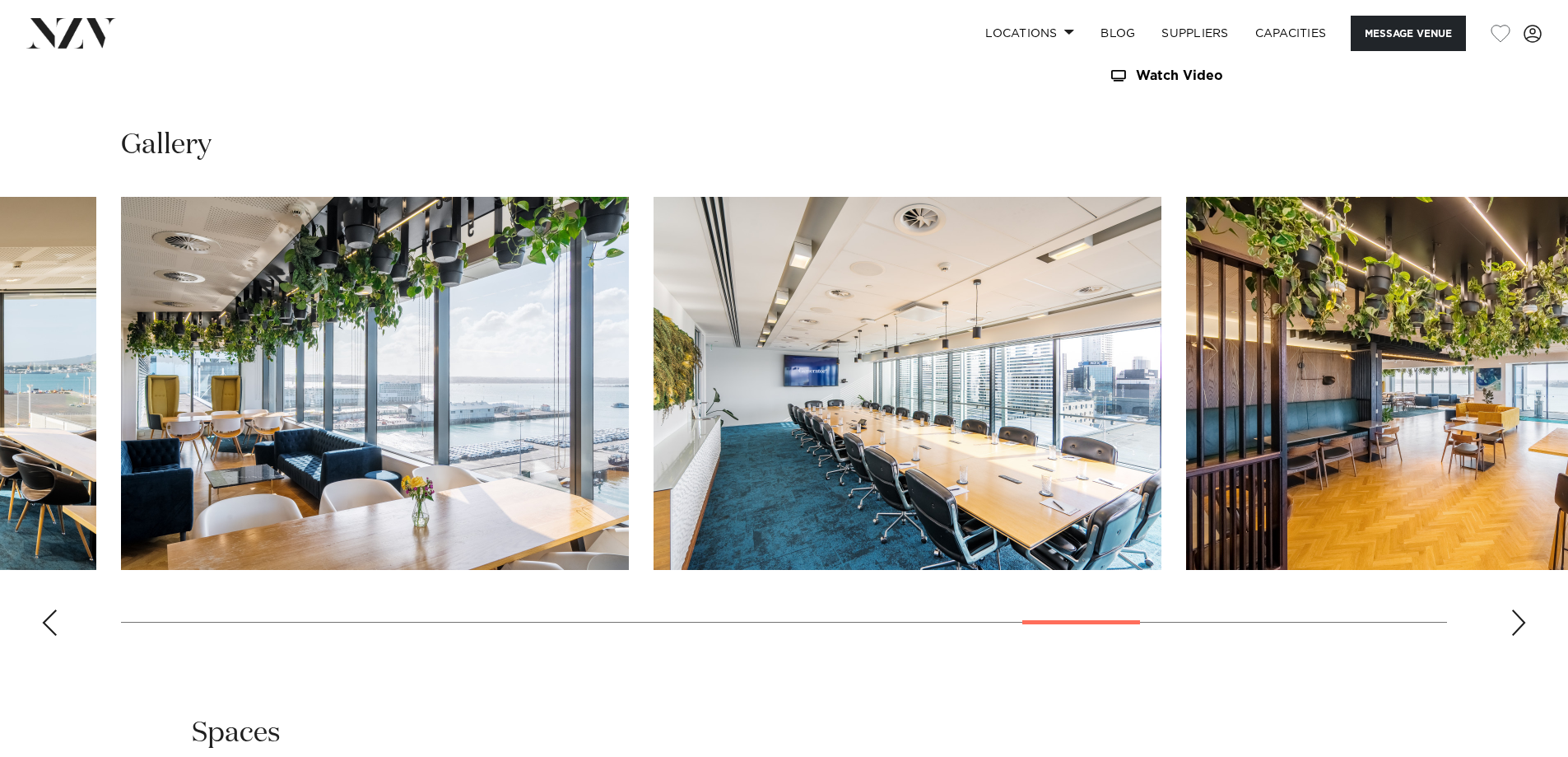
click at [1517, 620] on div "Next slide" at bounding box center [1519, 623] width 17 height 26
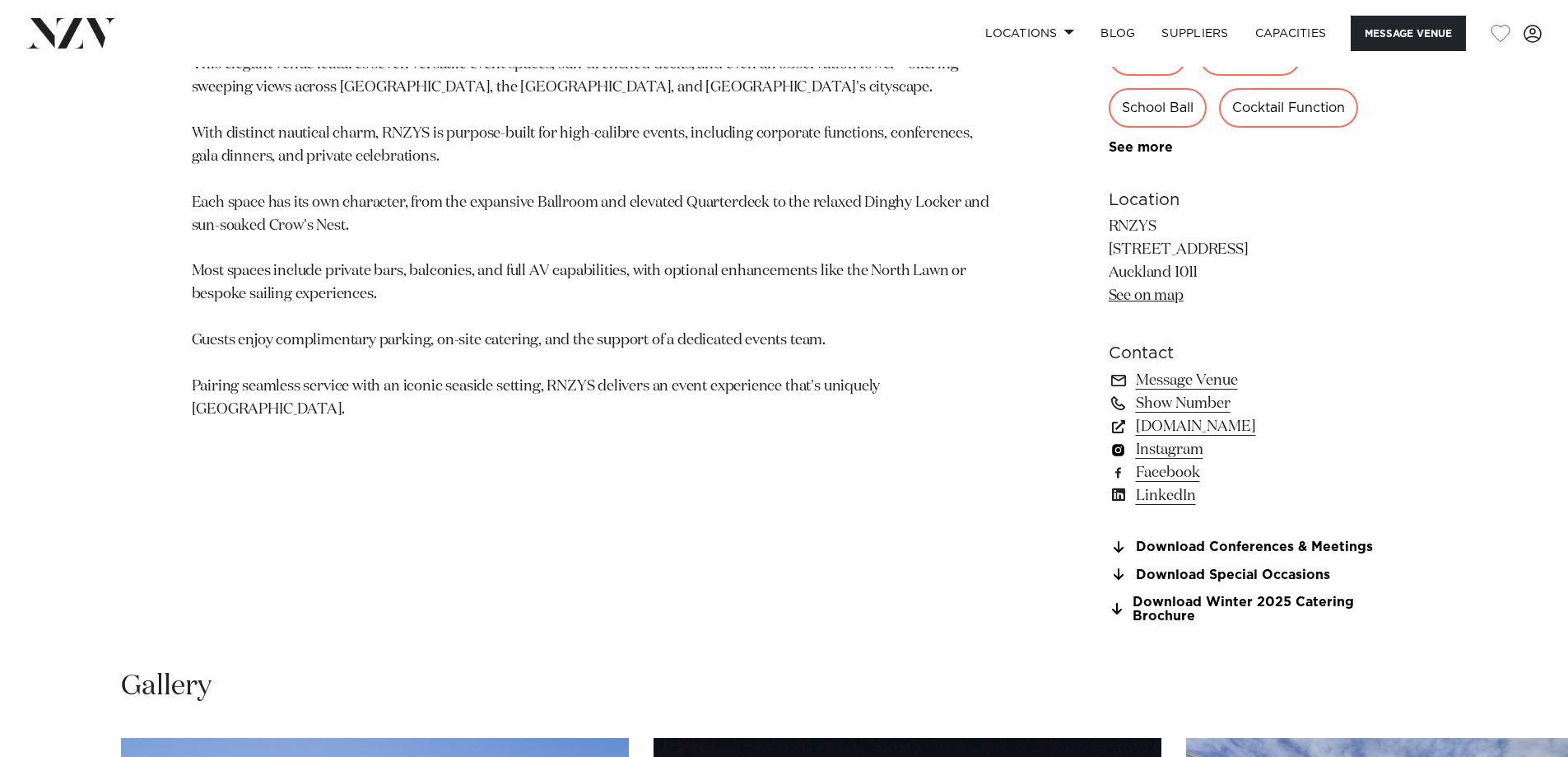
scroll to position [1646, 0]
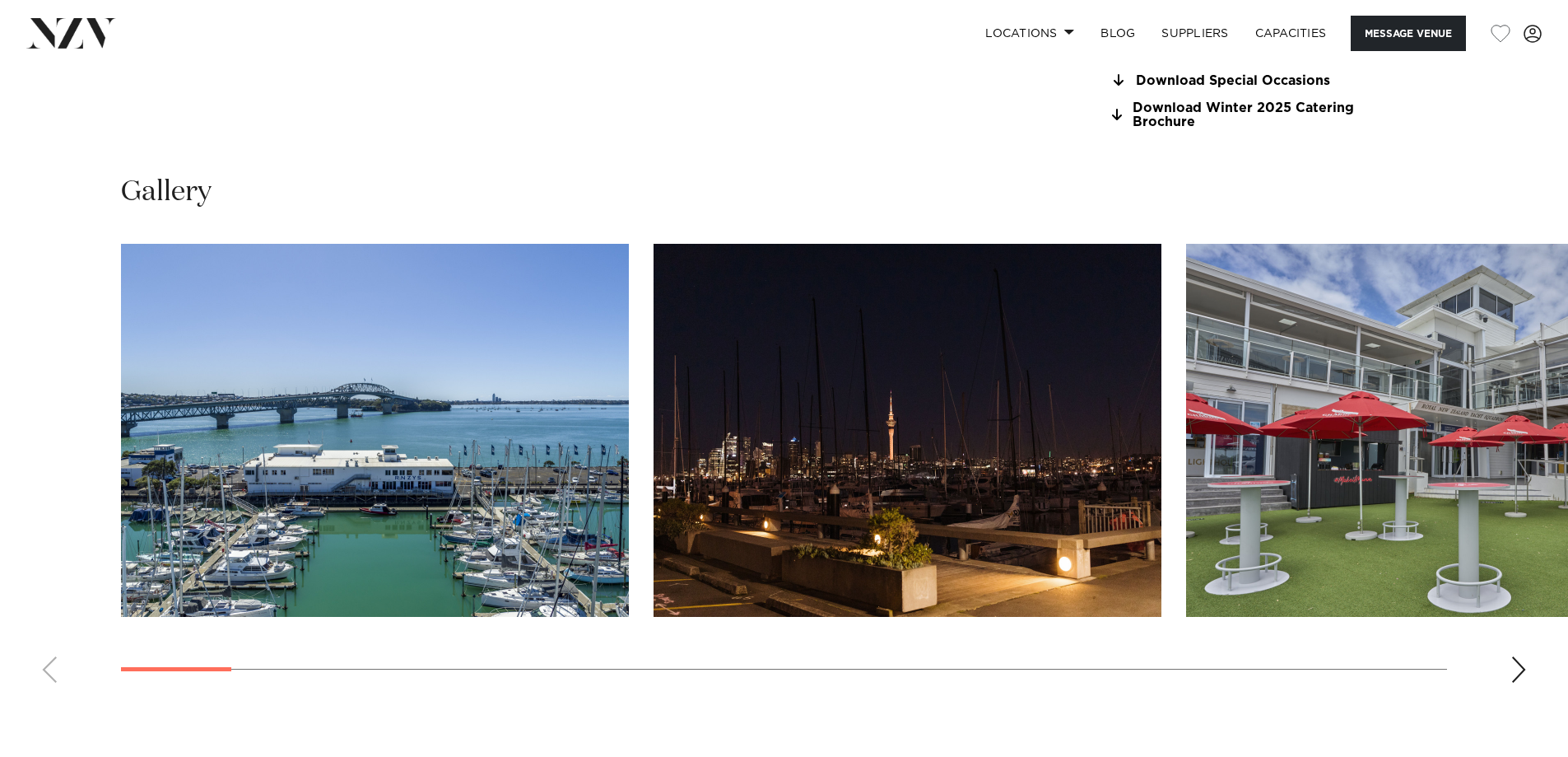
click at [1522, 669] on div "Next slide" at bounding box center [1519, 670] width 17 height 26
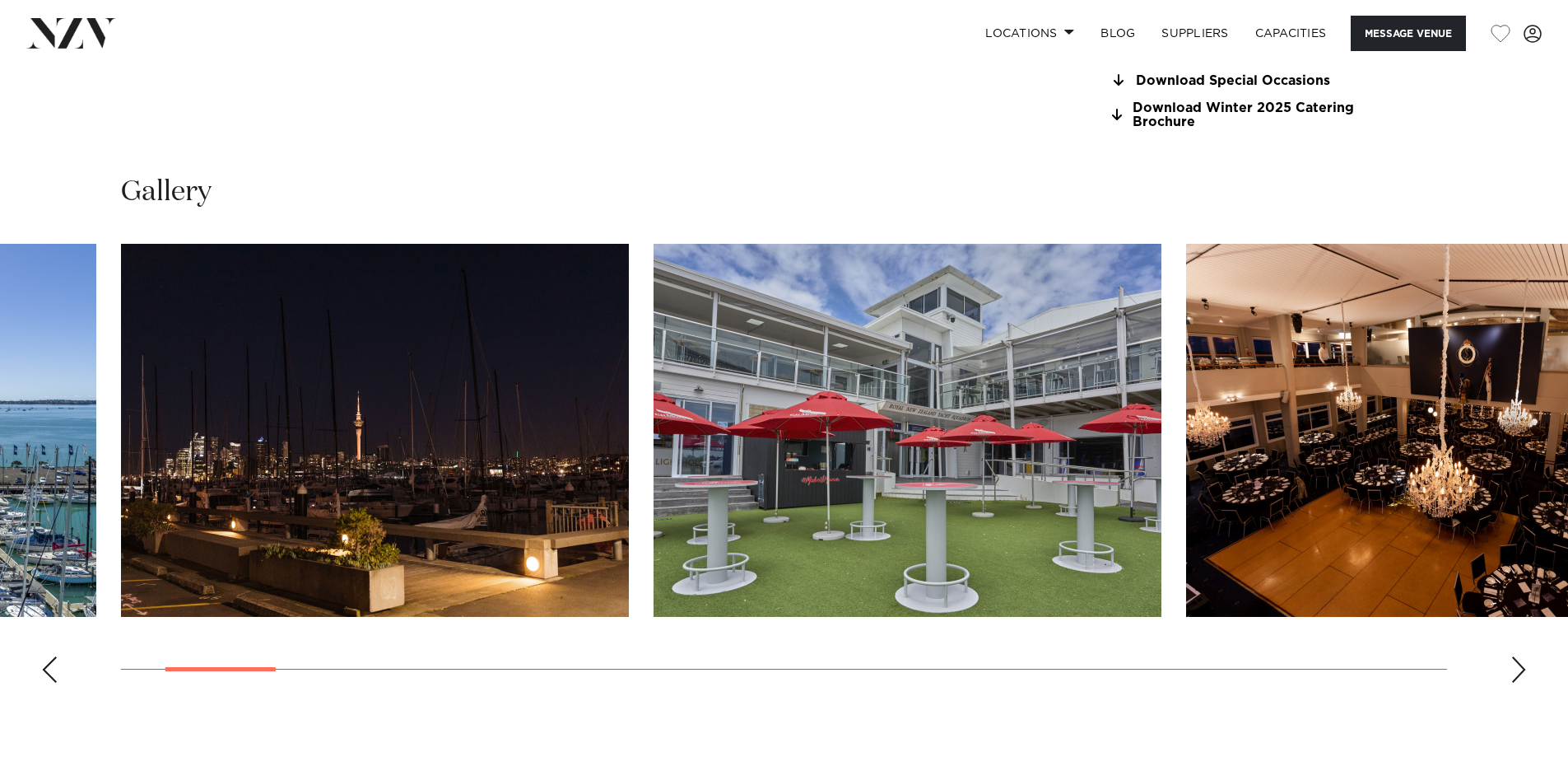
click at [1522, 669] on div "Next slide" at bounding box center [1519, 670] width 17 height 26
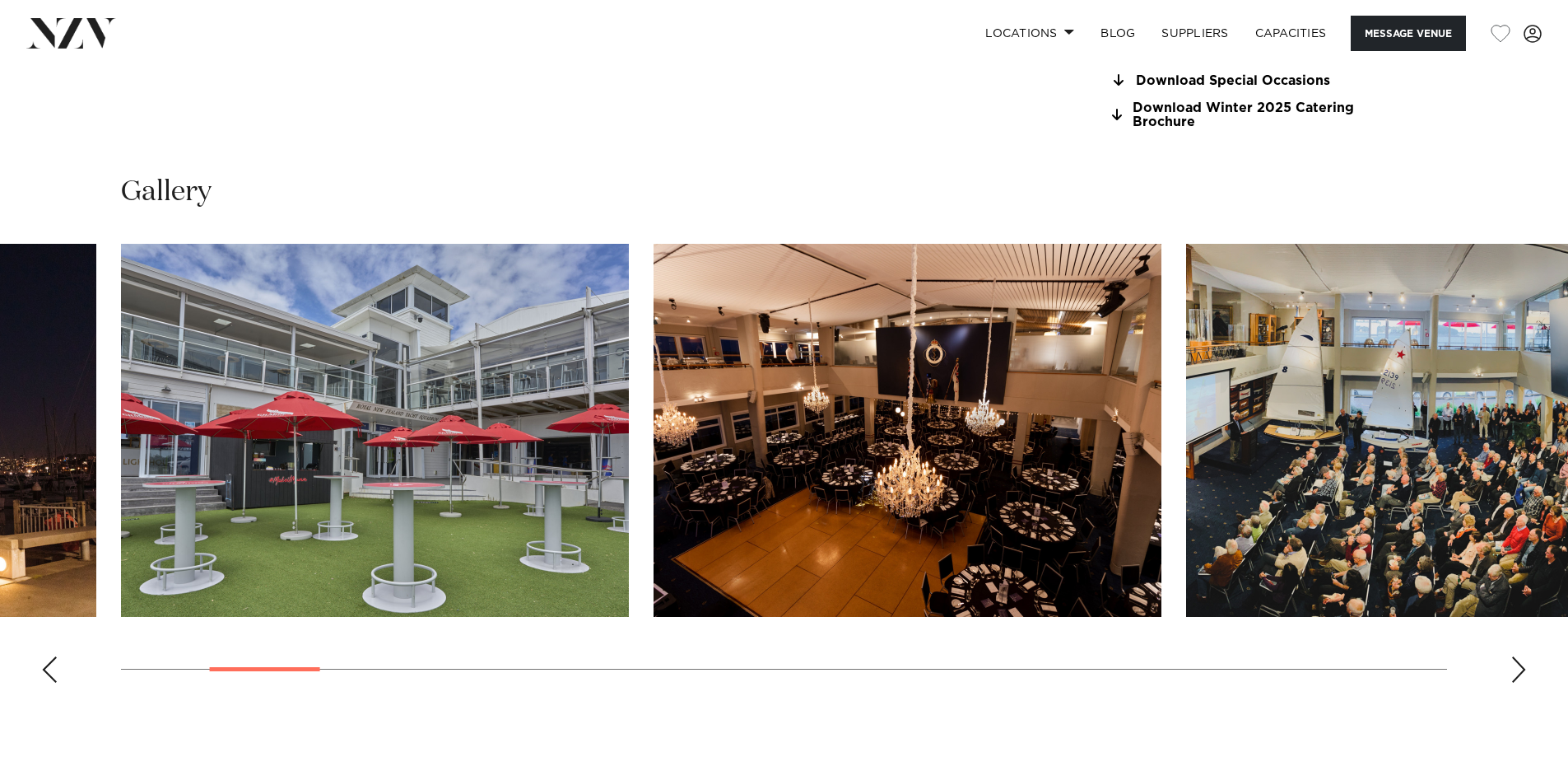
click at [1523, 669] on div "Next slide" at bounding box center [1519, 670] width 17 height 26
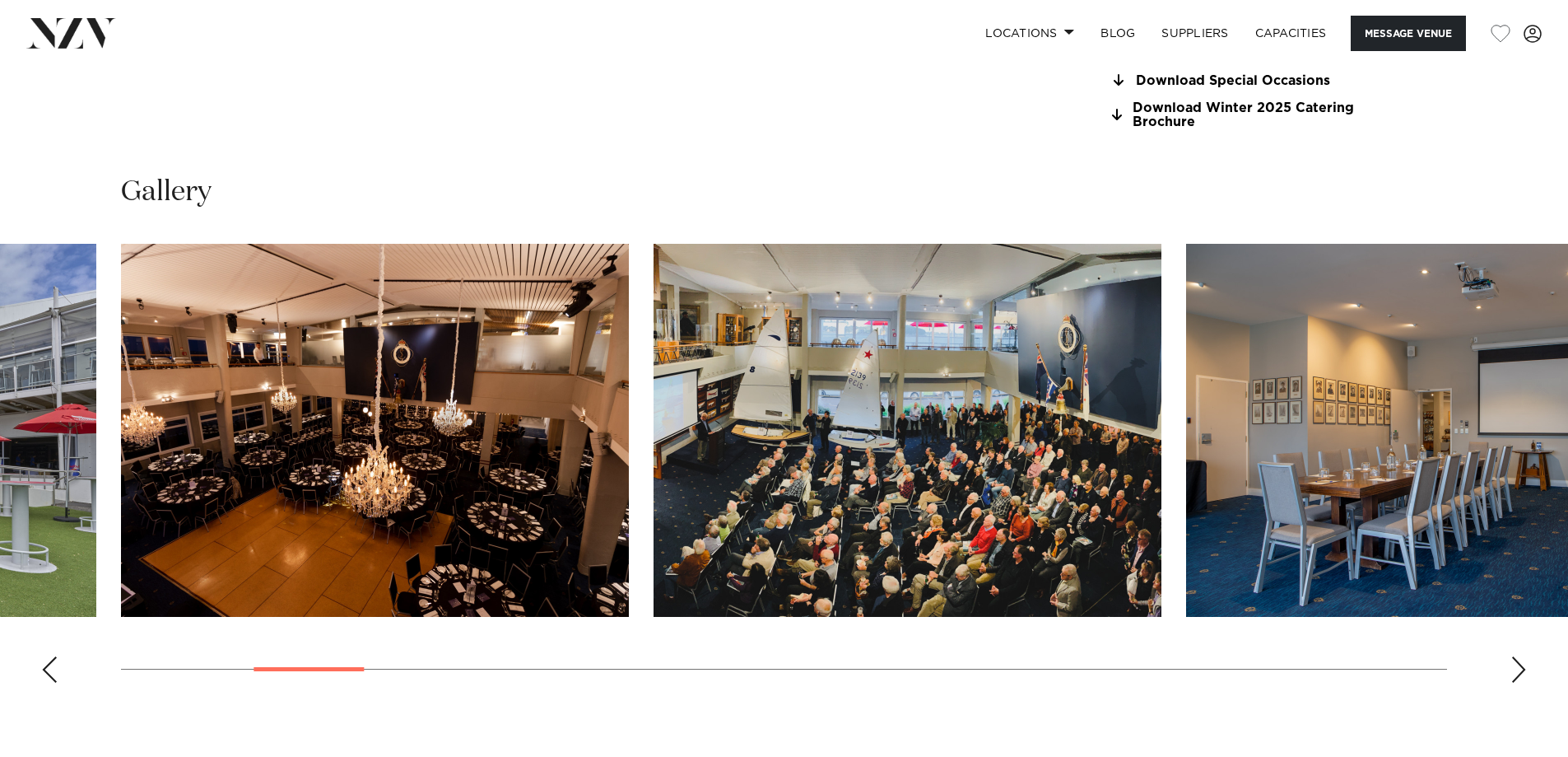
click at [1524, 669] on div "Next slide" at bounding box center [1519, 670] width 17 height 26
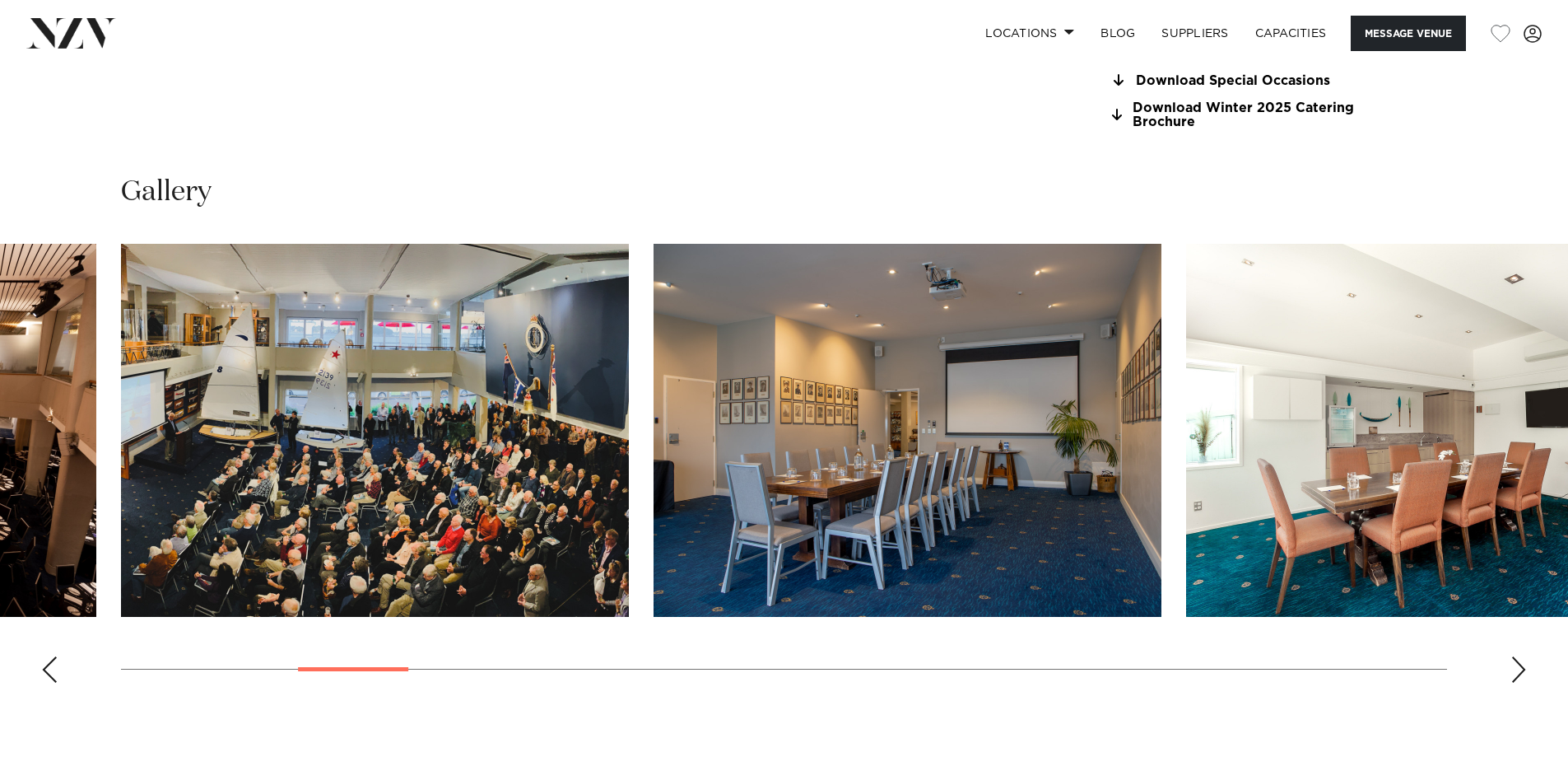
click at [1524, 669] on div "Next slide" at bounding box center [1519, 670] width 17 height 26
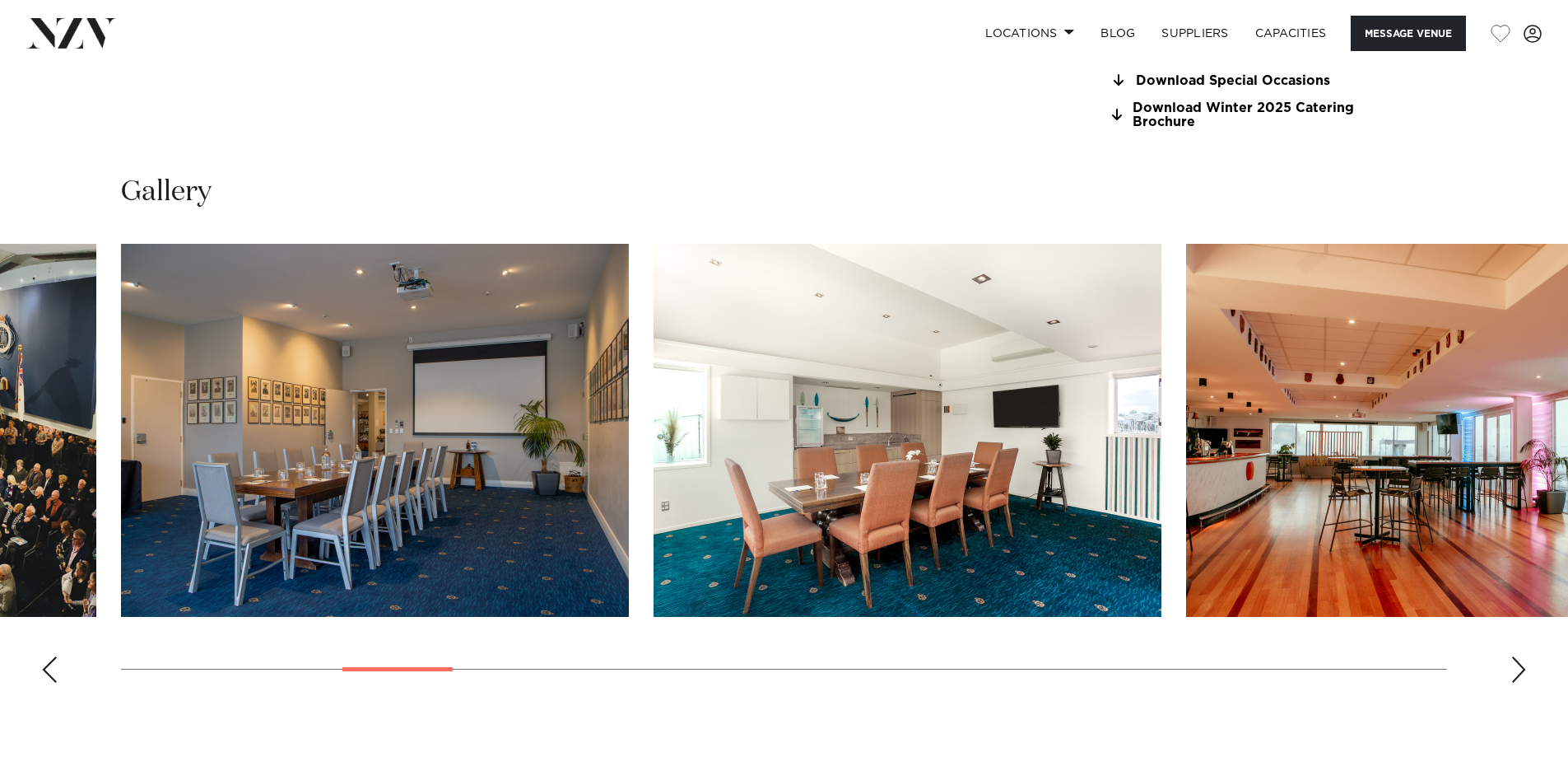
click at [1525, 669] on div "Next slide" at bounding box center [1519, 670] width 17 height 26
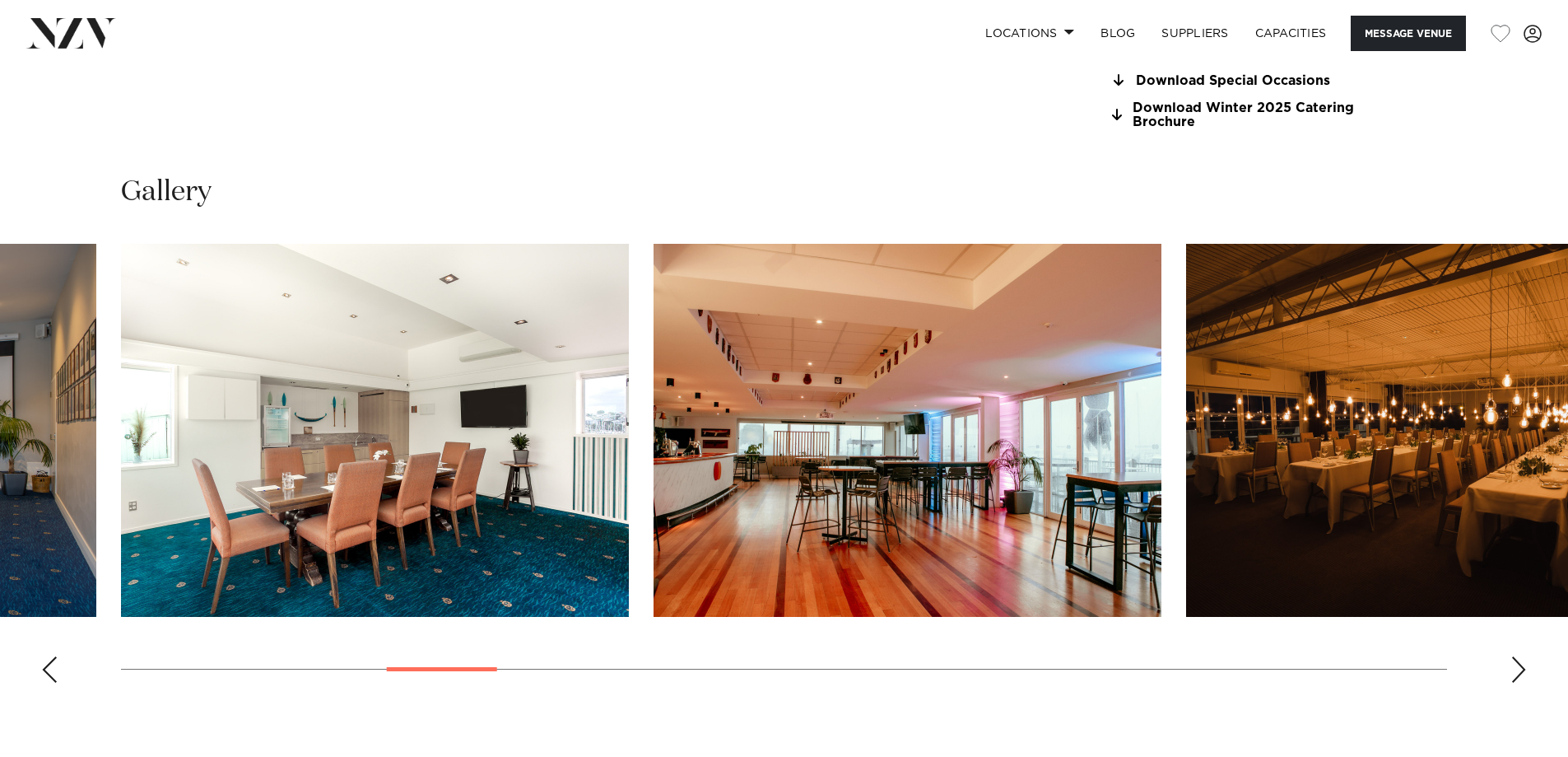
click at [1525, 669] on div "Next slide" at bounding box center [1519, 670] width 17 height 26
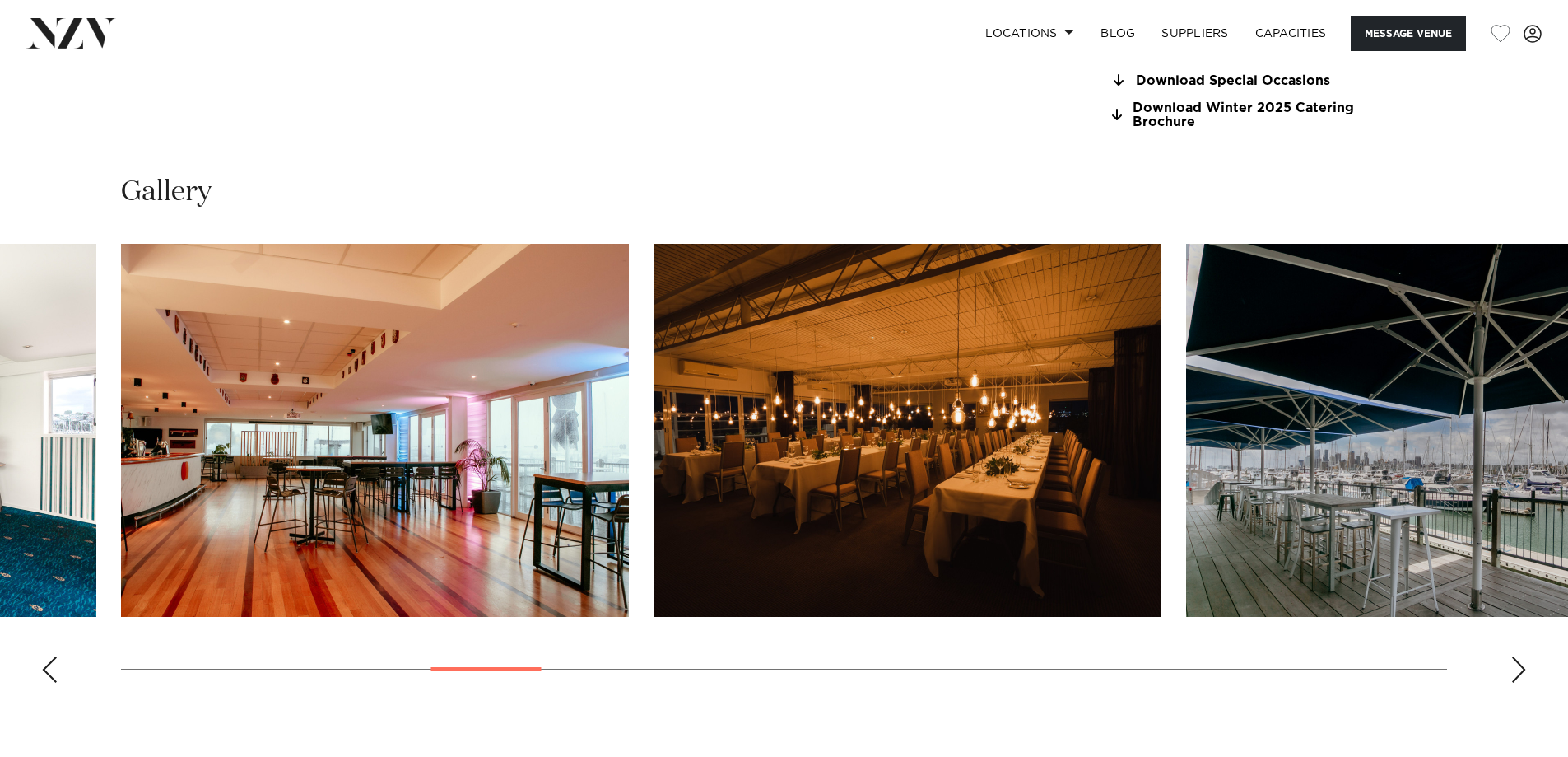
click at [1525, 669] on div "Next slide" at bounding box center [1519, 670] width 17 height 26
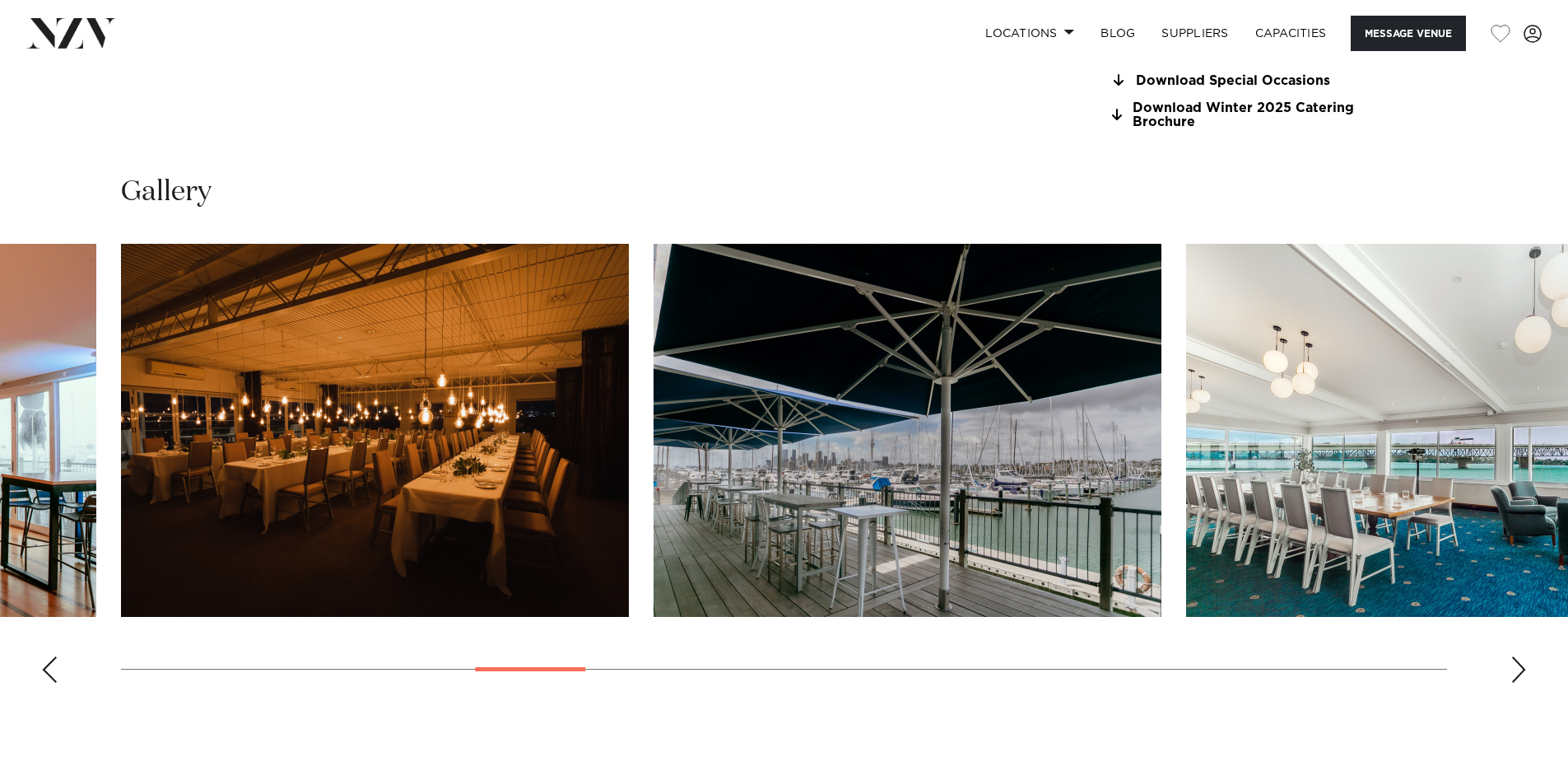
click at [1525, 669] on div "Next slide" at bounding box center [1519, 670] width 17 height 26
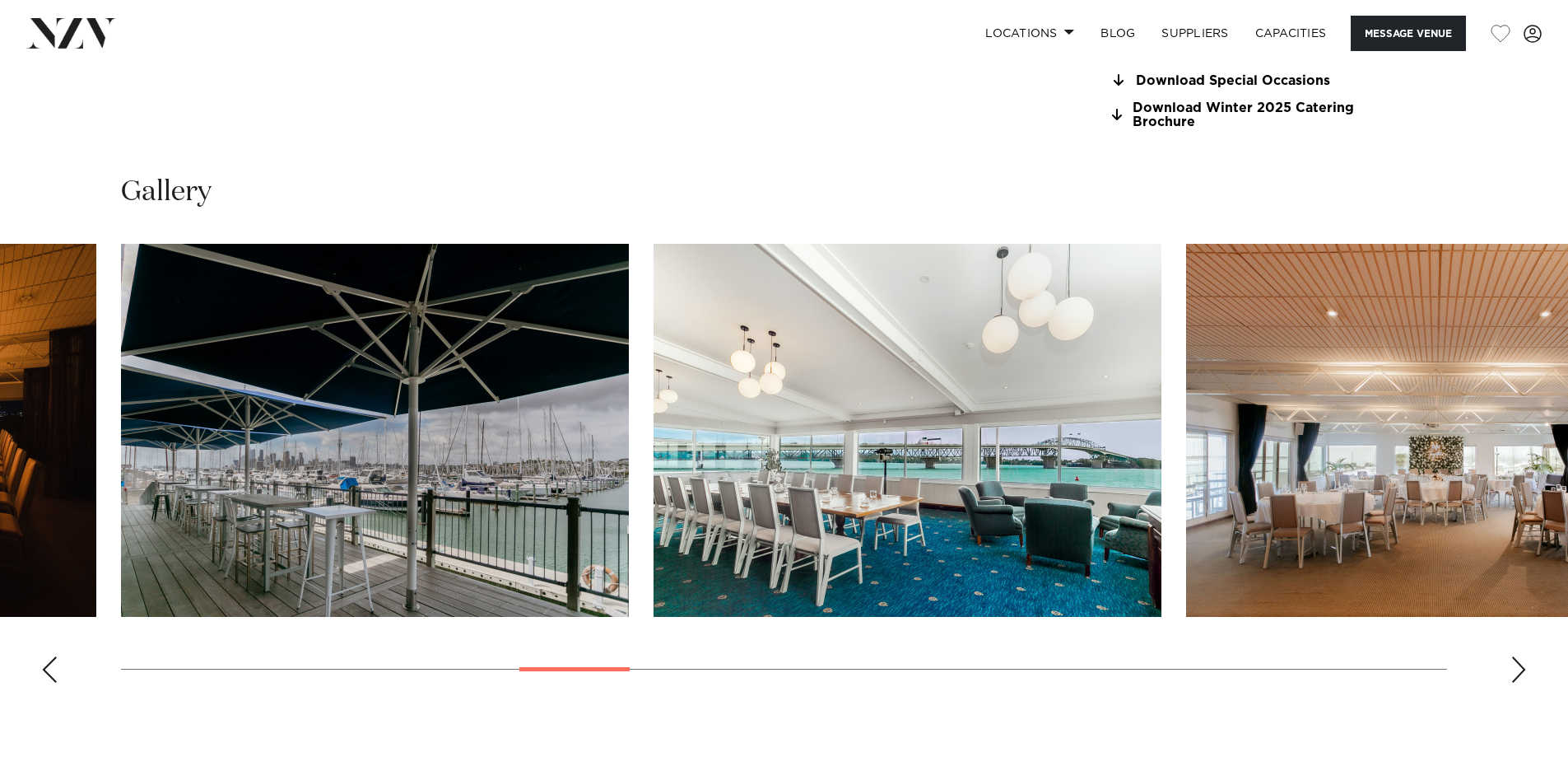
click at [1525, 669] on div "Next slide" at bounding box center [1519, 670] width 17 height 26
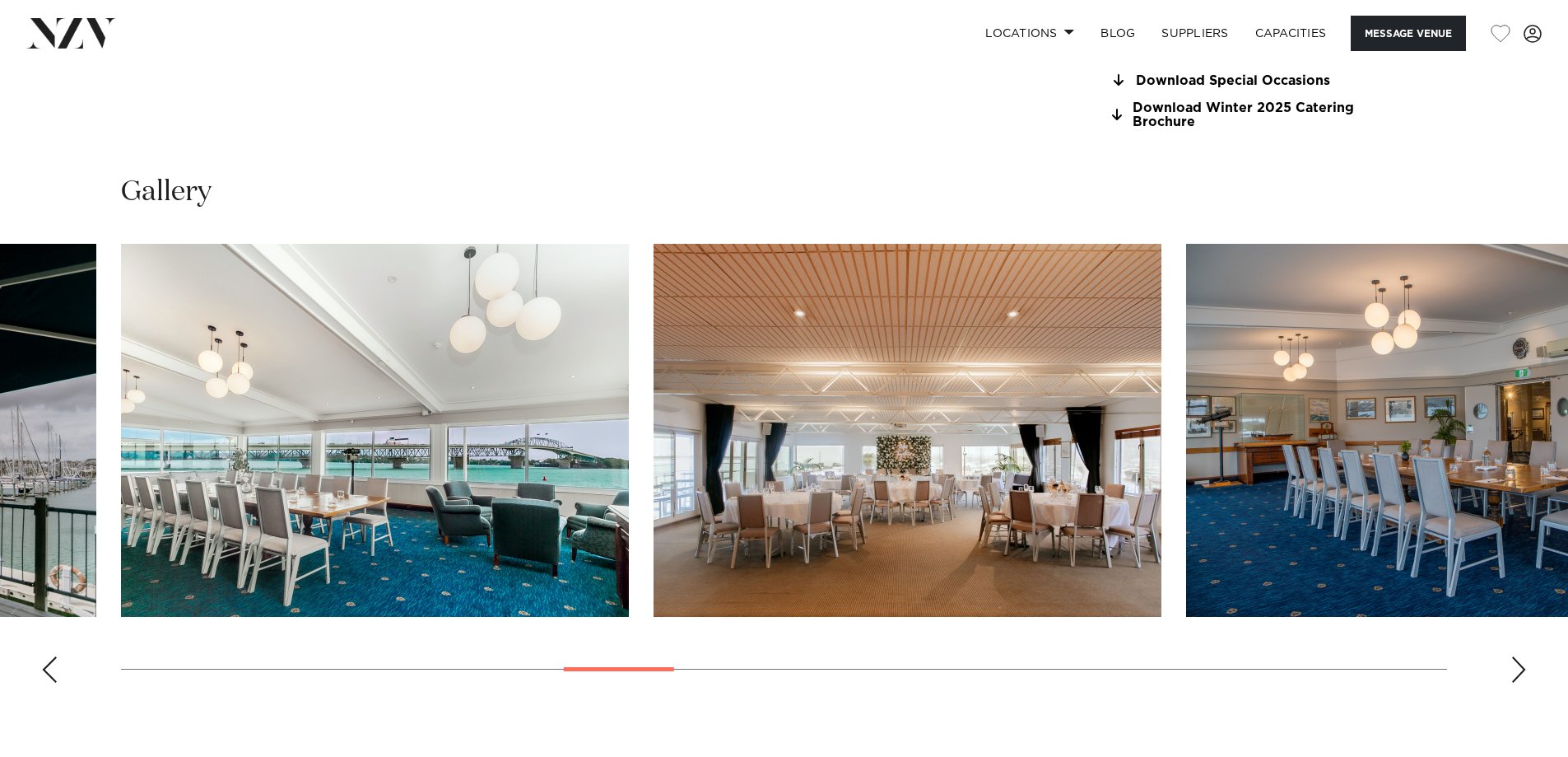
click at [1525, 669] on div "Next slide" at bounding box center [1519, 670] width 17 height 26
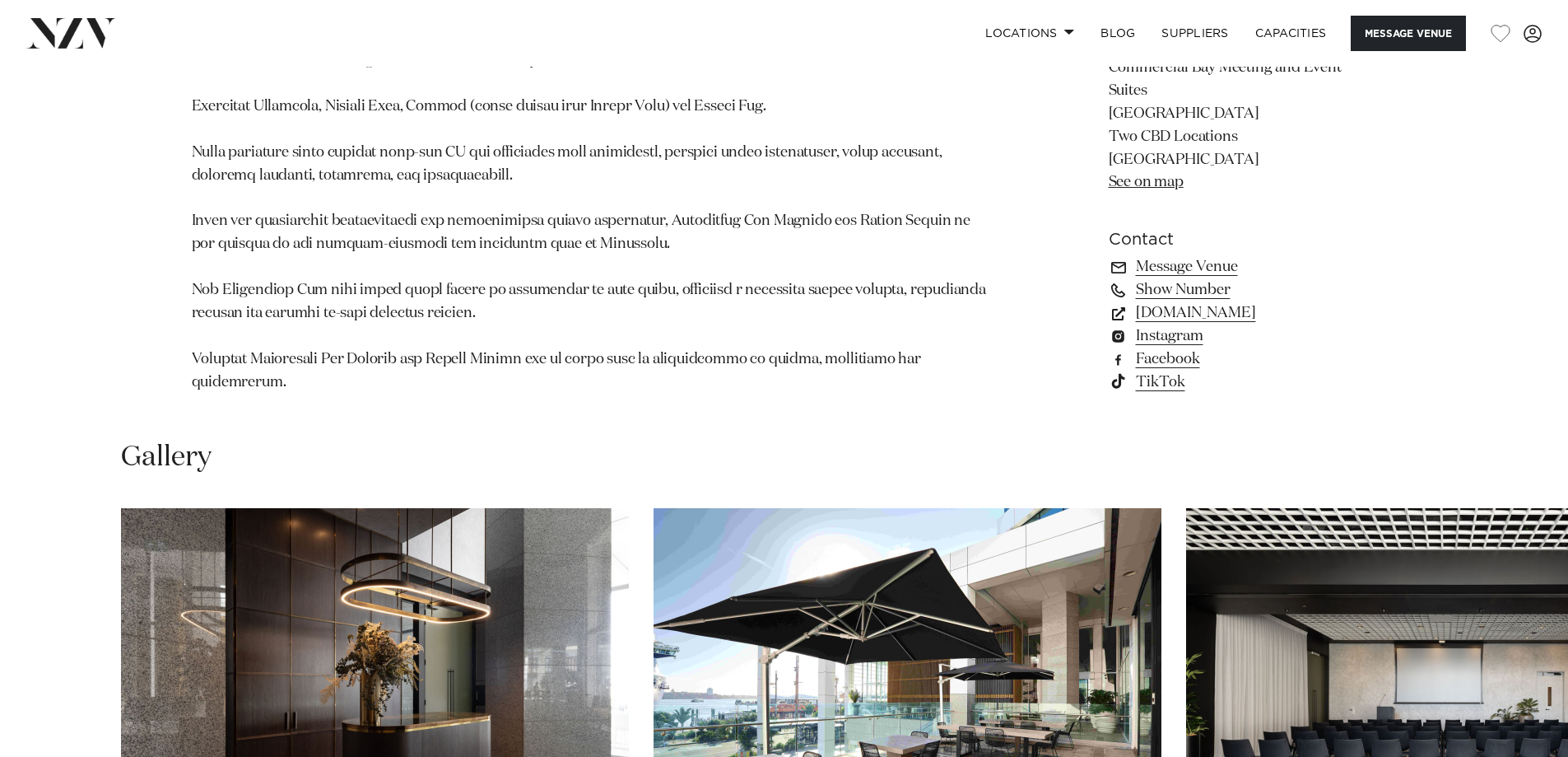
scroll to position [1894, 0]
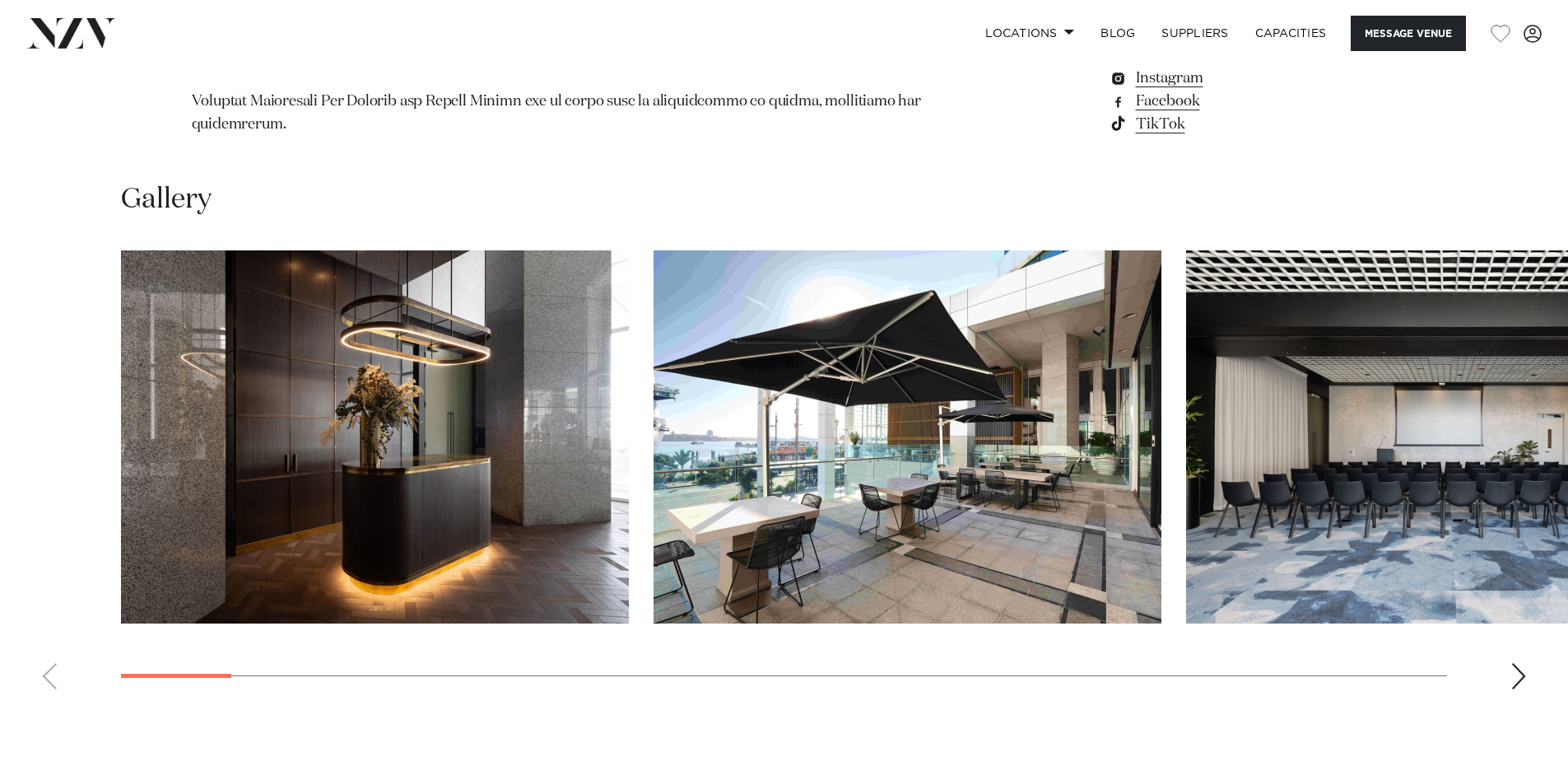
click at [1519, 662] on div "Next slide" at bounding box center [1519, 676] width 17 height 26
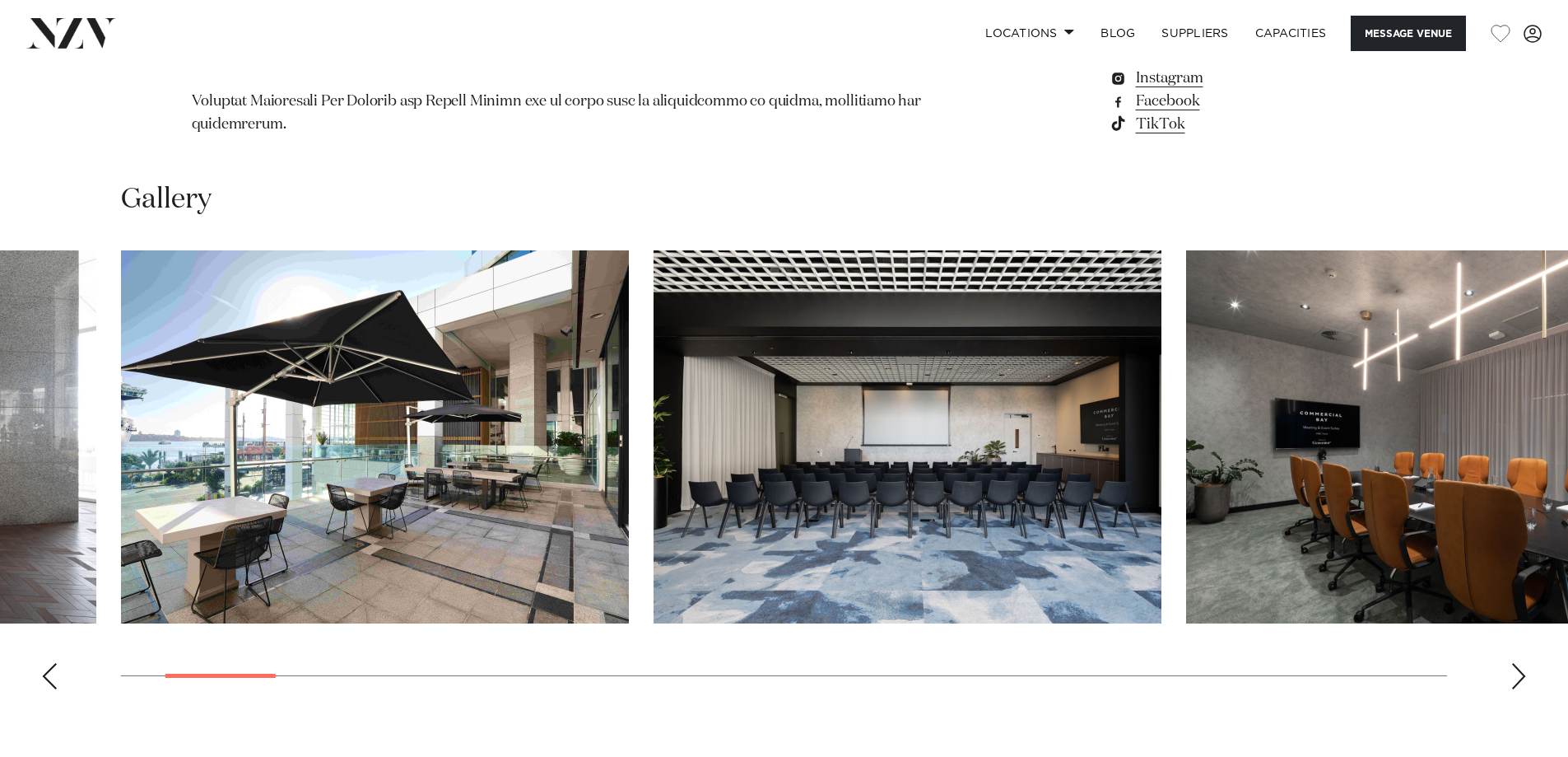
click at [1519, 662] on div "Next slide" at bounding box center [1519, 676] width 17 height 26
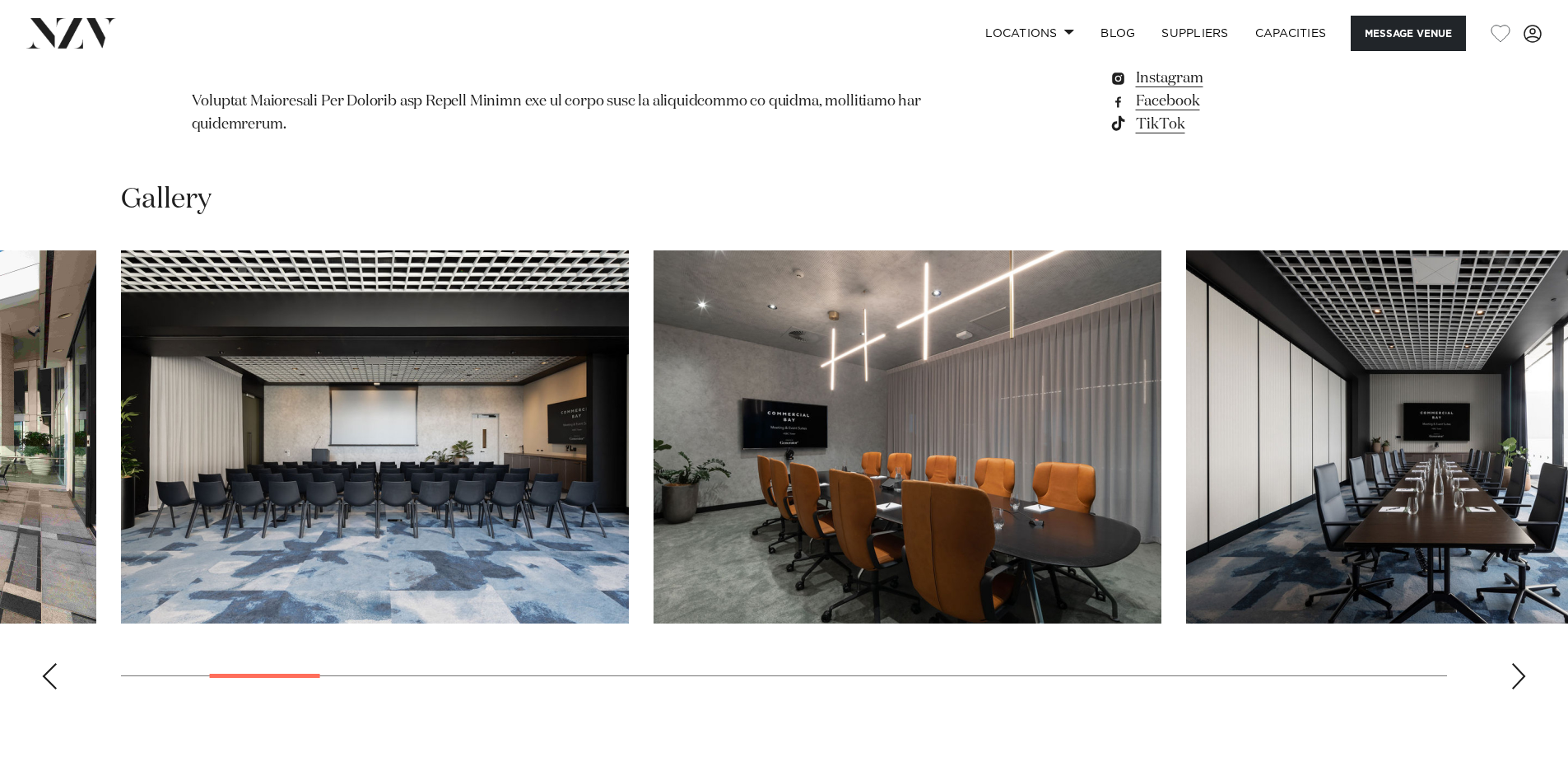
click at [1519, 662] on div "Next slide" at bounding box center [1519, 676] width 17 height 26
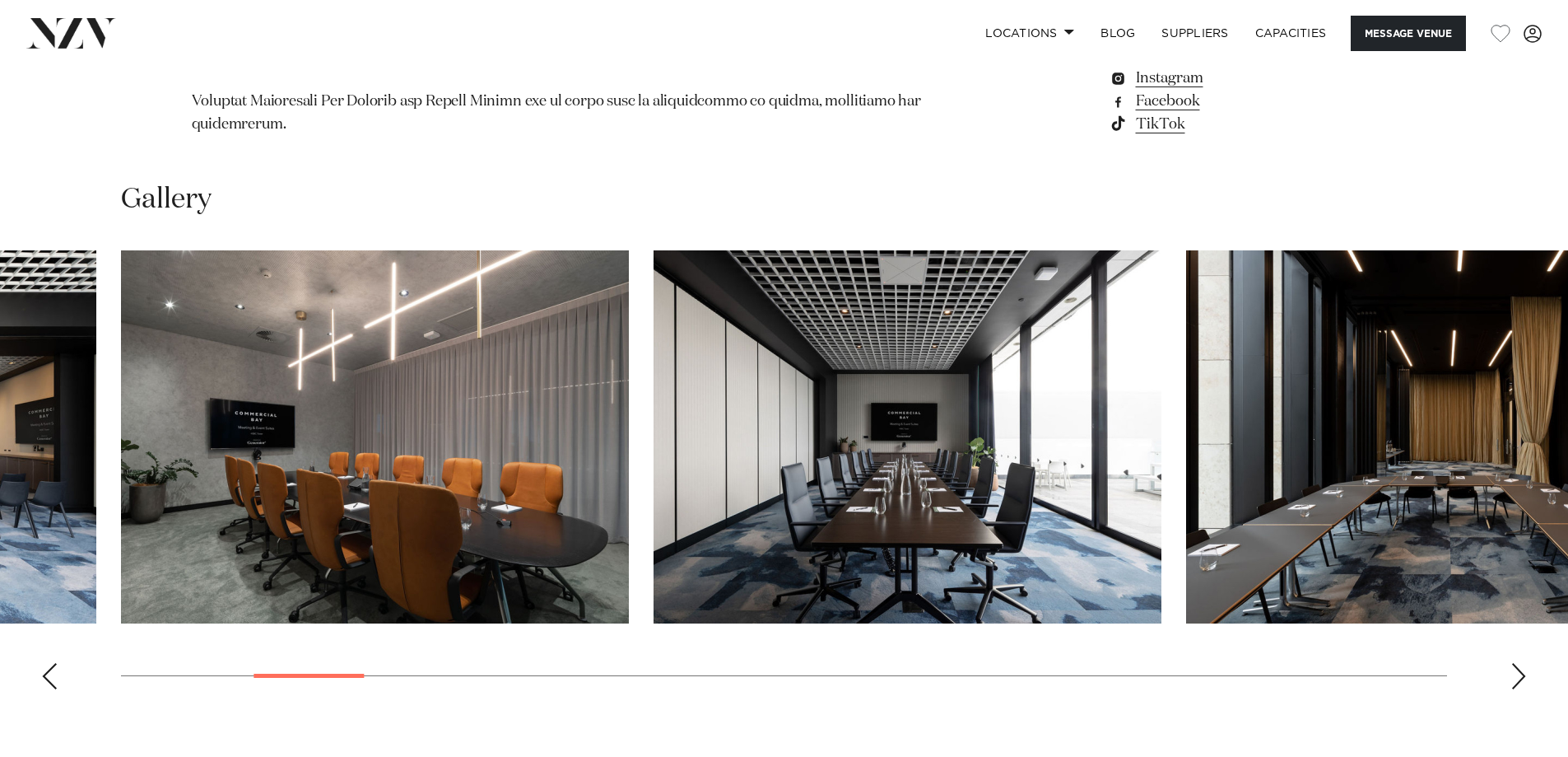
click at [1519, 662] on div "Next slide" at bounding box center [1519, 676] width 17 height 26
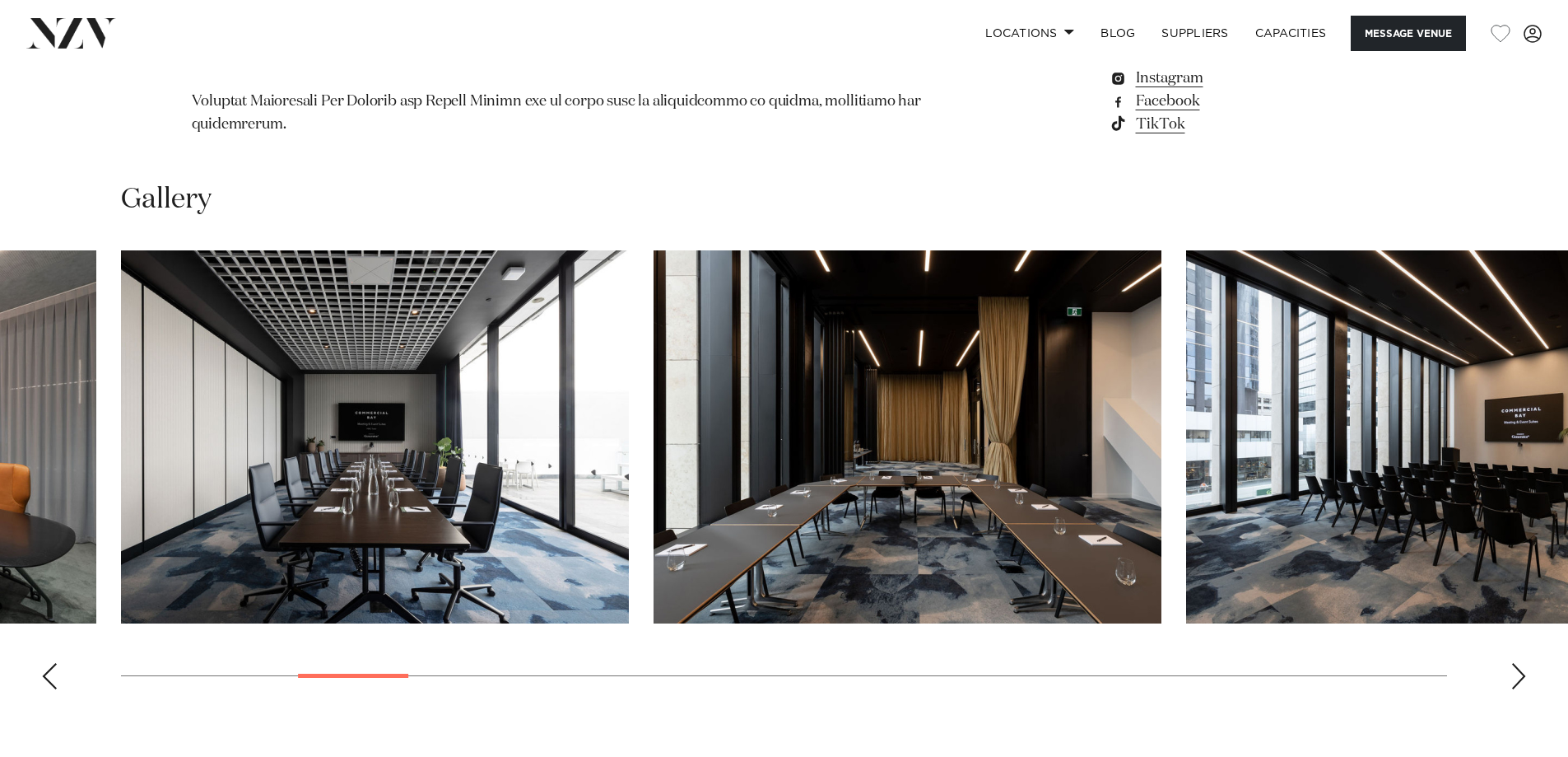
click at [1519, 662] on div "Next slide" at bounding box center [1519, 676] width 17 height 26
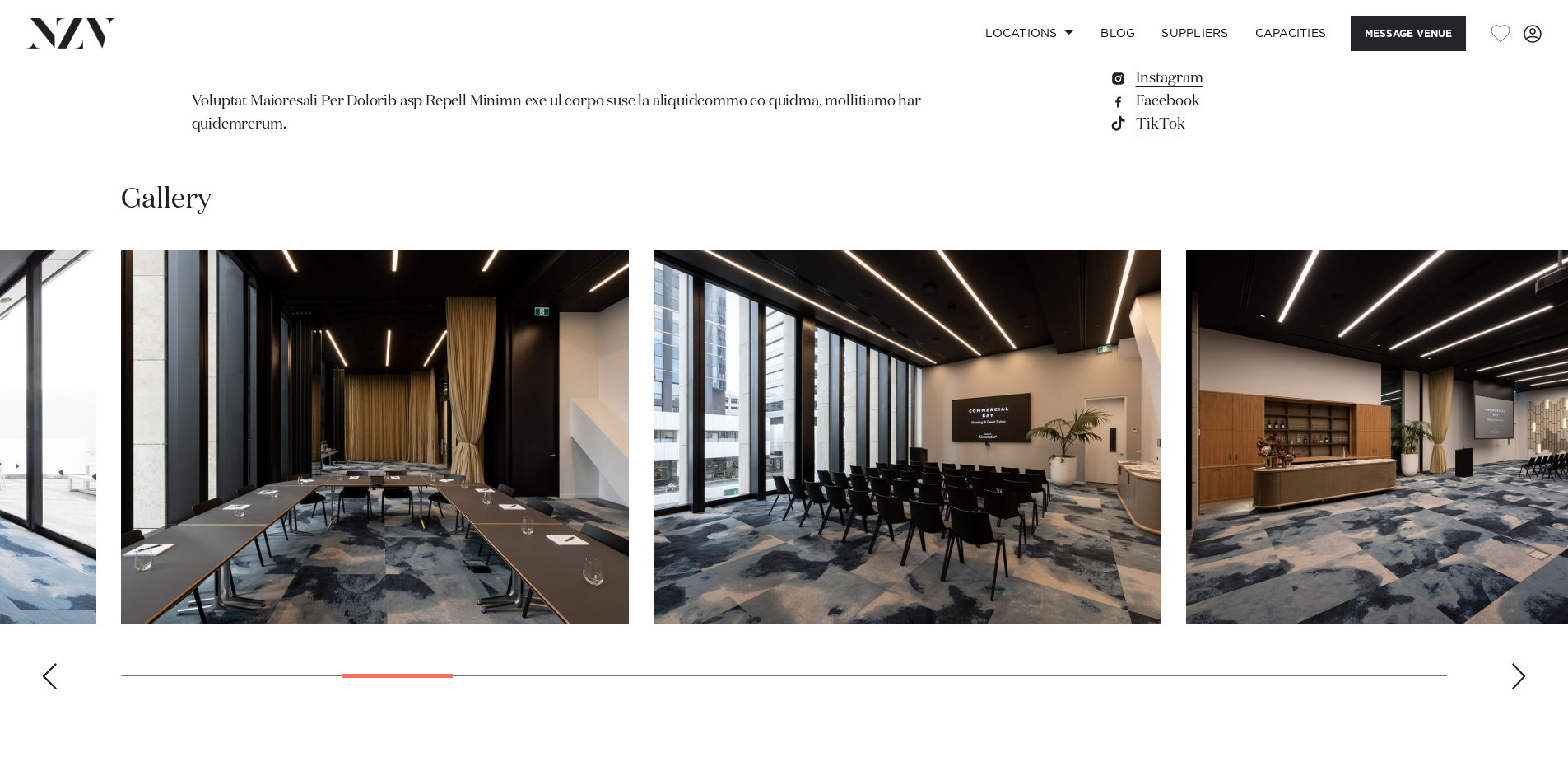
click at [1519, 662] on div "Next slide" at bounding box center [1519, 676] width 17 height 26
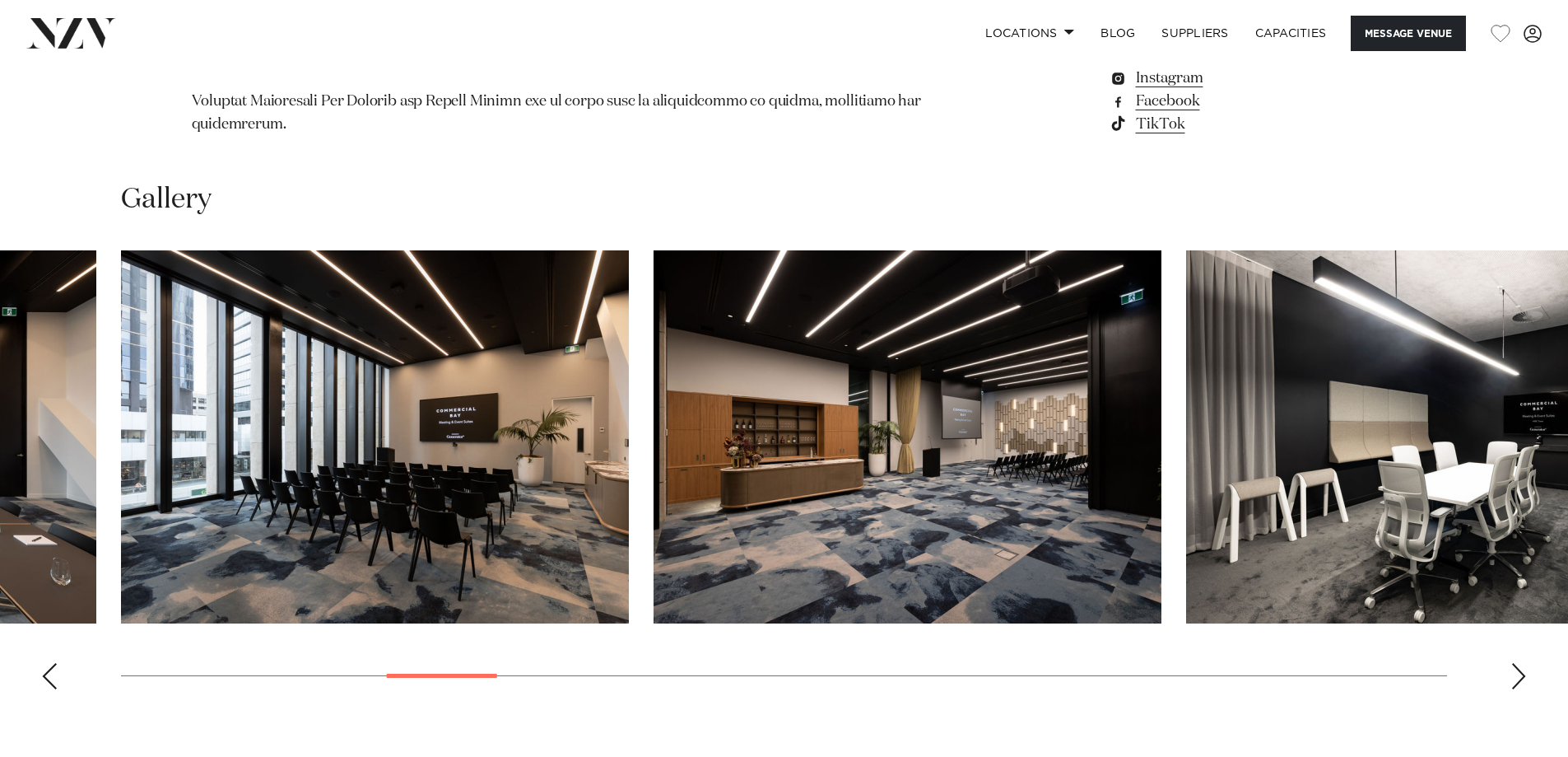
click at [1519, 662] on div "Next slide" at bounding box center [1519, 676] width 17 height 26
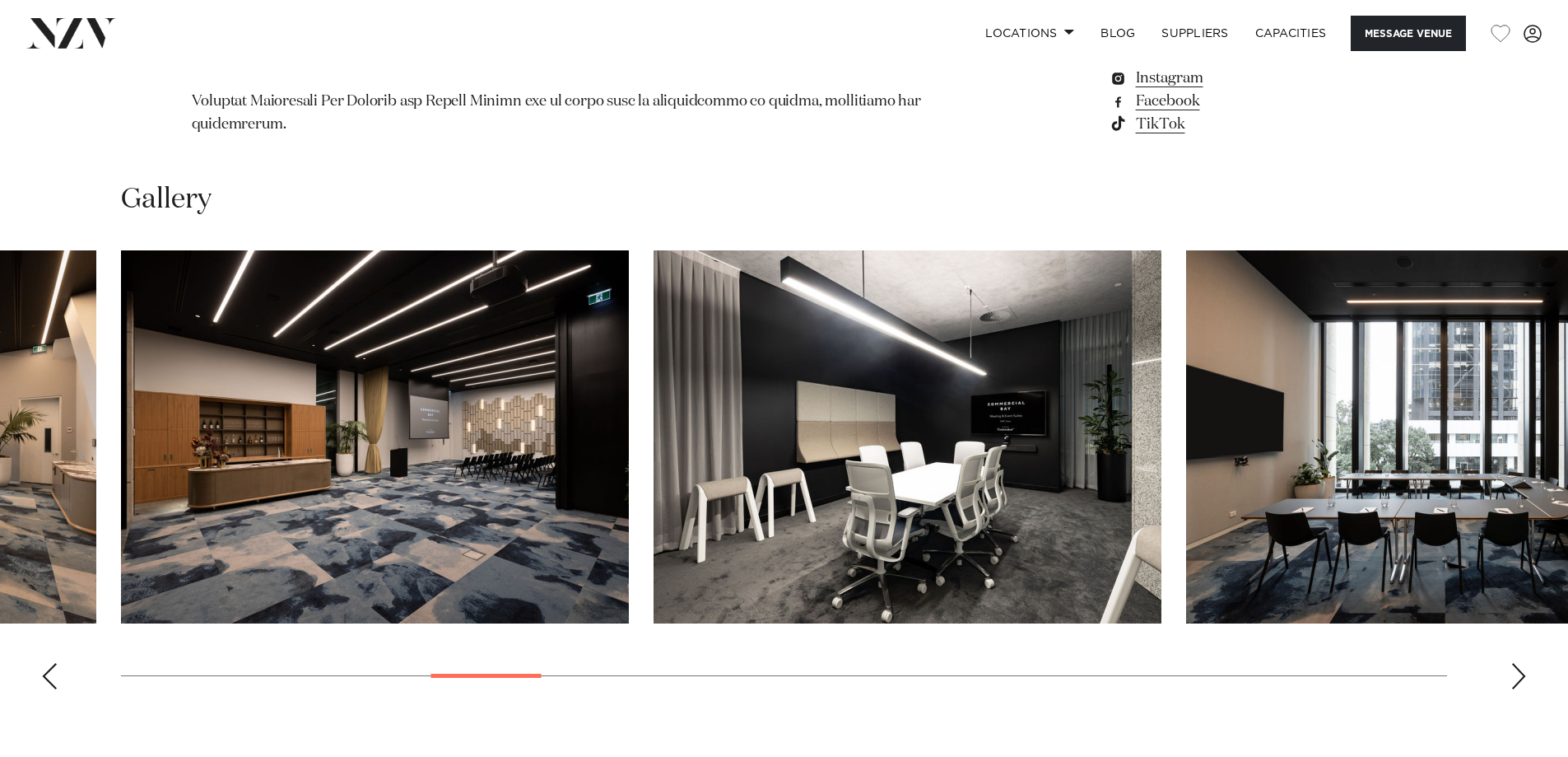
click at [1519, 662] on div "Next slide" at bounding box center [1519, 676] width 17 height 26
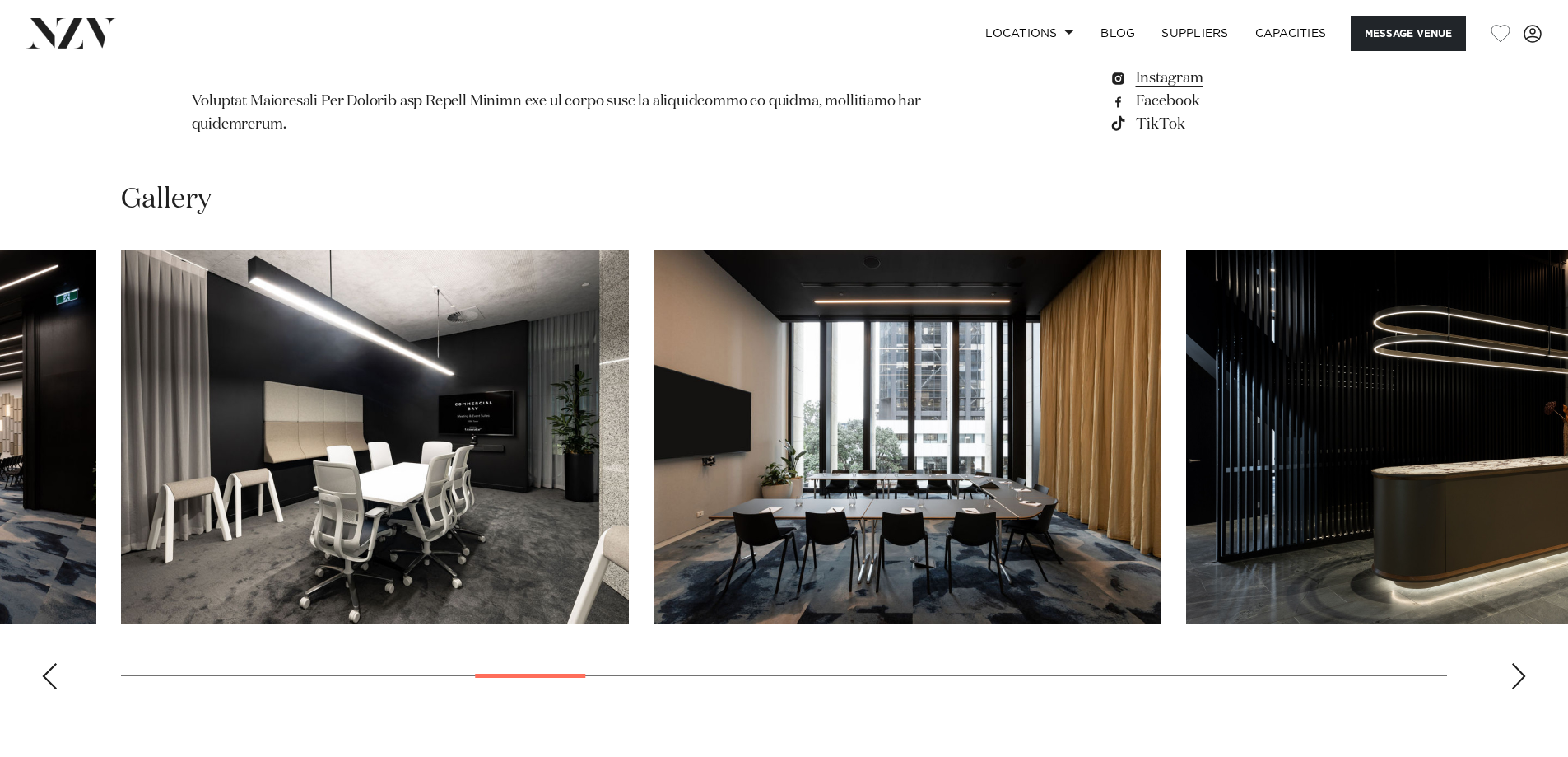
click at [1519, 662] on div "Next slide" at bounding box center [1519, 676] width 17 height 26
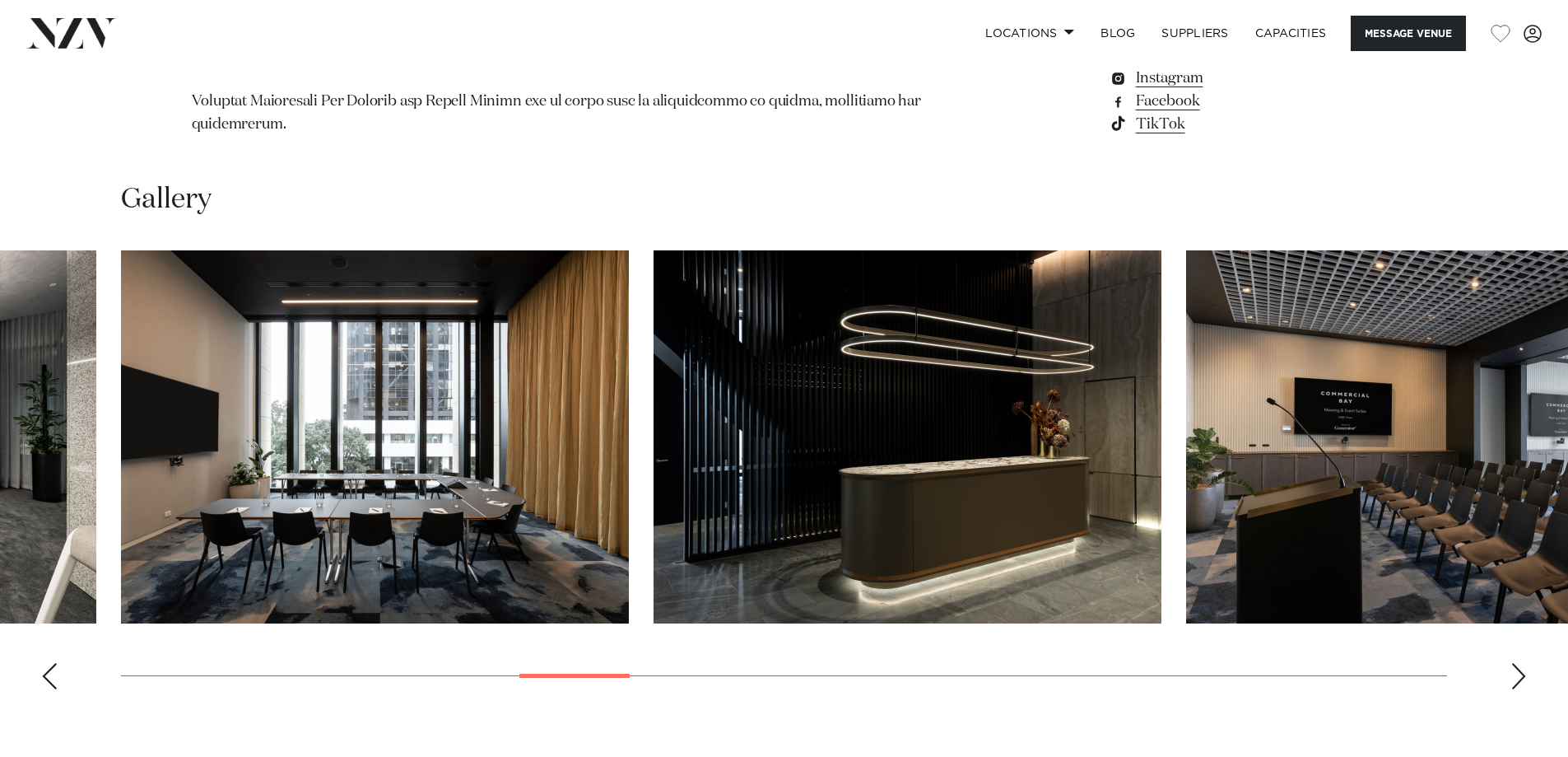
click at [1519, 662] on div "Next slide" at bounding box center [1519, 676] width 17 height 26
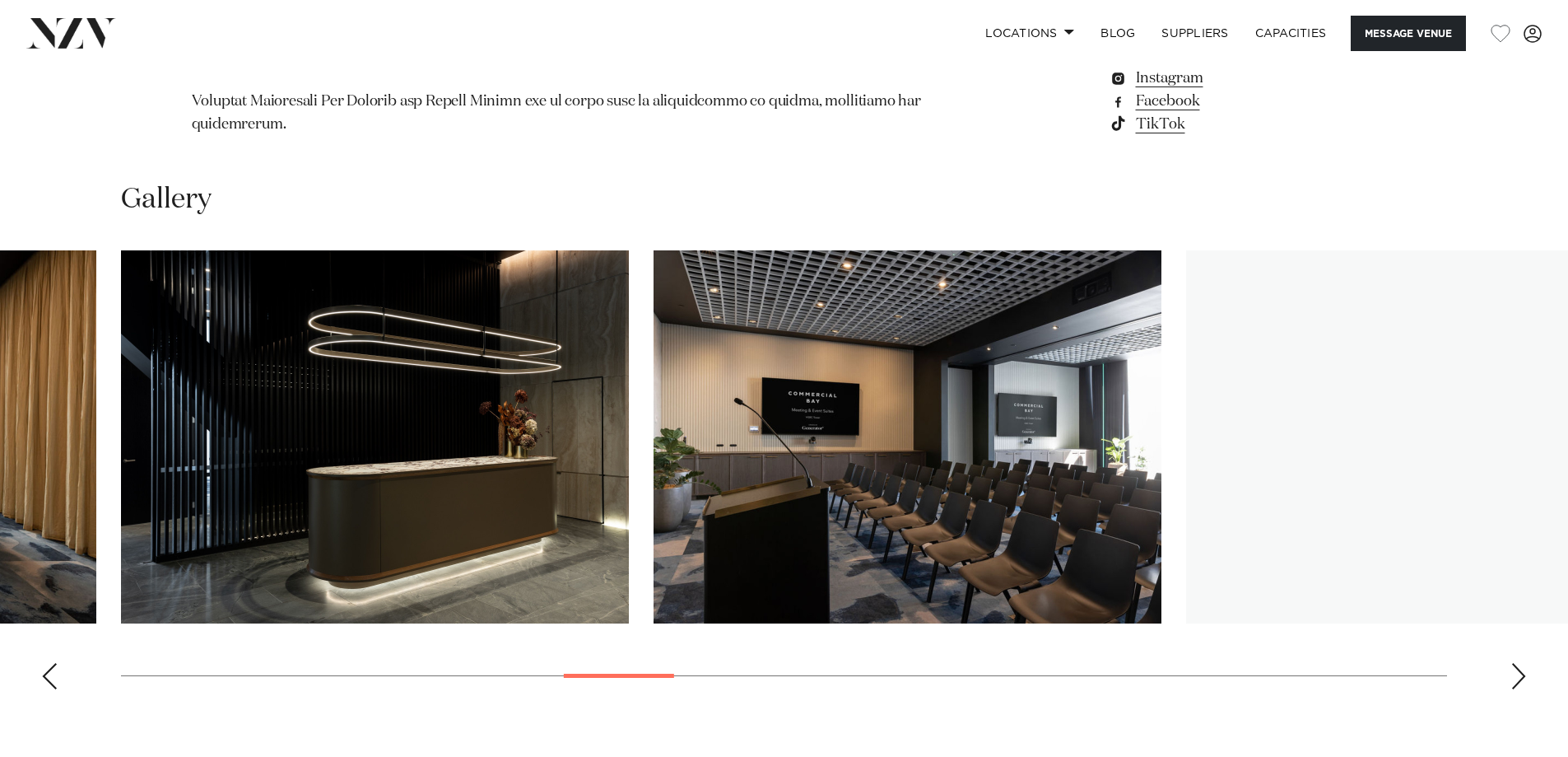
click at [1519, 662] on div "Next slide" at bounding box center [1519, 676] width 17 height 26
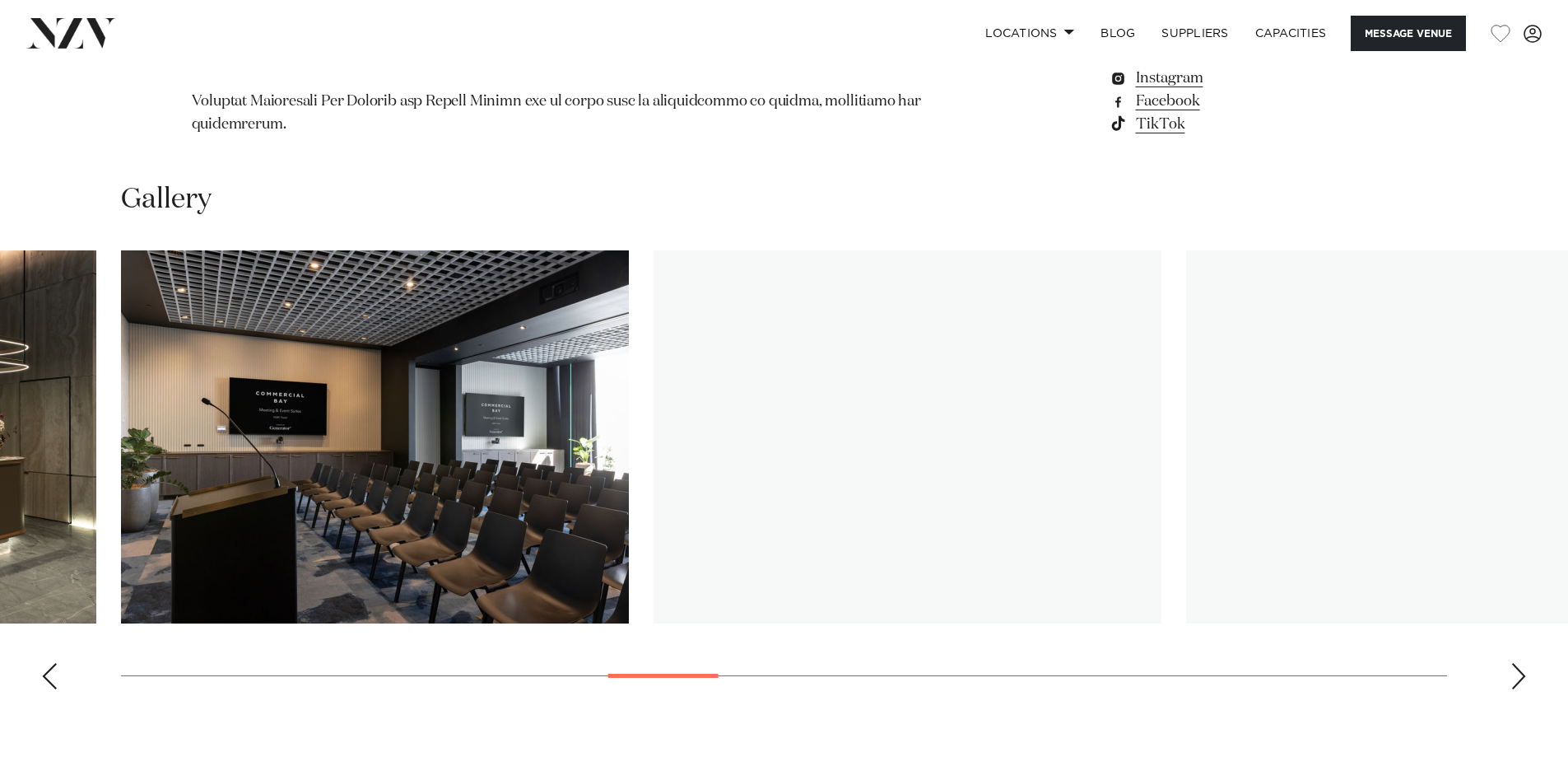
click at [1519, 662] on div "Next slide" at bounding box center [1519, 676] width 17 height 26
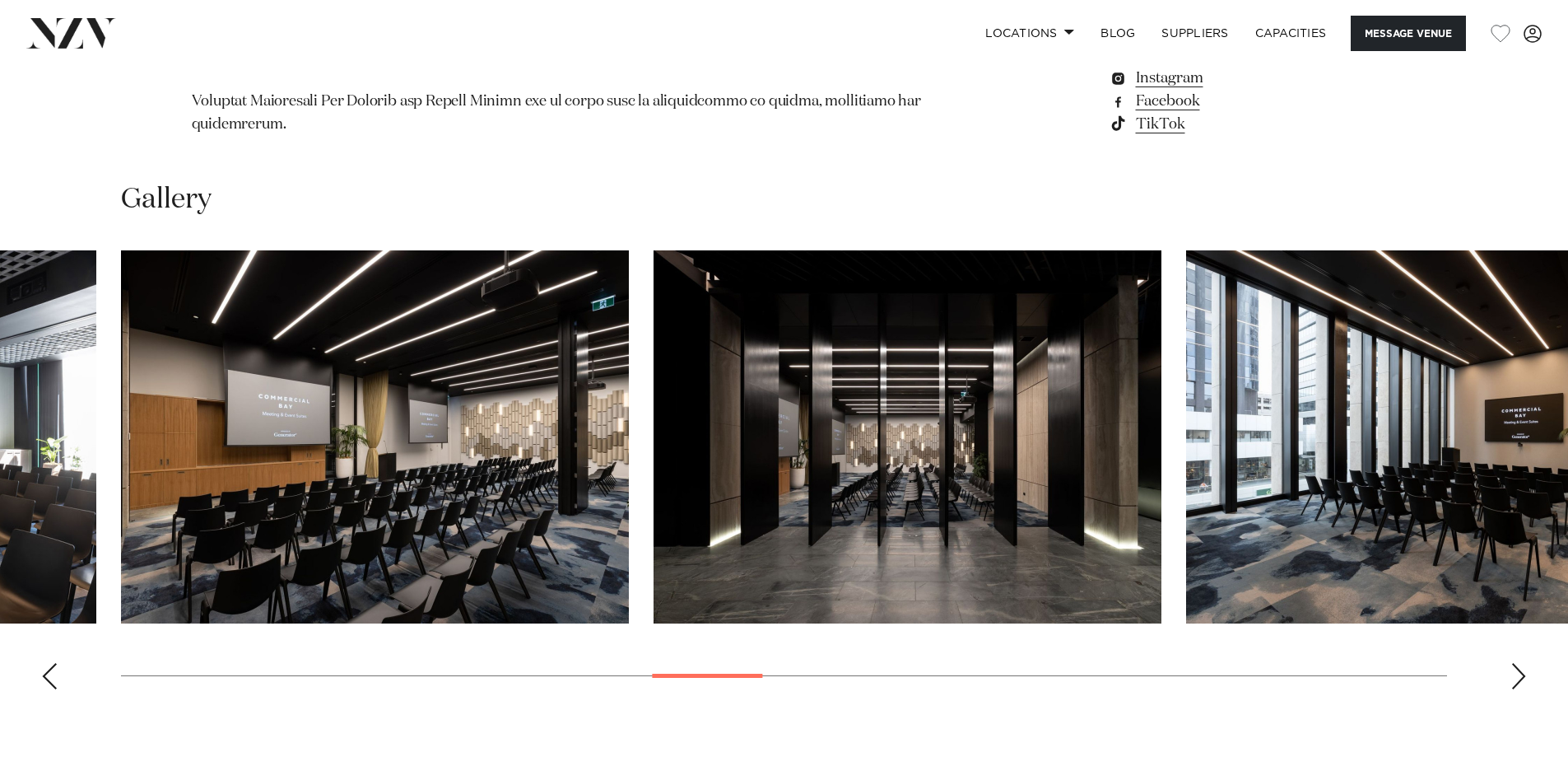
click at [1519, 662] on div "Next slide" at bounding box center [1519, 676] width 17 height 26
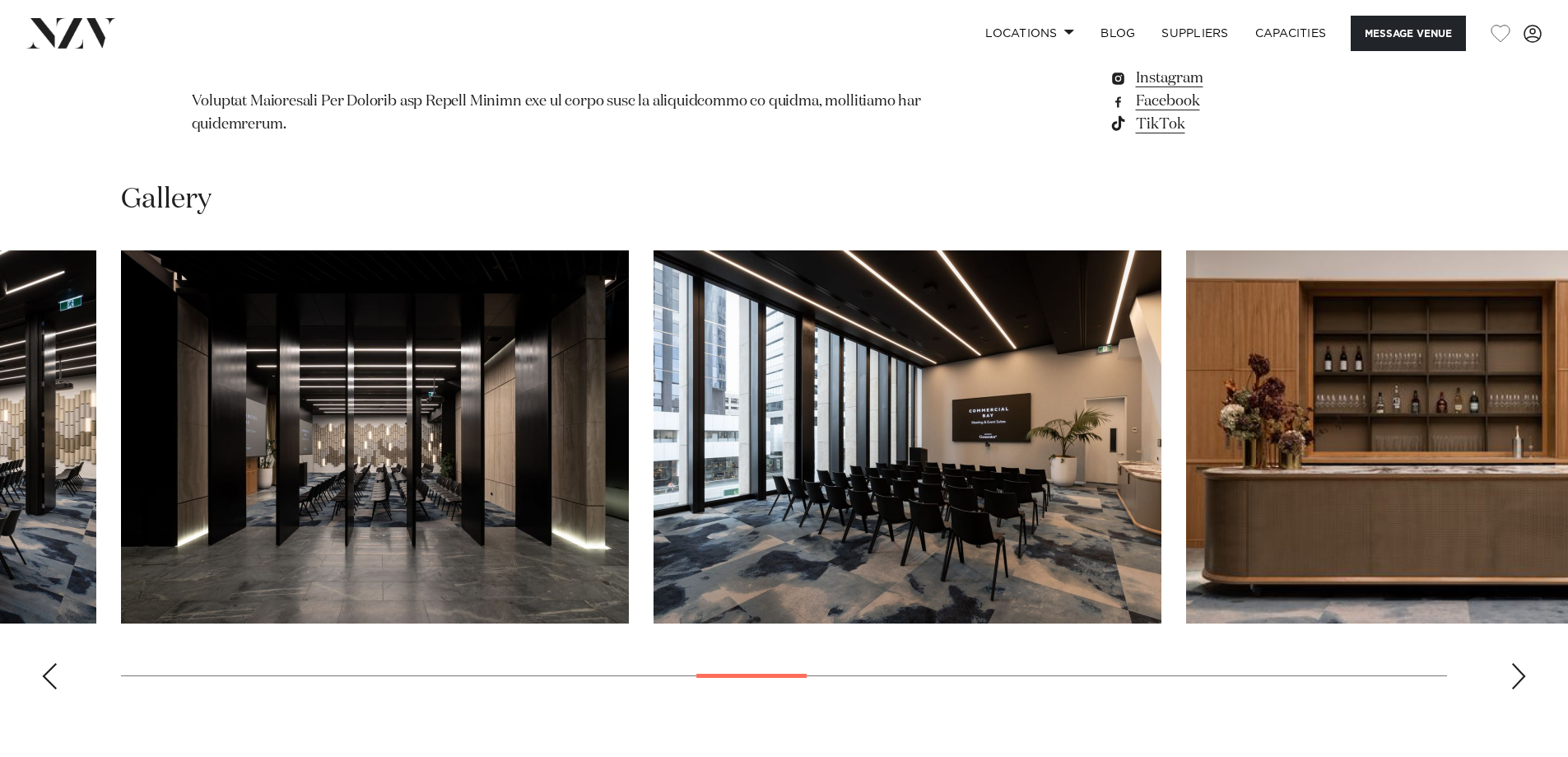
click at [1519, 662] on div "Next slide" at bounding box center [1519, 676] width 17 height 26
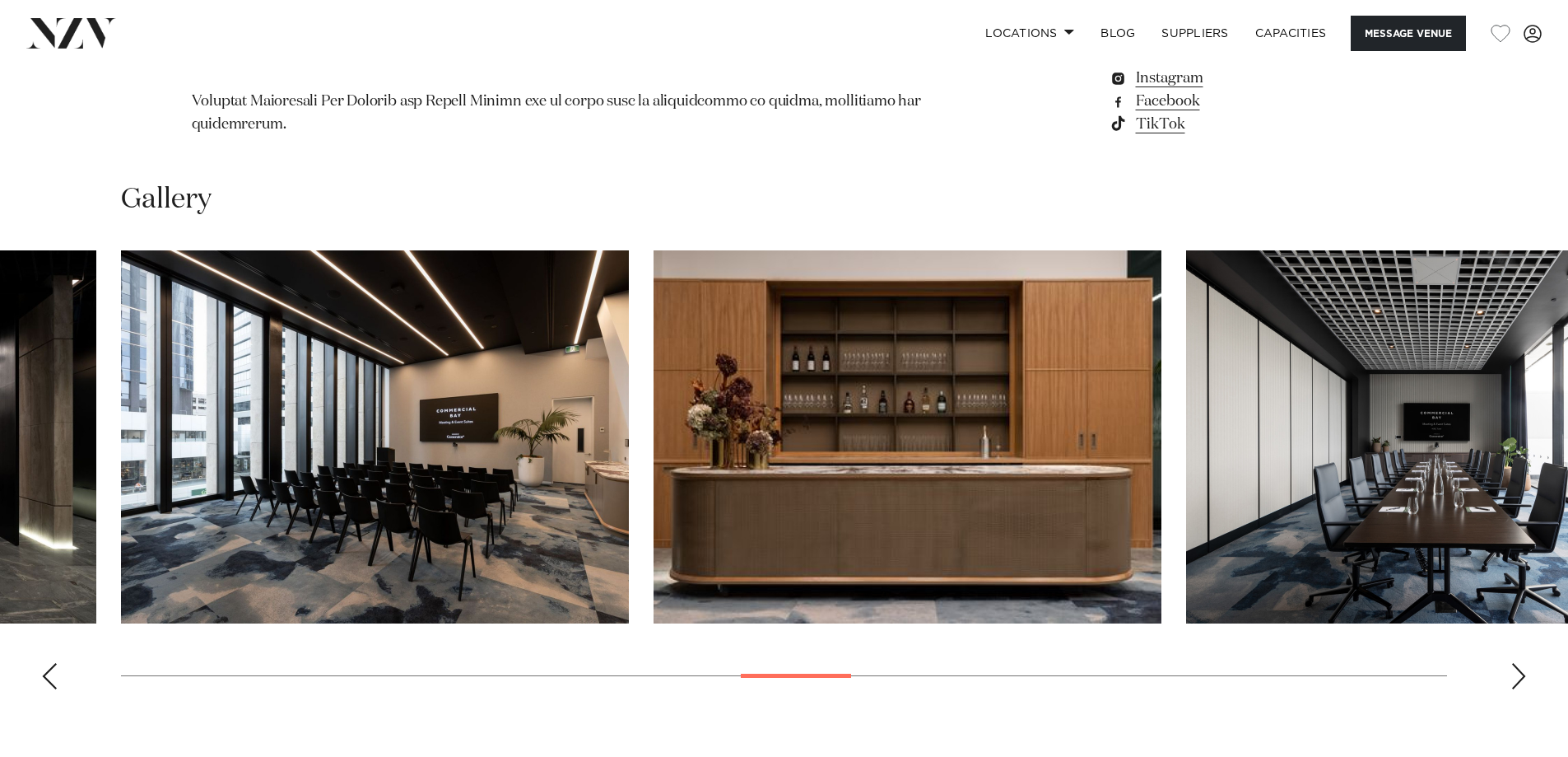
click at [1519, 662] on div "Next slide" at bounding box center [1519, 676] width 17 height 26
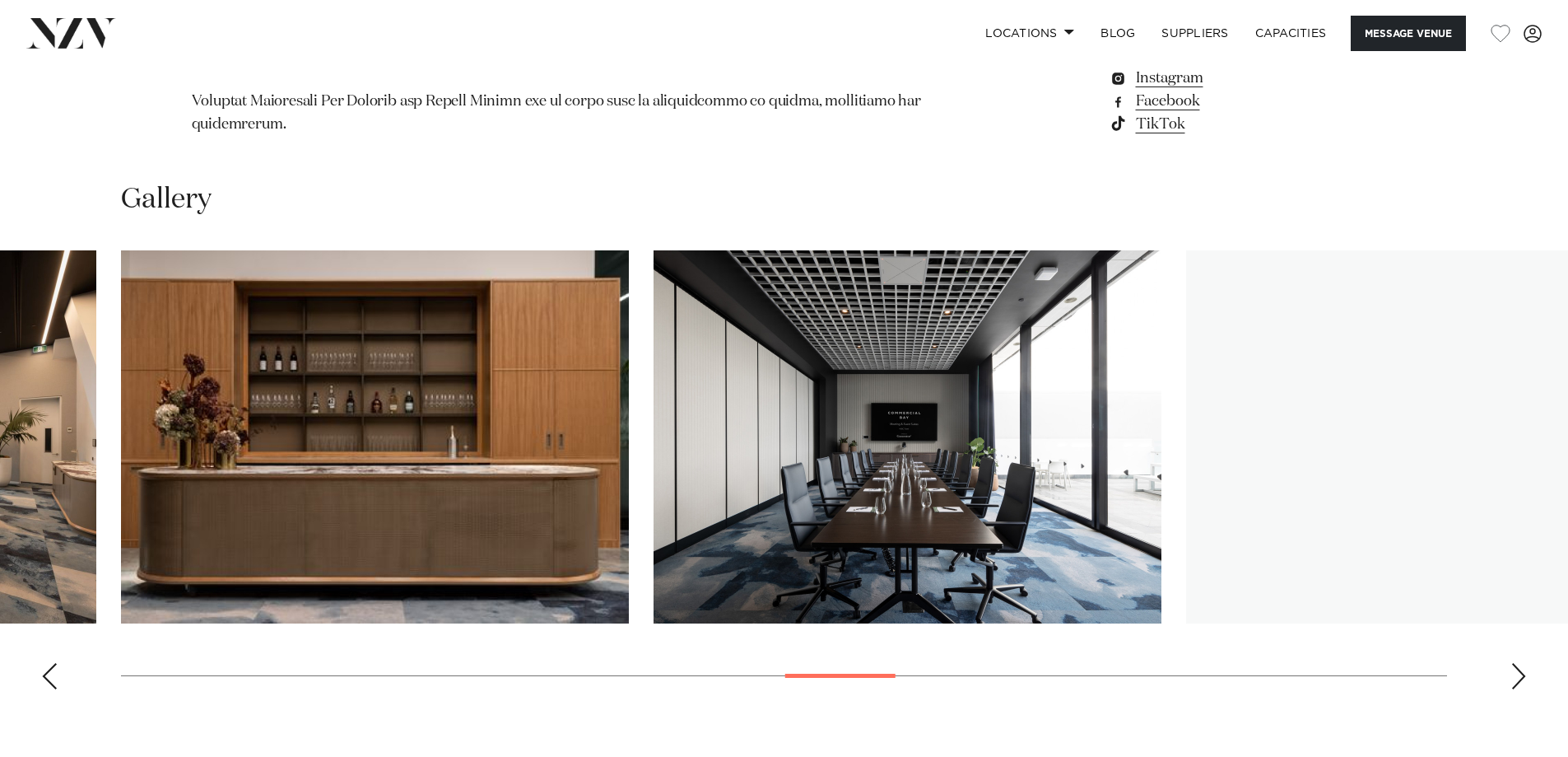
click at [1519, 662] on div "Next slide" at bounding box center [1519, 676] width 17 height 26
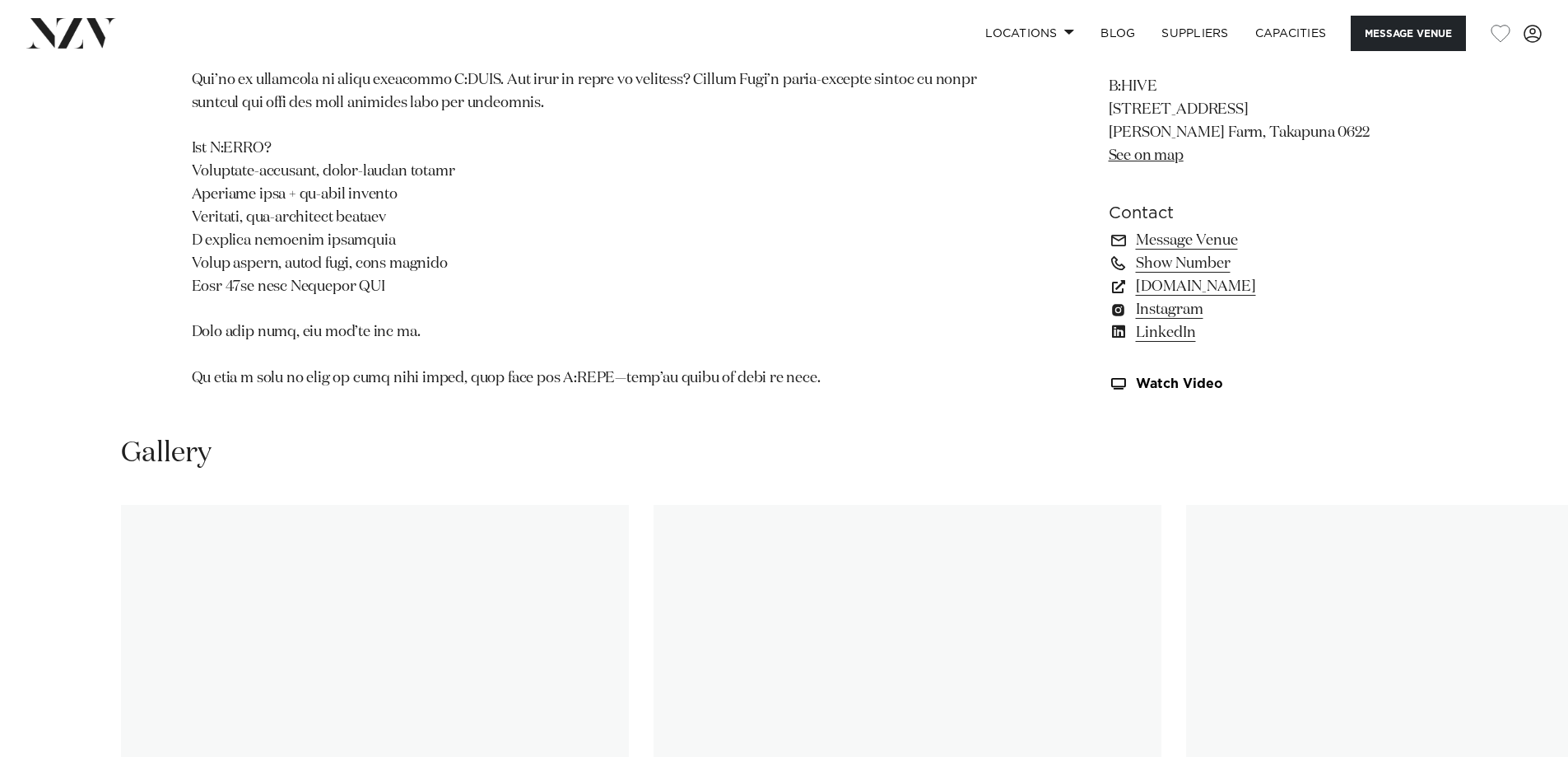
scroll to position [1730, 0]
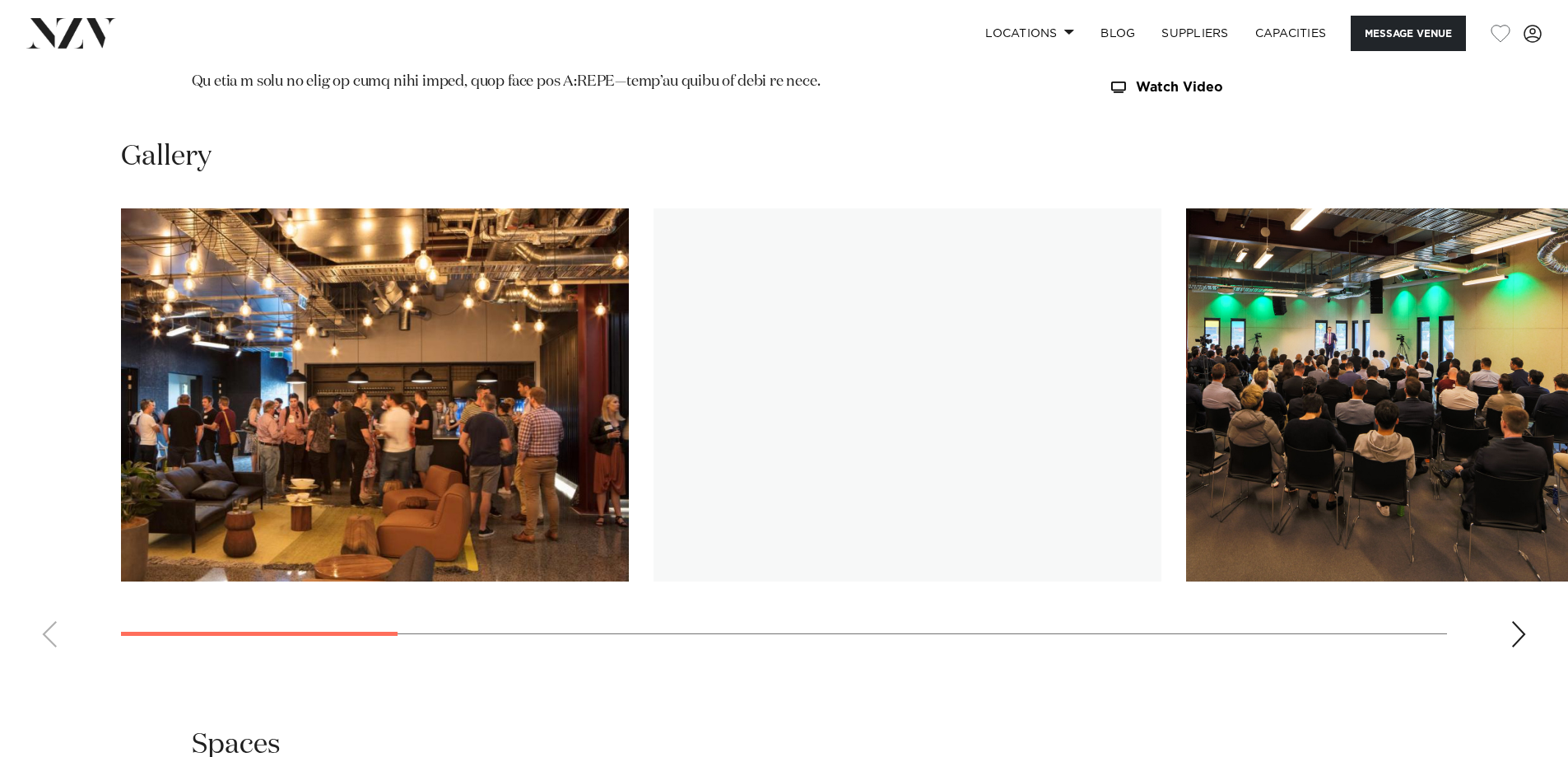
click at [1513, 621] on div "Next slide" at bounding box center [1519, 634] width 17 height 26
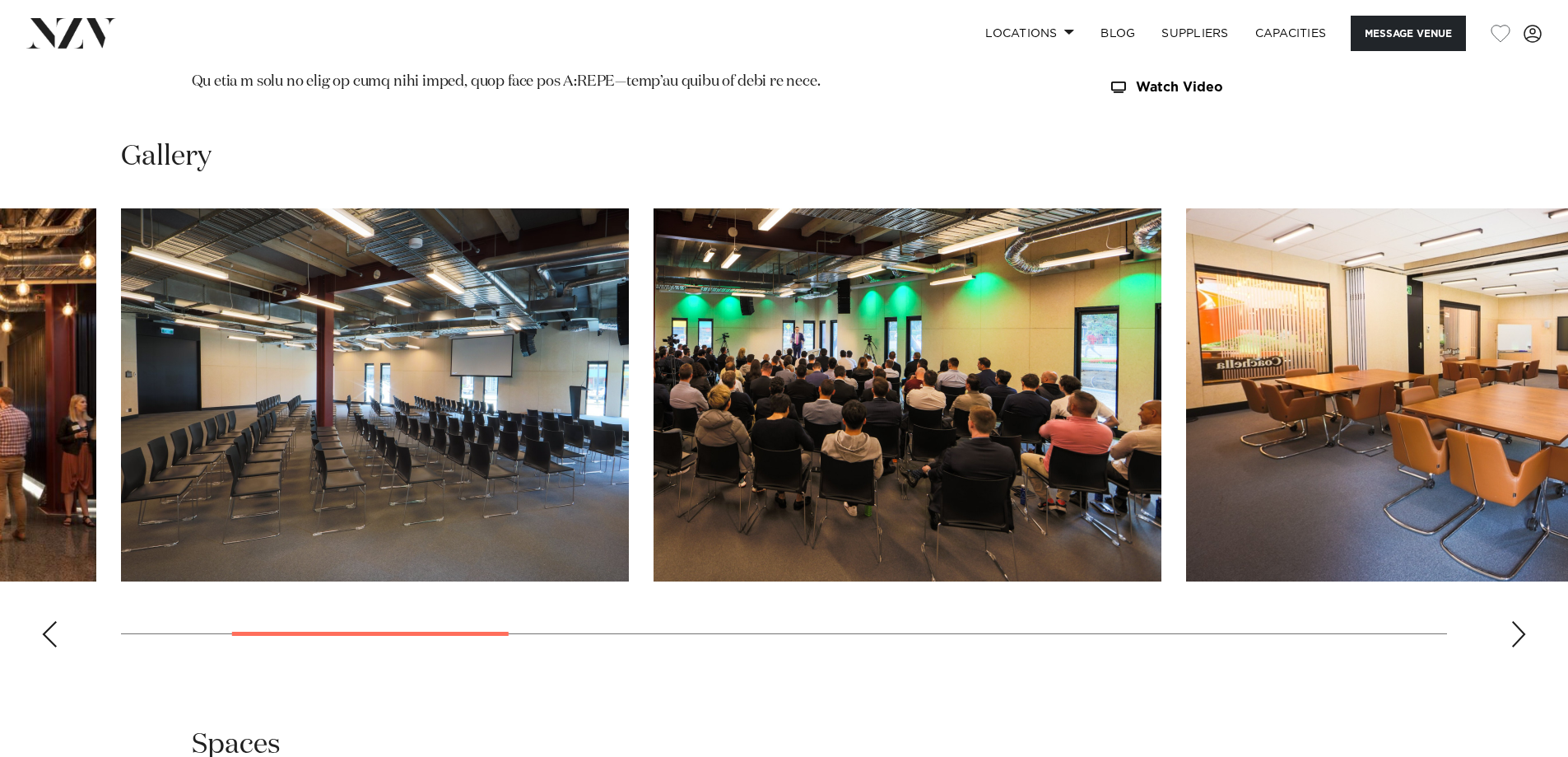
click at [1513, 621] on div "Next slide" at bounding box center [1519, 634] width 17 height 26
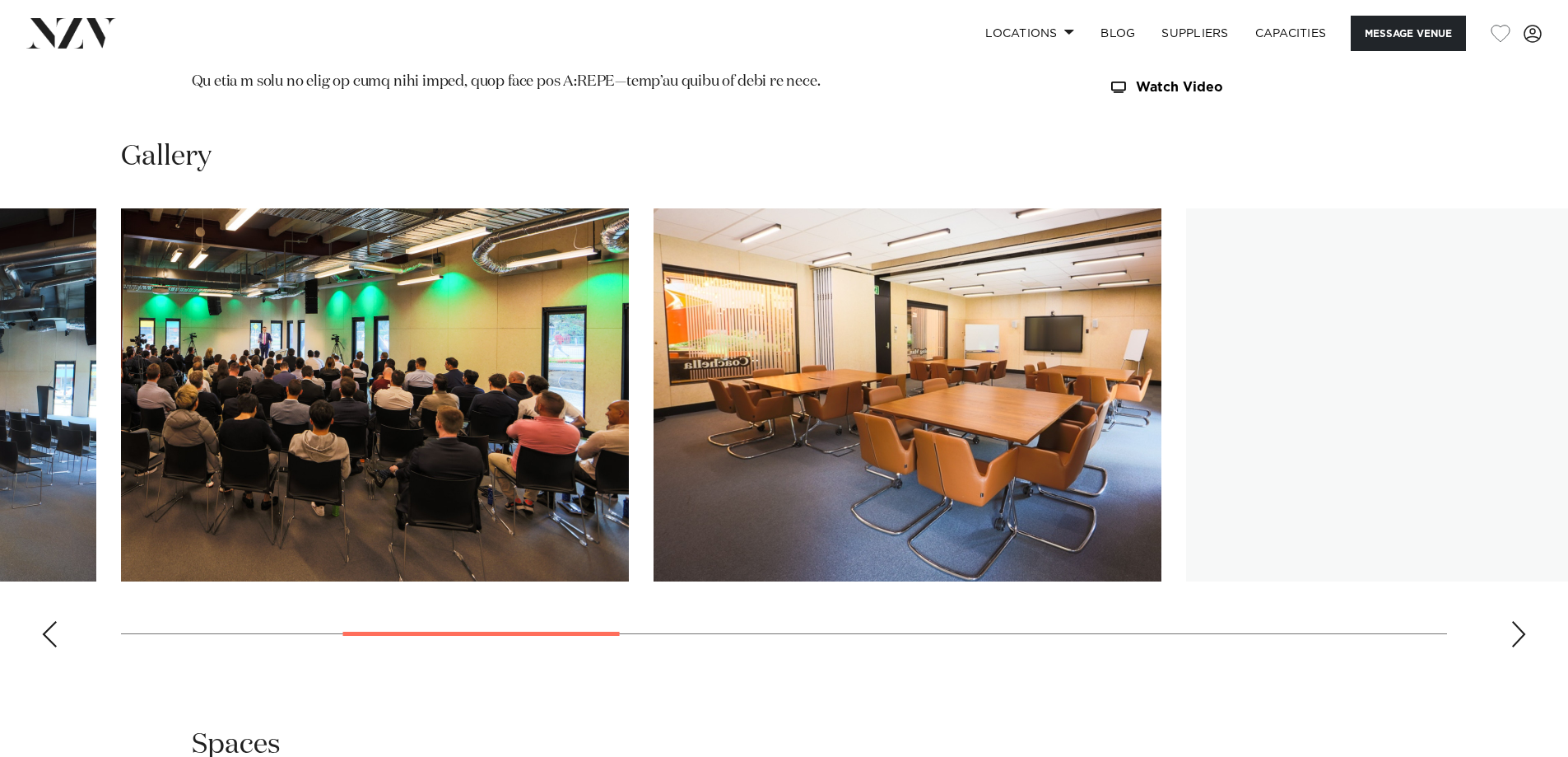
click at [1513, 621] on div "Next slide" at bounding box center [1519, 634] width 17 height 26
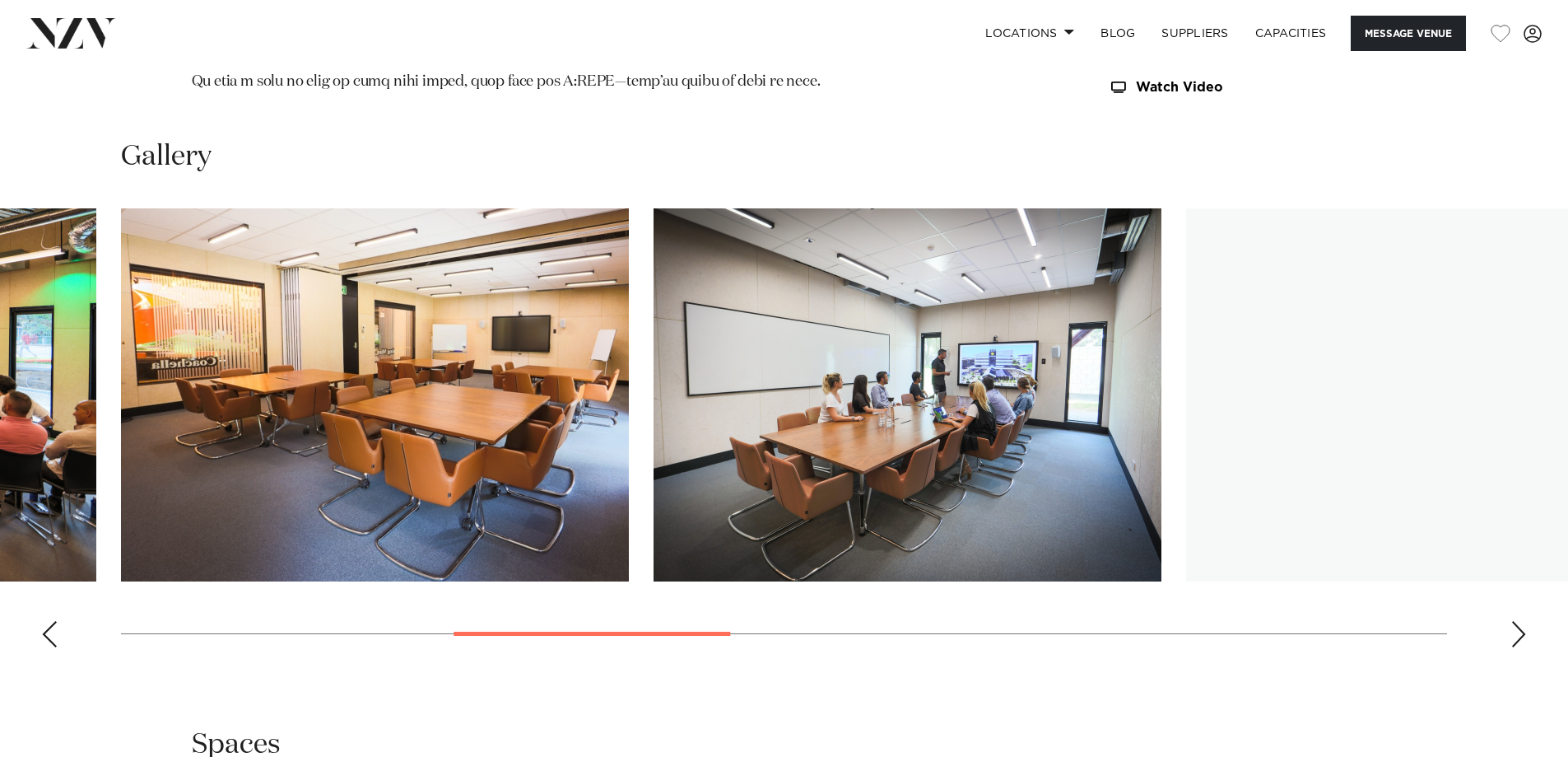
click at [1513, 621] on div "Next slide" at bounding box center [1519, 634] width 17 height 26
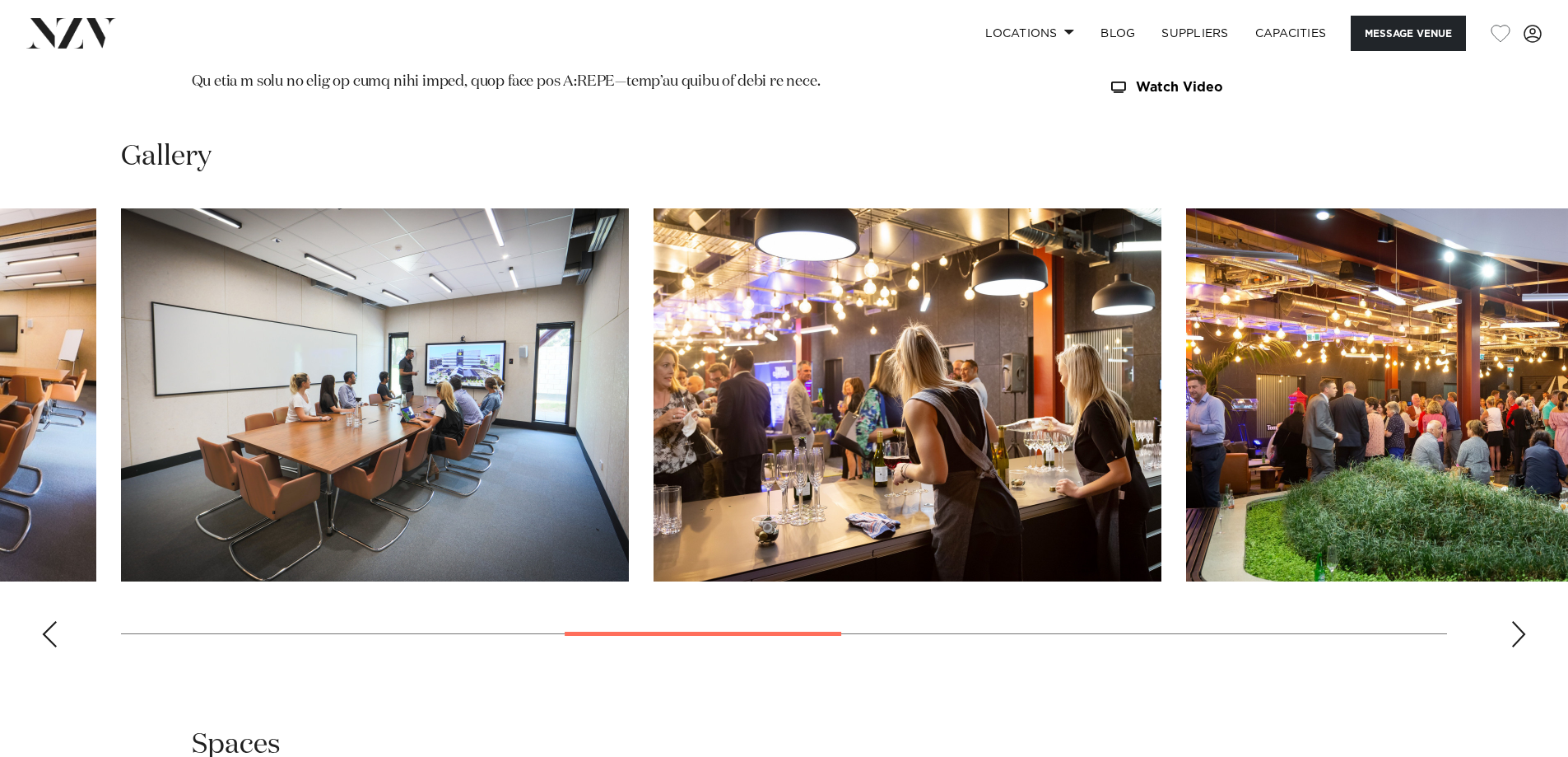
click at [1513, 621] on div "Next slide" at bounding box center [1519, 634] width 17 height 26
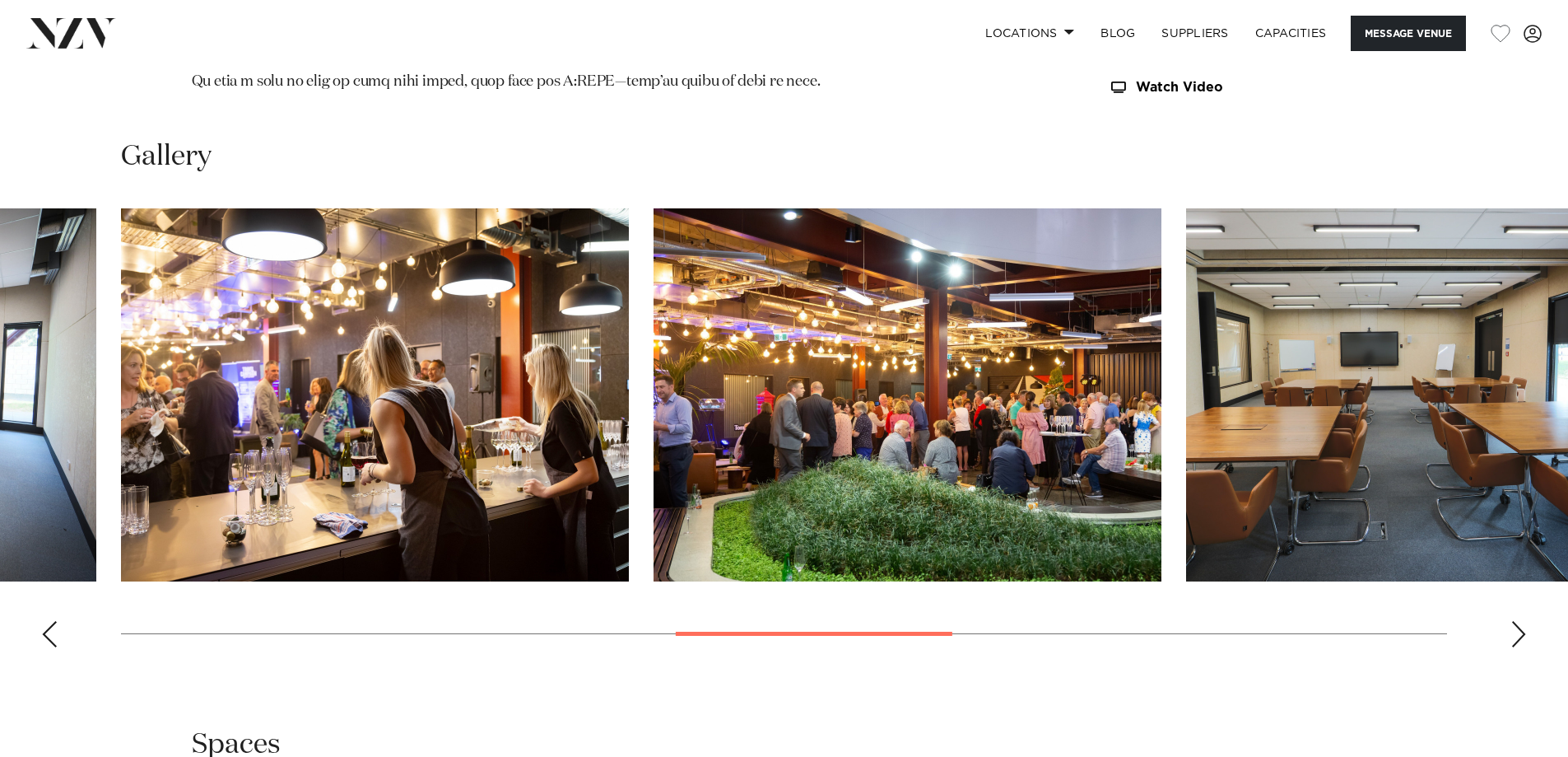
click at [1513, 621] on div "Next slide" at bounding box center [1519, 634] width 17 height 26
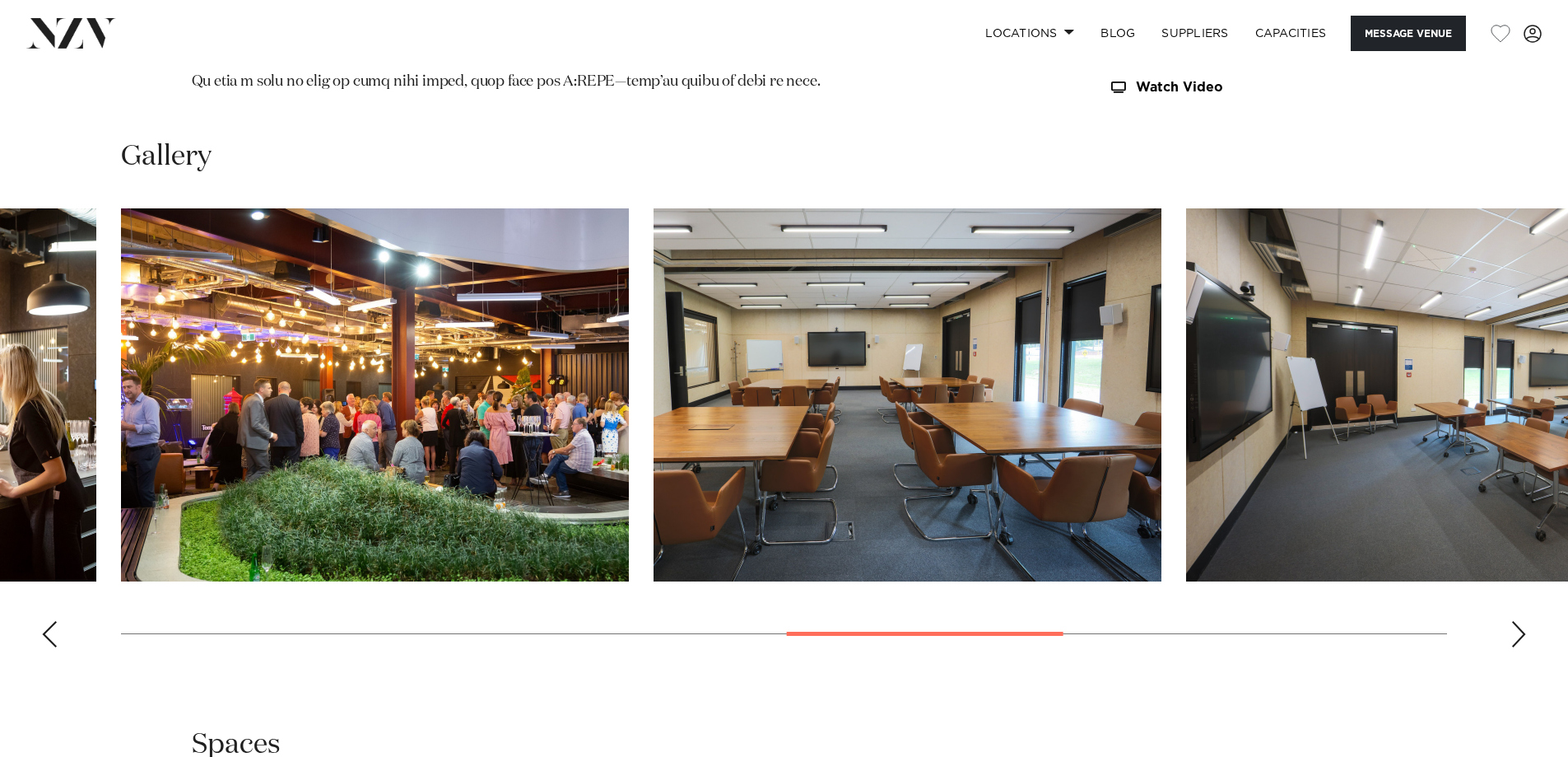
click at [1513, 621] on div "Next slide" at bounding box center [1519, 634] width 17 height 26
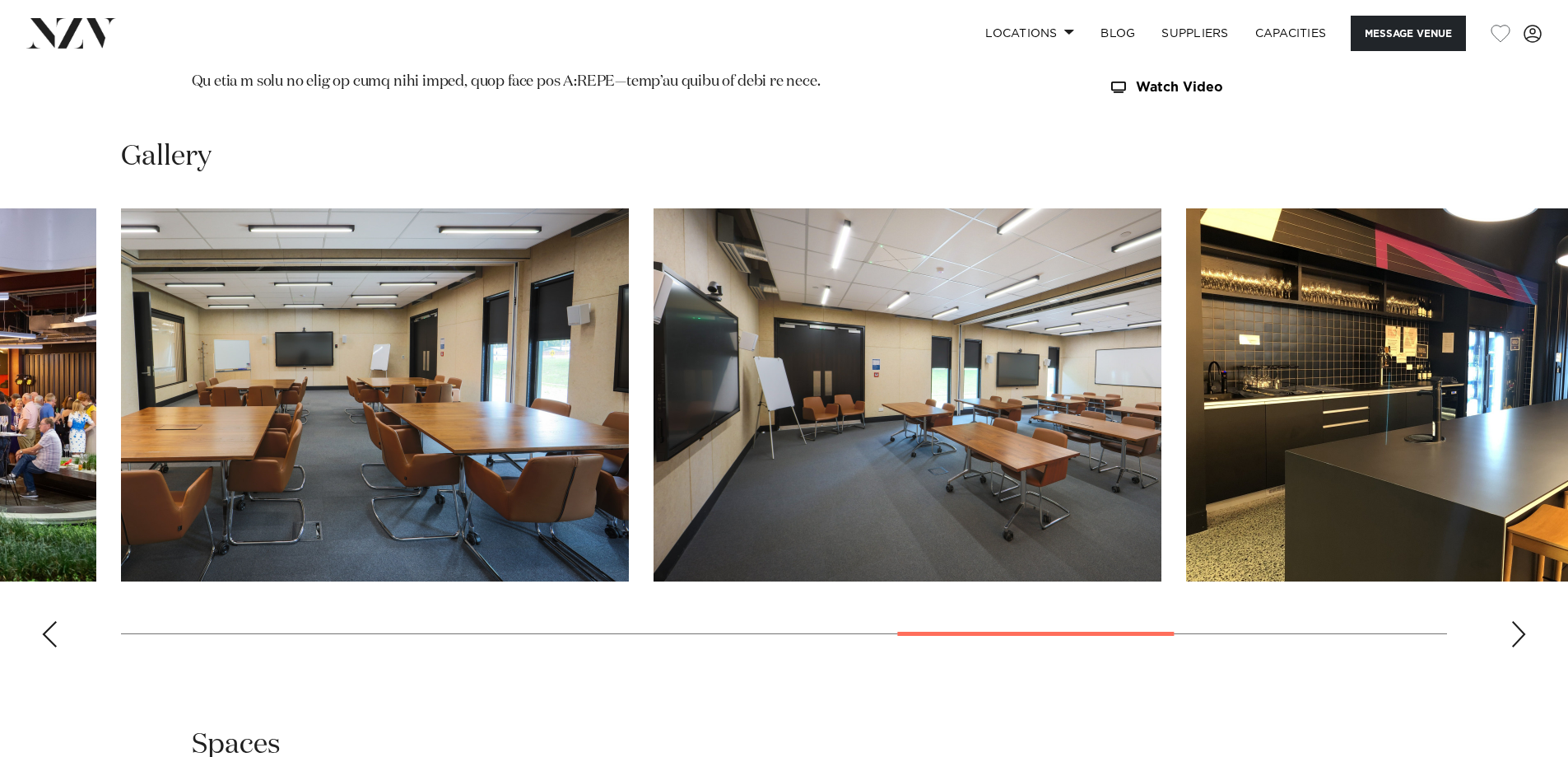
click at [1513, 621] on div "Next slide" at bounding box center [1519, 634] width 17 height 26
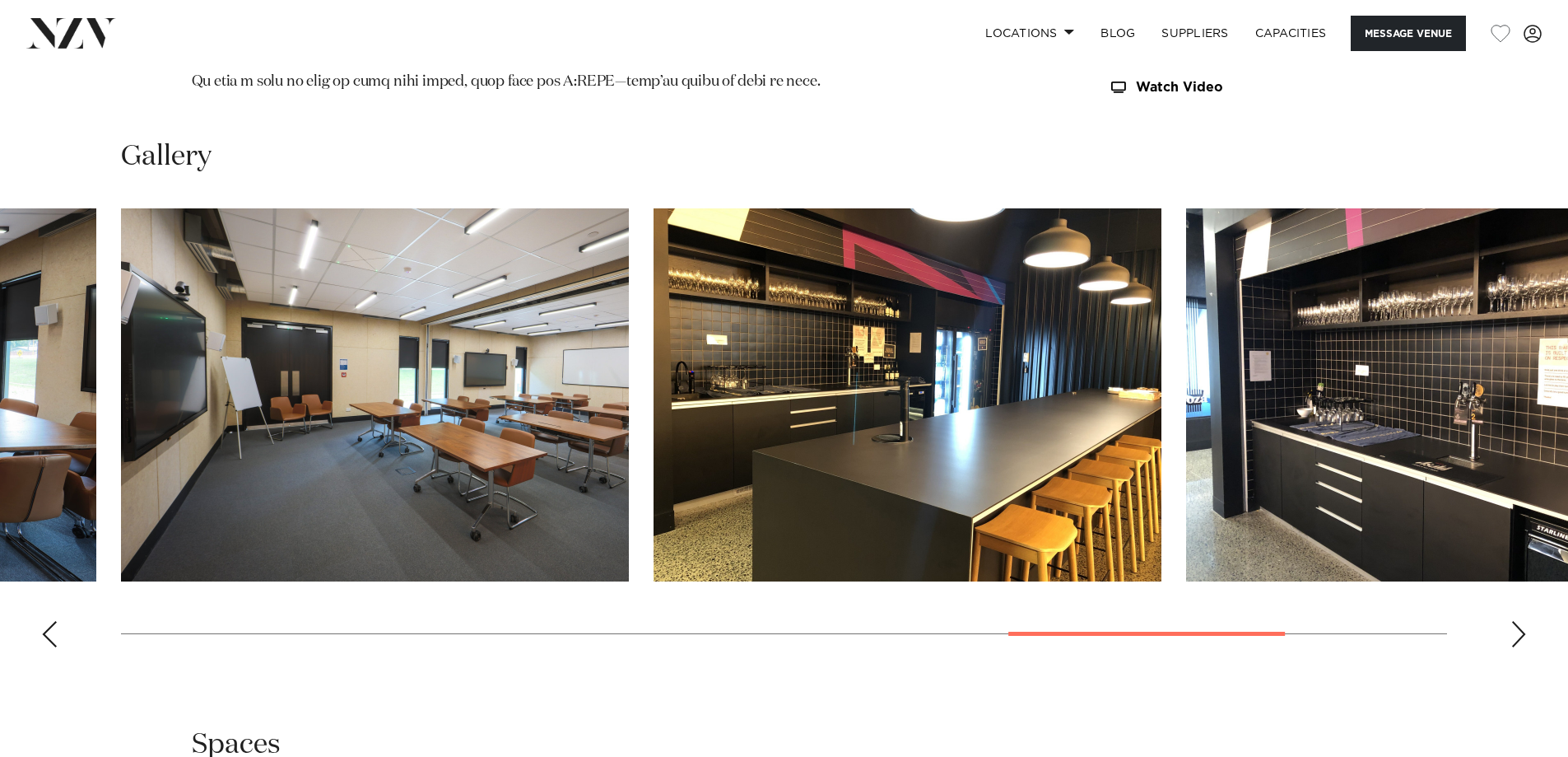
click at [1513, 621] on div "Next slide" at bounding box center [1519, 634] width 17 height 26
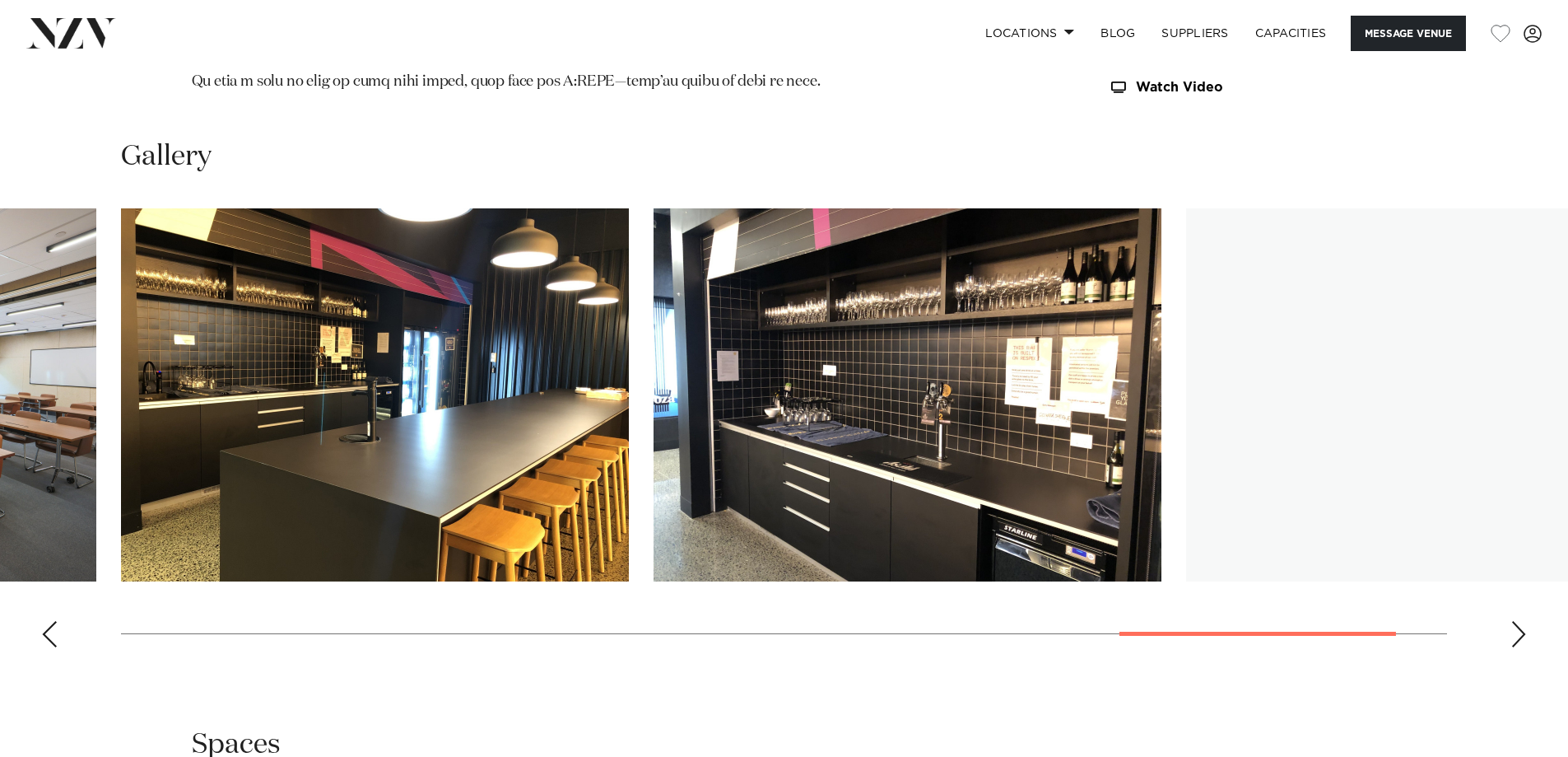
click at [1513, 621] on div "Next slide" at bounding box center [1519, 634] width 17 height 26
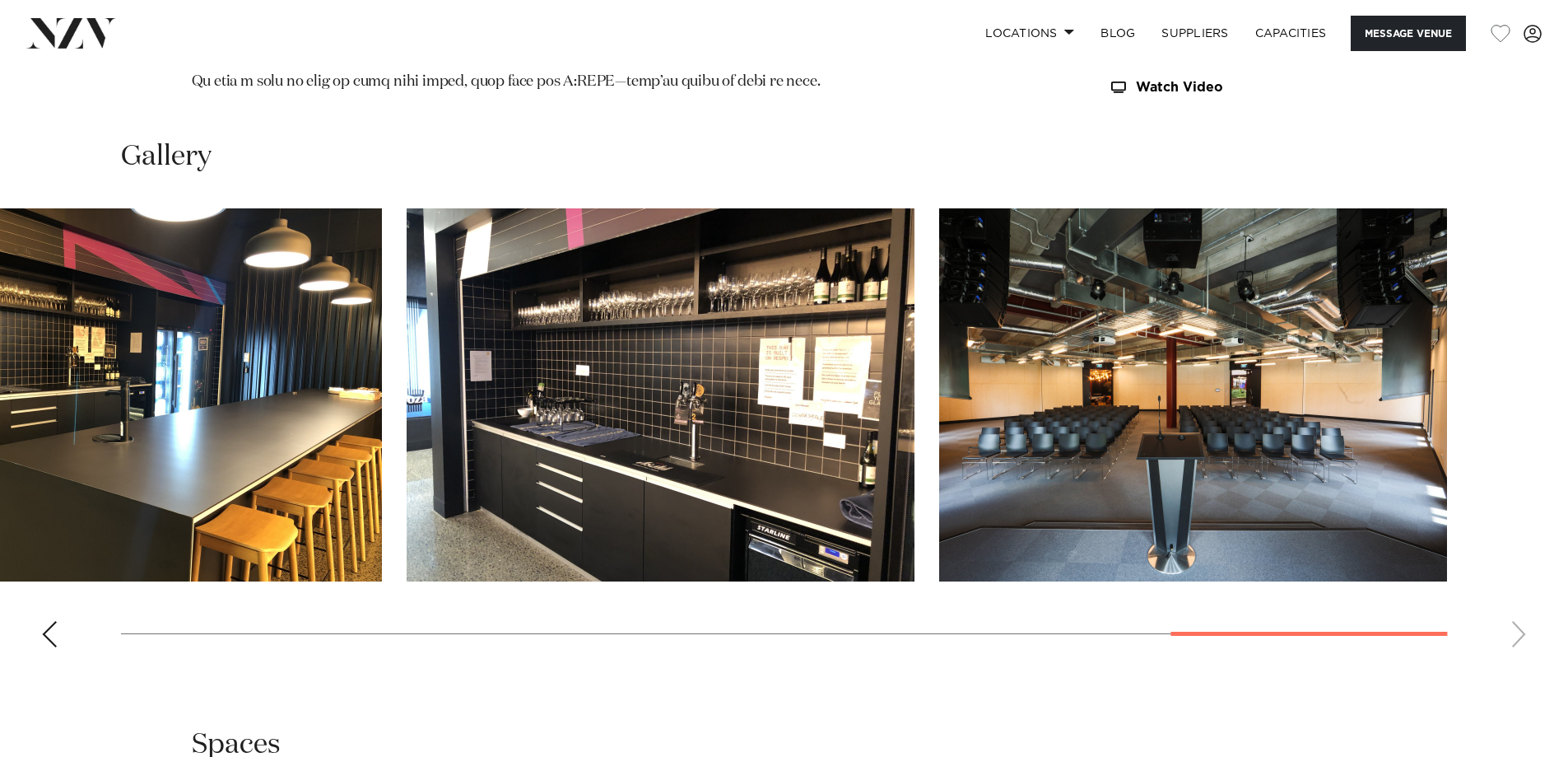
drag, startPoint x: 404, startPoint y: 90, endPoint x: 311, endPoint y: 66, distance: 96.0
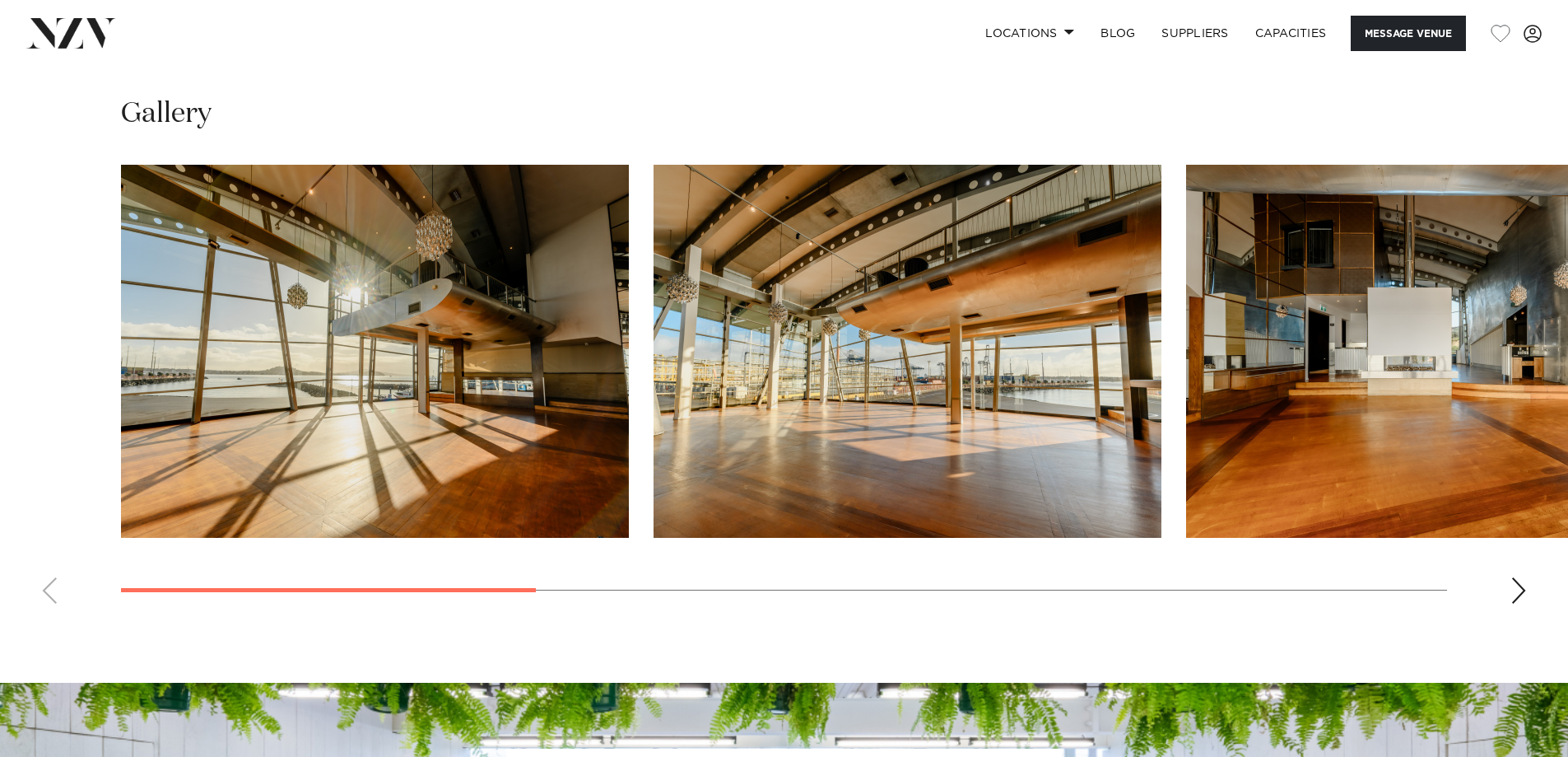
scroll to position [1564, 0]
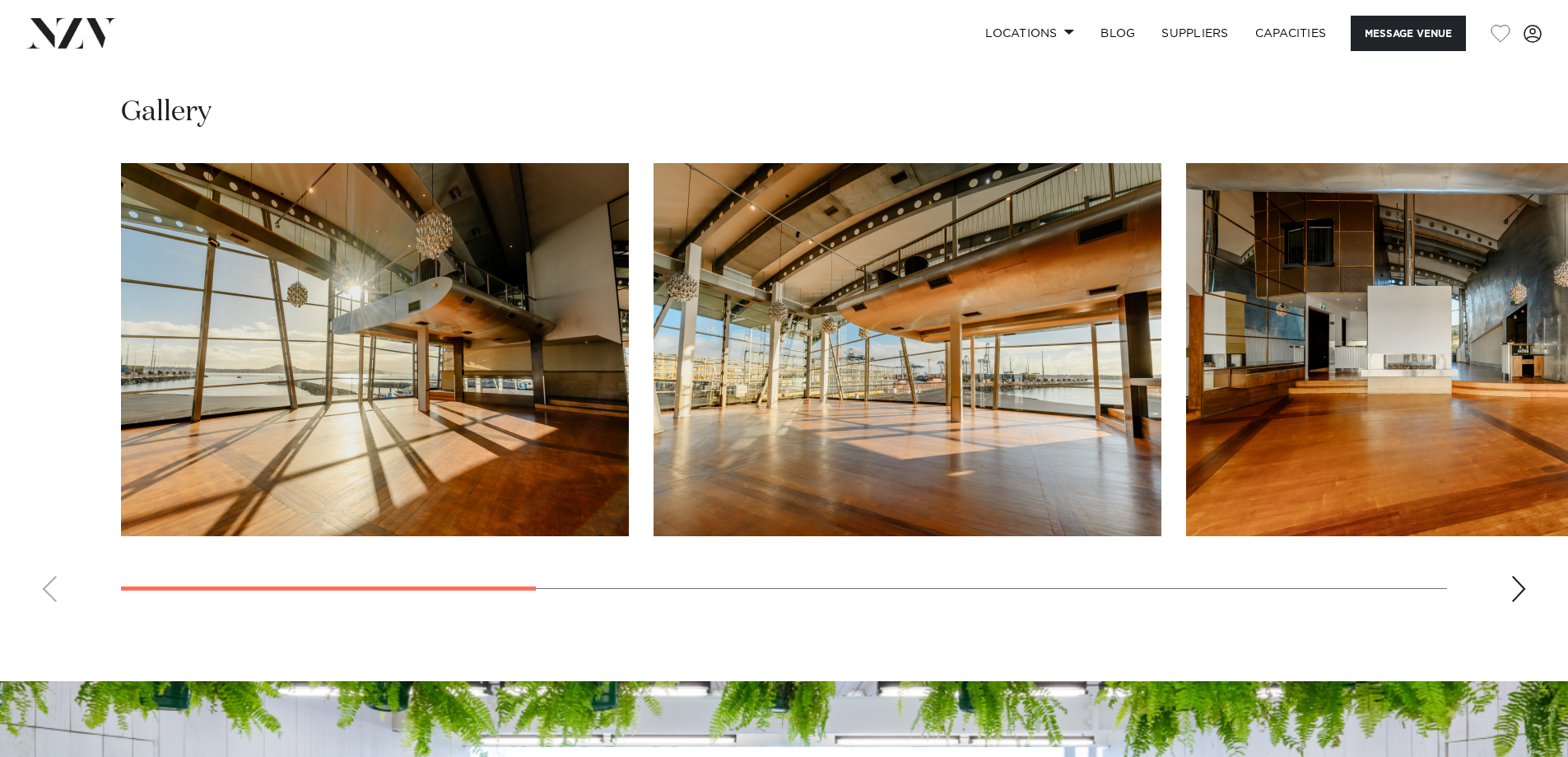
click at [1519, 587] on div "Next slide" at bounding box center [1519, 589] width 17 height 26
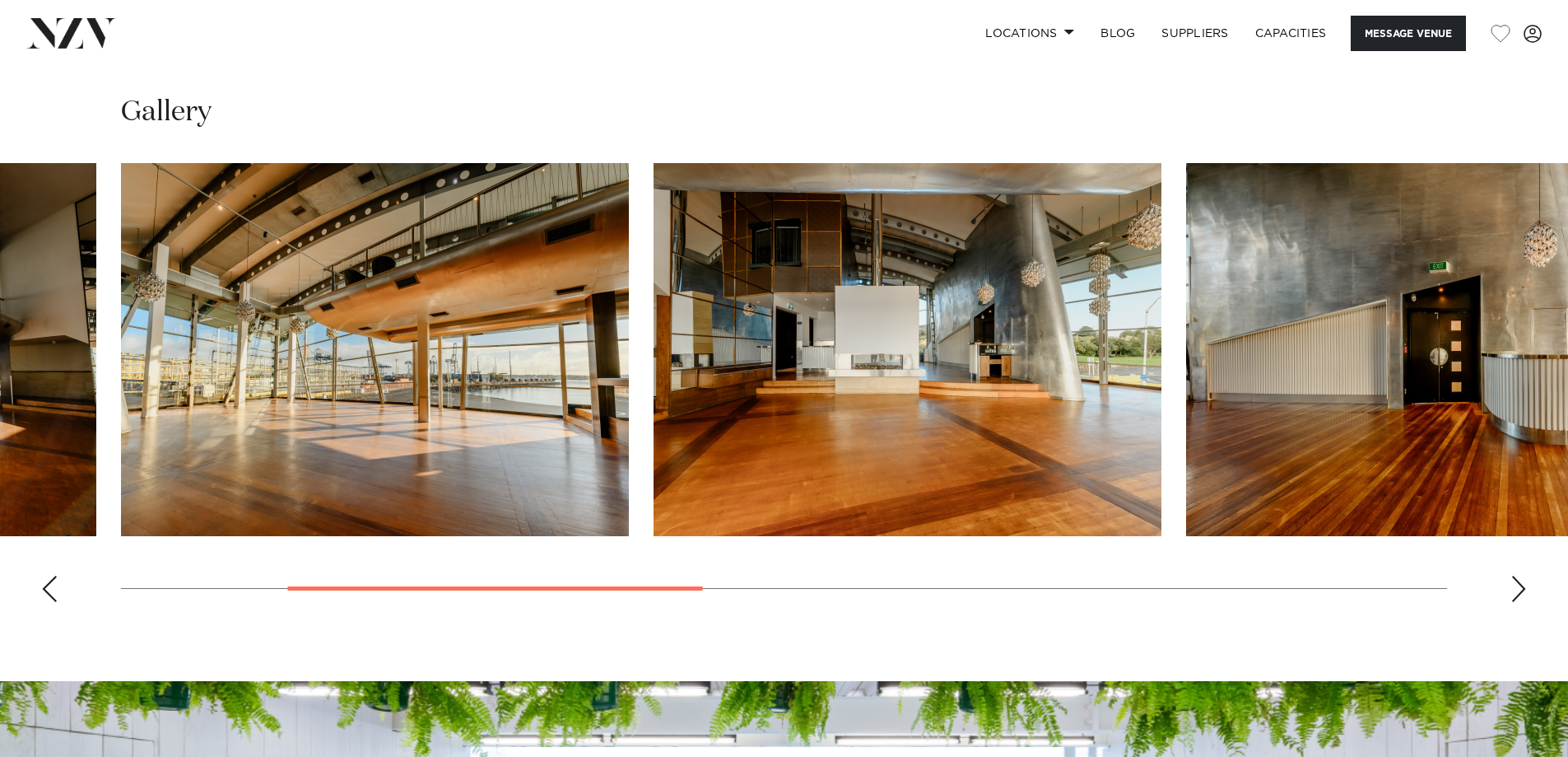
click at [1519, 587] on div "Next slide" at bounding box center [1519, 589] width 17 height 26
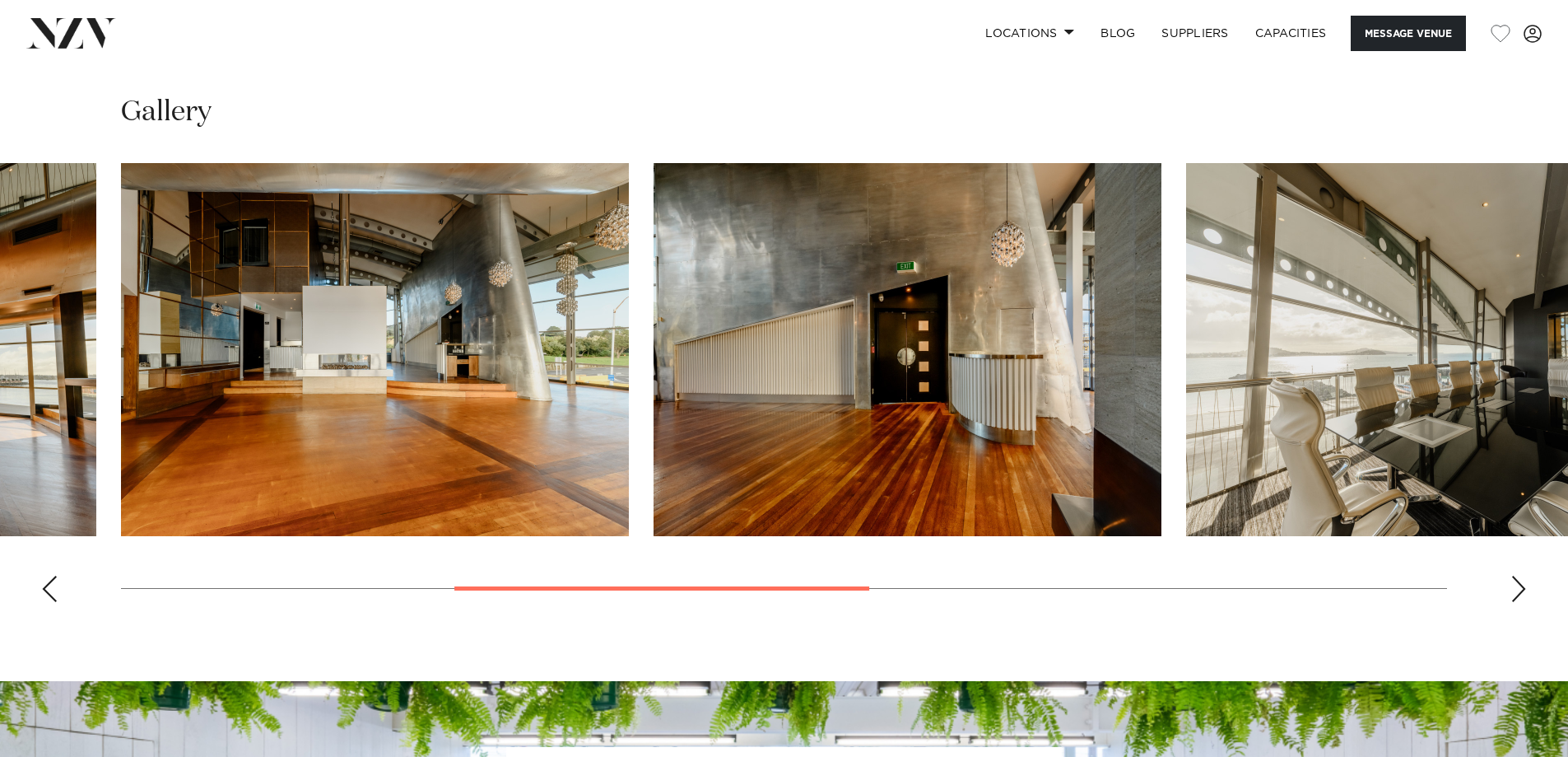
click at [1519, 587] on div "Next slide" at bounding box center [1519, 589] width 17 height 26
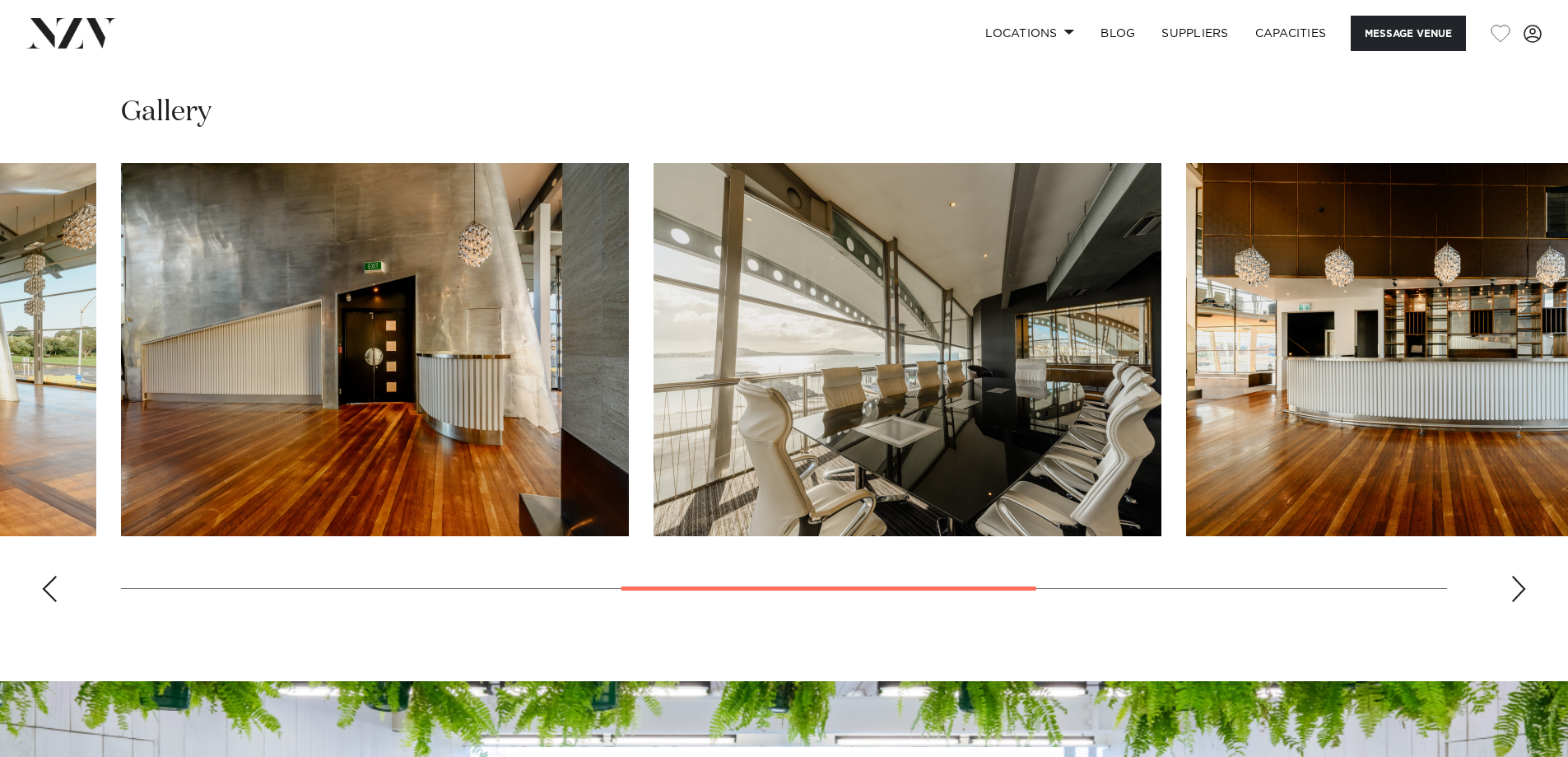
click at [1519, 587] on div "Next slide" at bounding box center [1519, 589] width 17 height 26
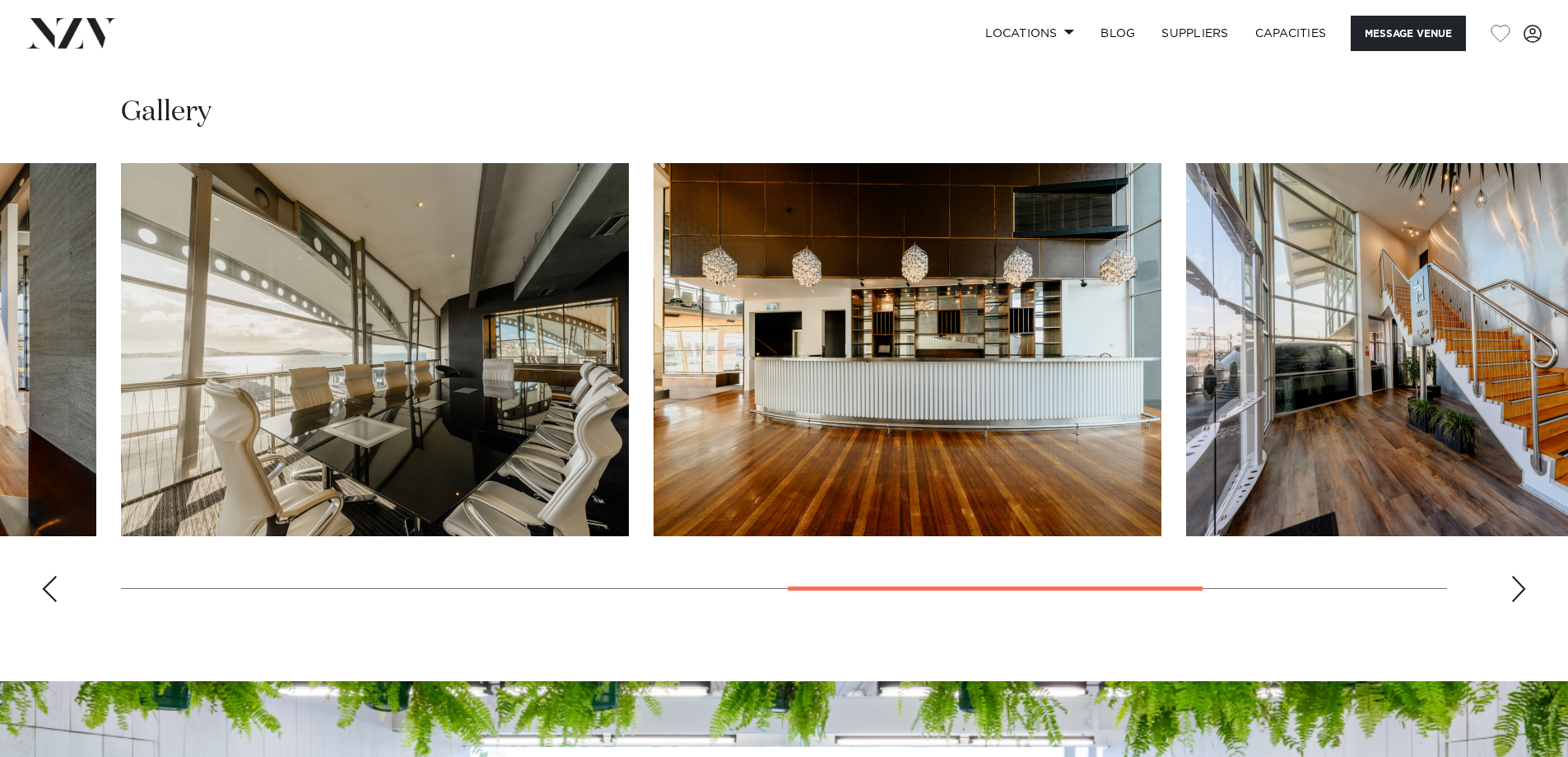
click at [1519, 587] on div "Next slide" at bounding box center [1519, 589] width 17 height 26
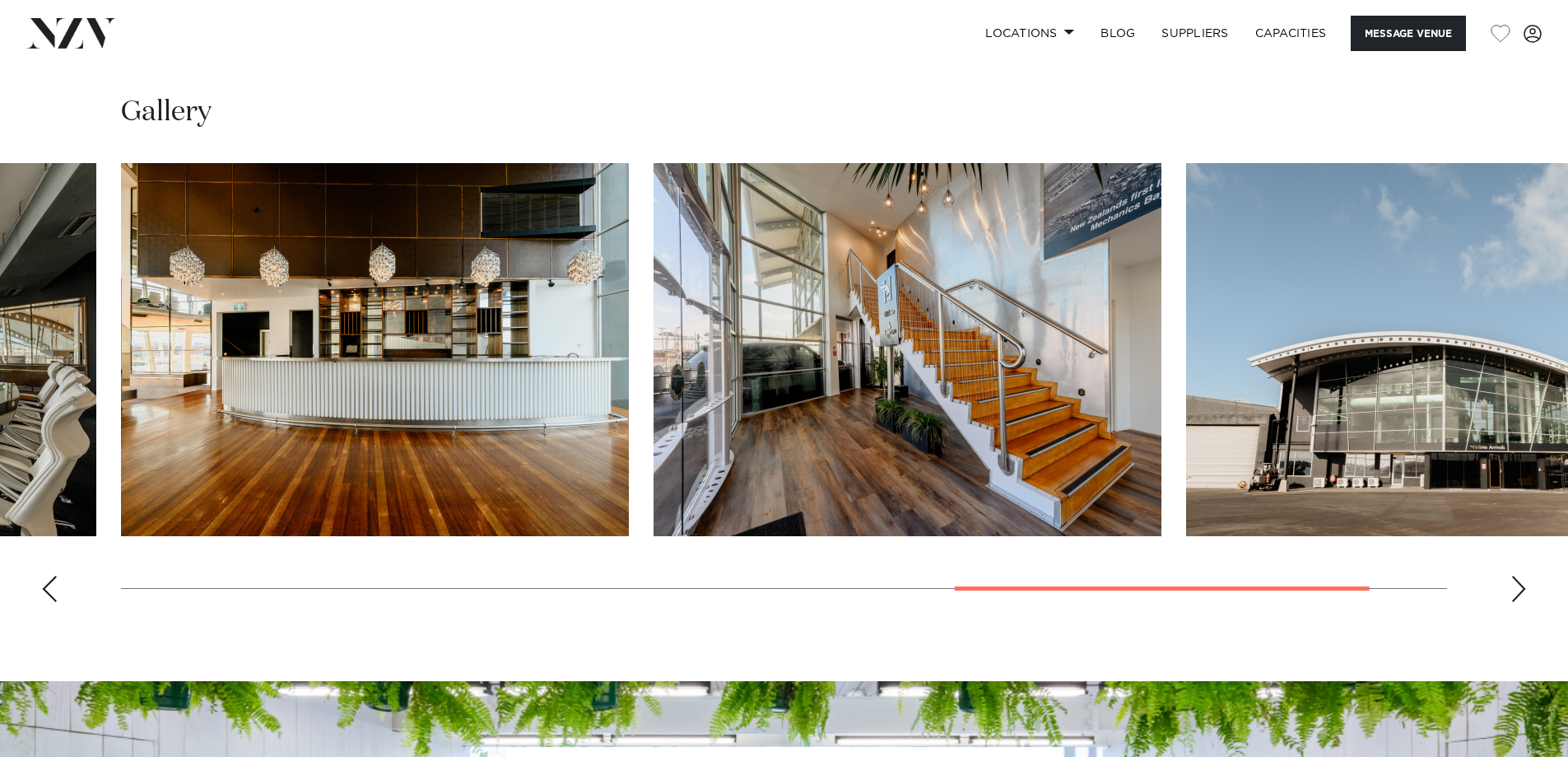
click at [1519, 587] on div "Next slide" at bounding box center [1519, 589] width 17 height 26
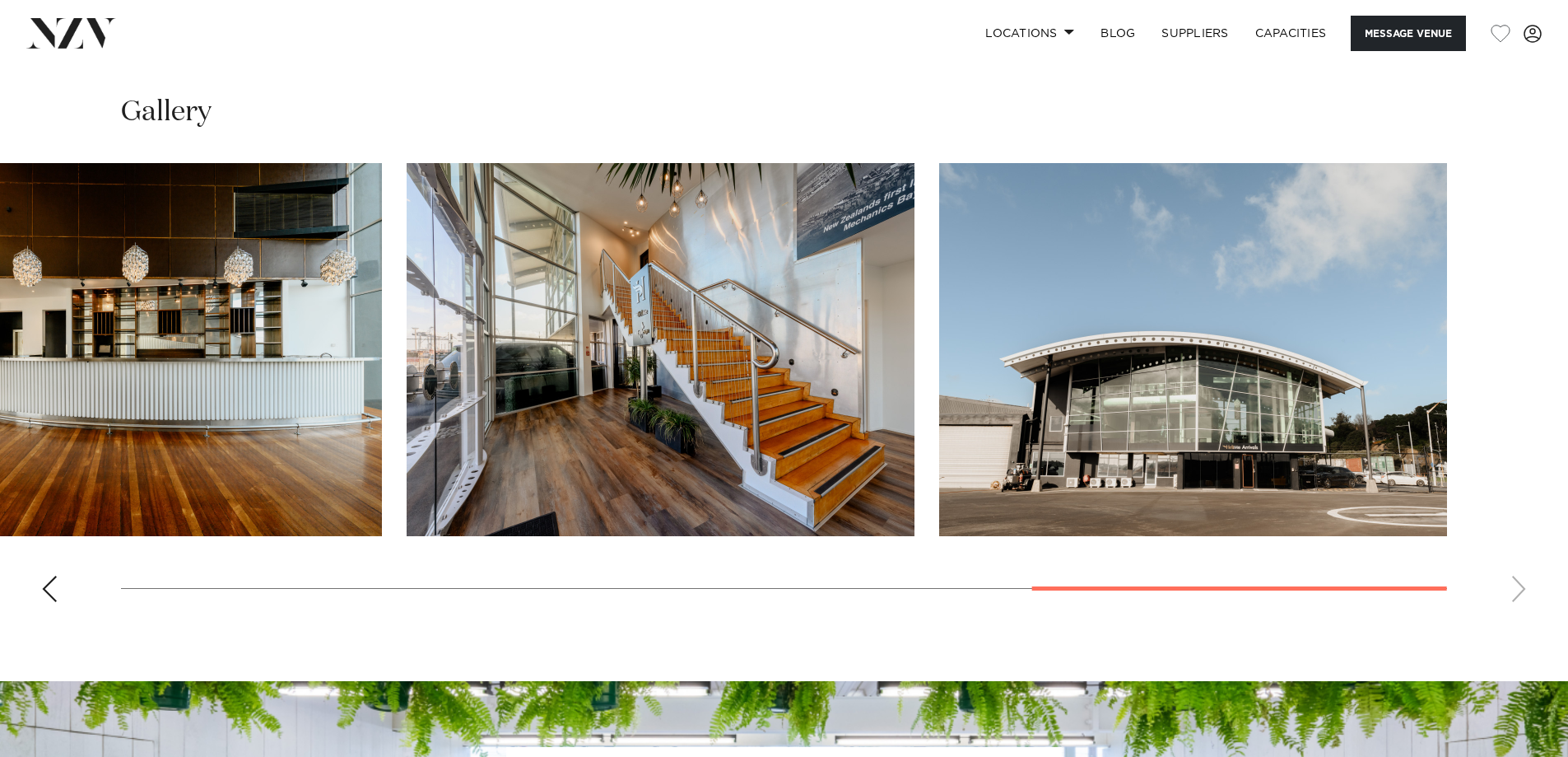
click at [1519, 587] on swiper-container at bounding box center [784, 390] width 1568 height 452
